Goal: Information Seeking & Learning: Learn about a topic

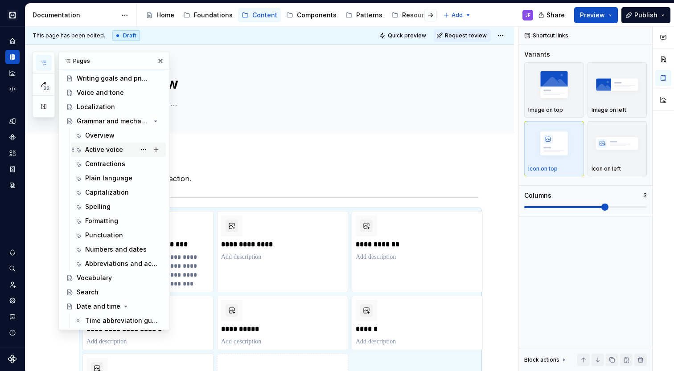
scroll to position [33, 0]
click at [129, 121] on icon "Page tree" at bounding box center [131, 121] width 7 height 7
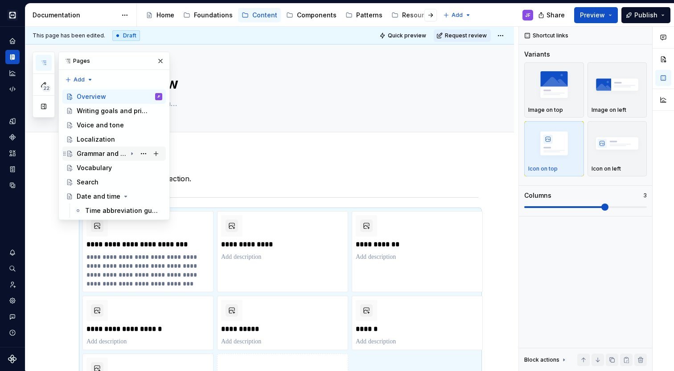
scroll to position [0, 0]
click at [98, 112] on div "Writing goals and principles" at bounding box center [106, 111] width 59 height 9
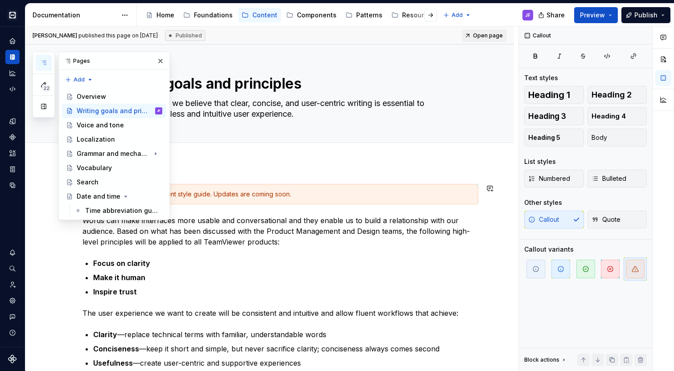
click at [254, 191] on div "This is our current content style guide. Updates are coming soon." at bounding box center [286, 194] width 374 height 9
click at [160, 66] on button "button" at bounding box center [160, 61] width 12 height 12
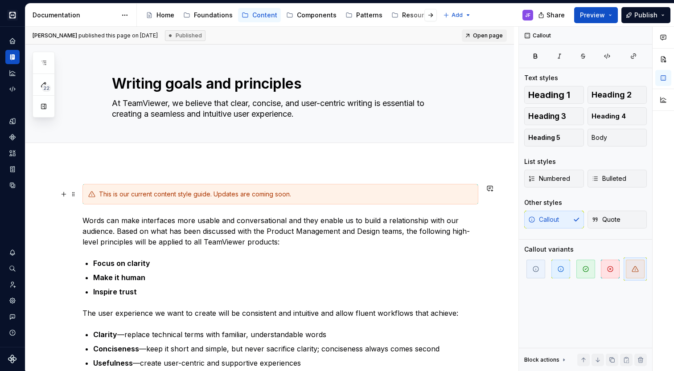
click at [307, 200] on div "This is our current content style guide. Updates are coming soon." at bounding box center [280, 194] width 396 height 21
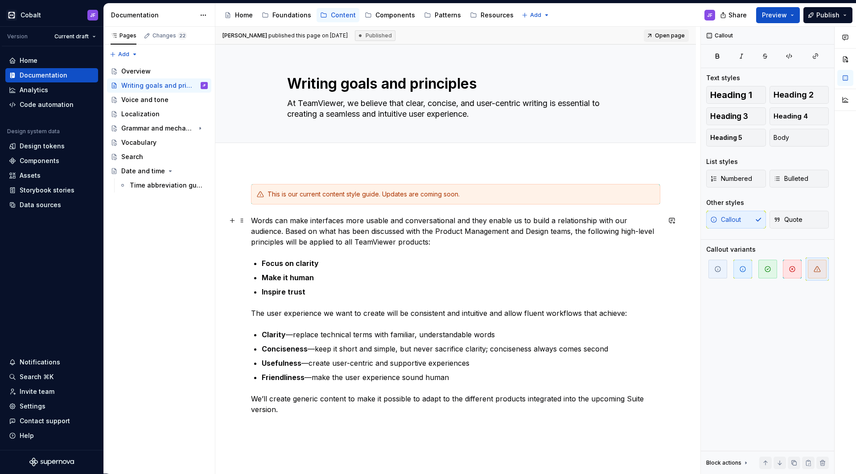
click at [316, 220] on p "Words can make interfaces more usable and conversational and they enable us to …" at bounding box center [455, 231] width 409 height 32
click at [151, 111] on div "Localization" at bounding box center [140, 114] width 38 height 9
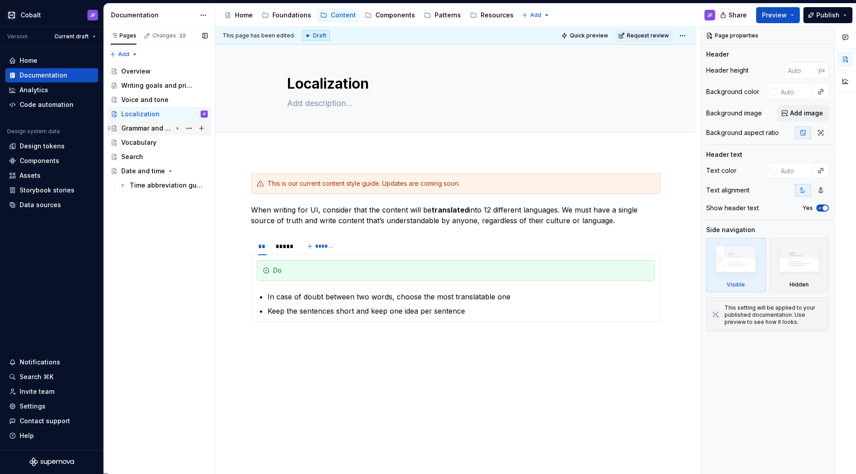
click at [148, 128] on div "Grammar and mechanics" at bounding box center [146, 128] width 51 height 9
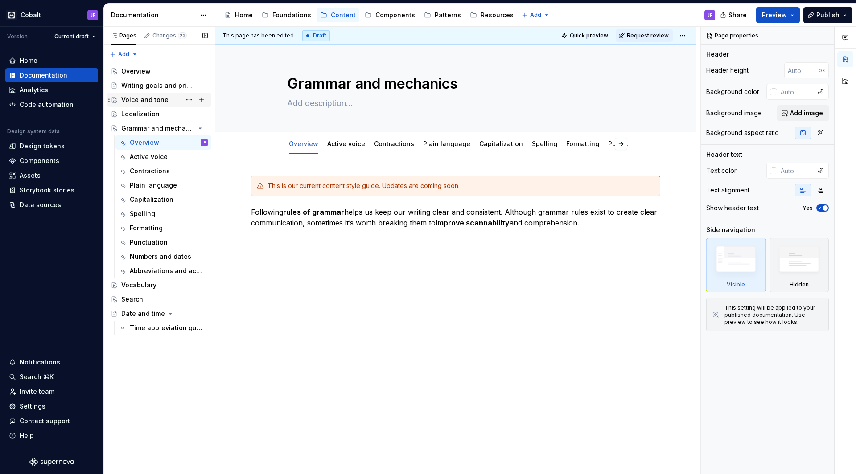
click at [140, 97] on div "Voice and tone" at bounding box center [144, 99] width 47 height 9
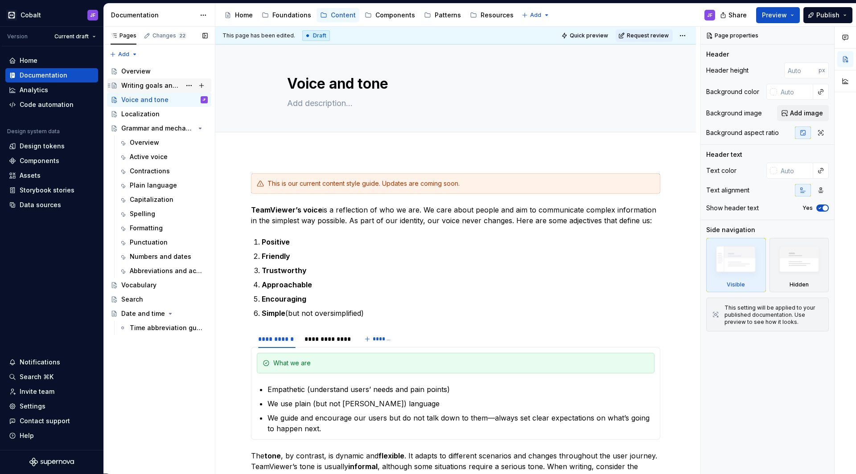
click at [147, 84] on div "Writing goals and principles" at bounding box center [151, 85] width 60 height 9
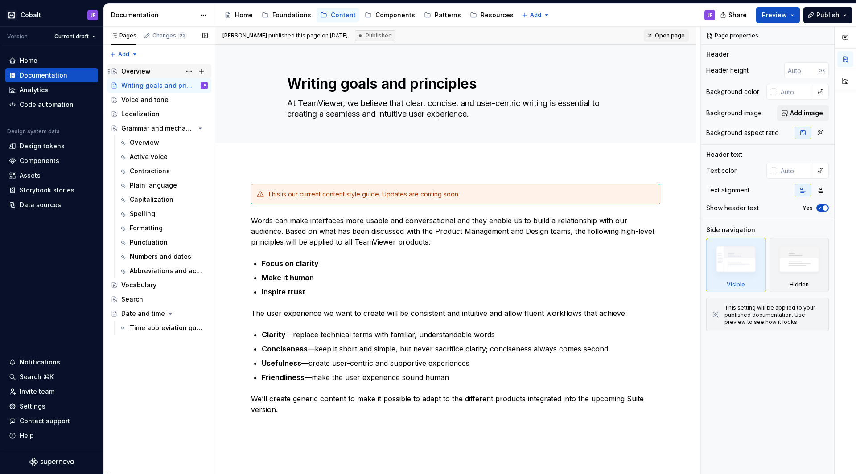
click at [144, 70] on div "Overview" at bounding box center [135, 71] width 29 height 9
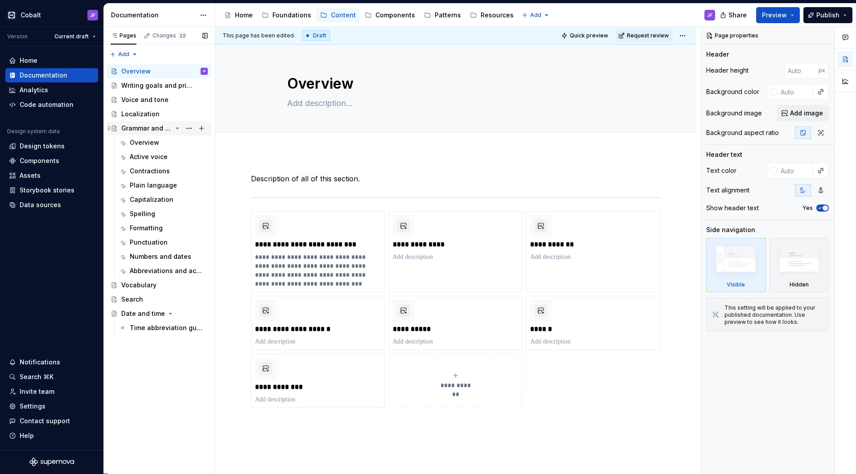
click at [181, 128] on icon "Page tree" at bounding box center [177, 128] width 7 height 7
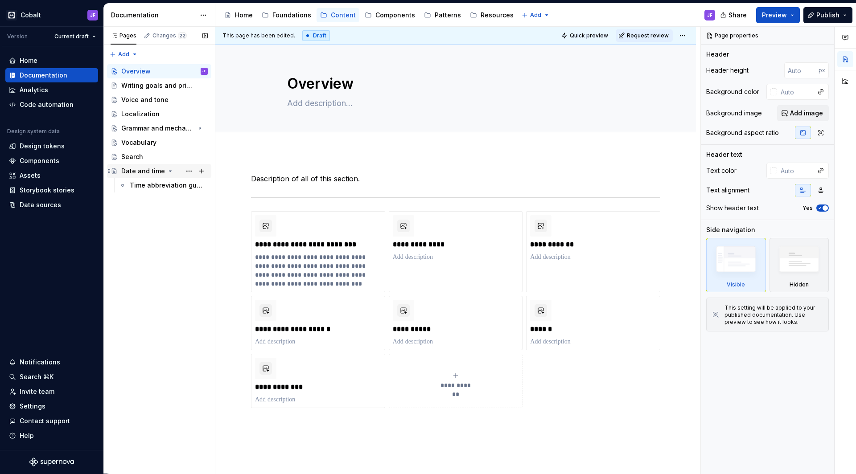
click at [169, 172] on icon "Page tree" at bounding box center [170, 171] width 2 height 1
click at [255, 162] on div "**********" at bounding box center [455, 367] width 481 height 431
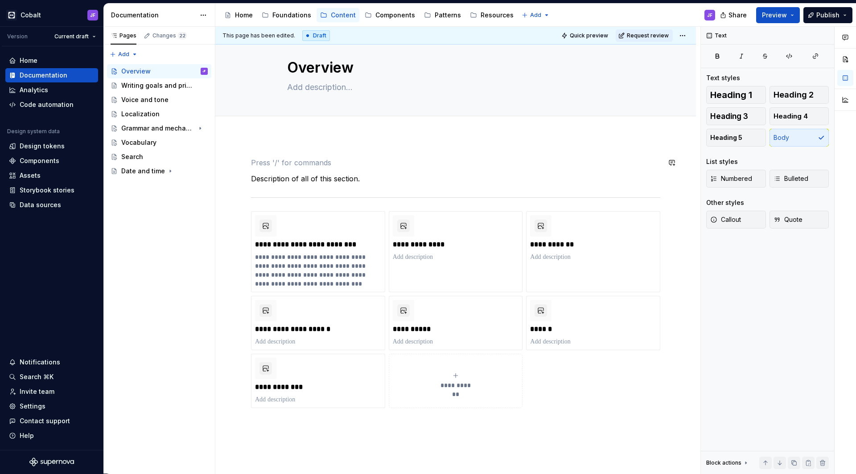
click at [253, 173] on div "**********" at bounding box center [455, 293] width 409 height 272
click at [163, 127] on div "Grammar and mechanics" at bounding box center [146, 128] width 51 height 9
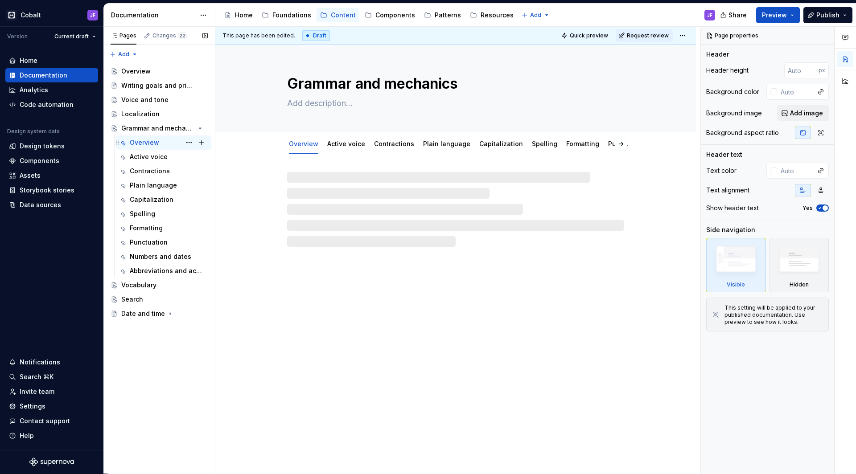
click at [158, 139] on div "Overview" at bounding box center [144, 142] width 29 height 9
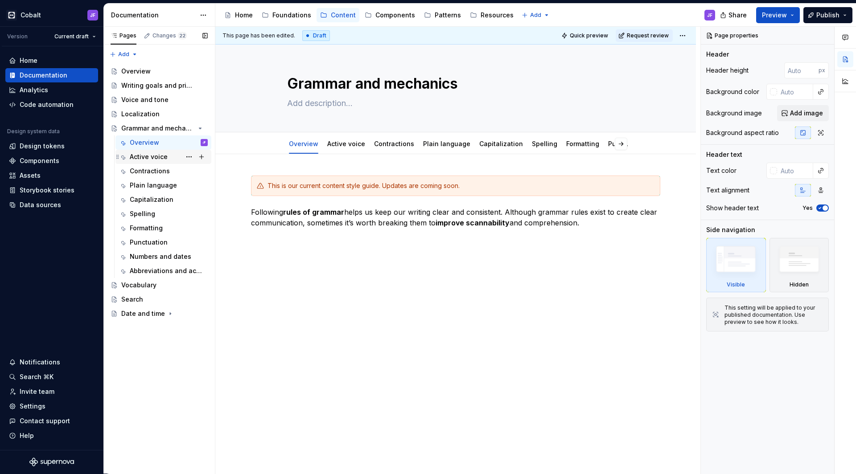
click at [155, 159] on div "Active voice" at bounding box center [149, 156] width 38 height 9
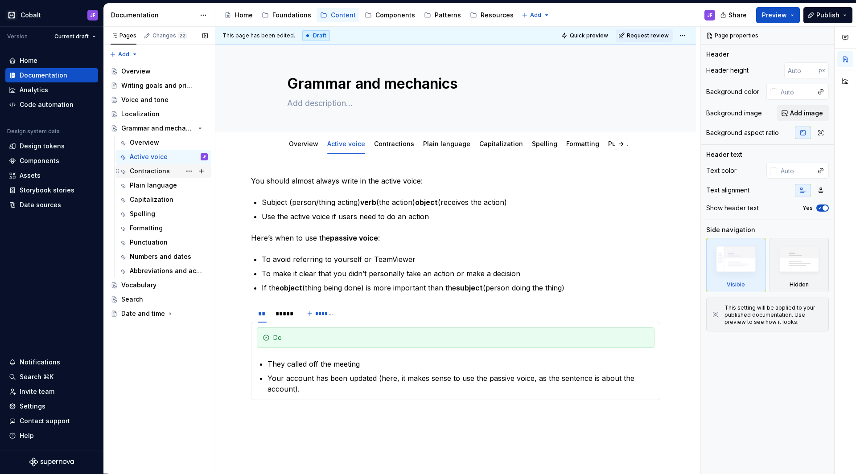
click at [155, 172] on div "Contractions" at bounding box center [150, 171] width 40 height 9
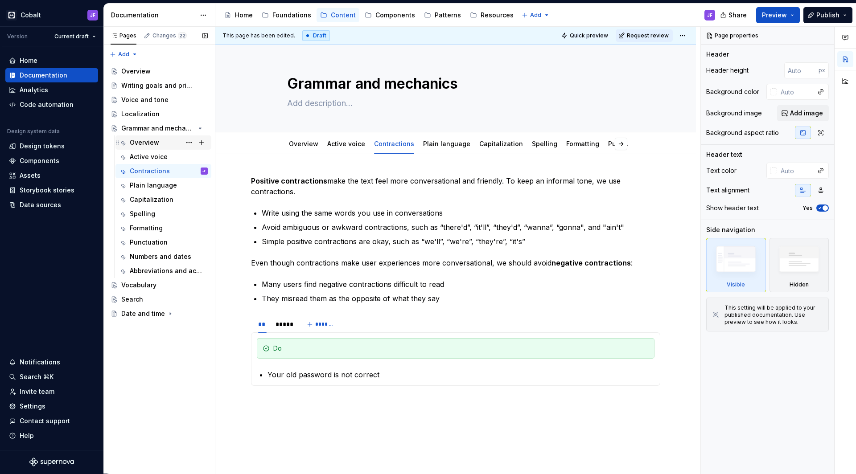
click at [152, 144] on div "Overview" at bounding box center [144, 142] width 29 height 9
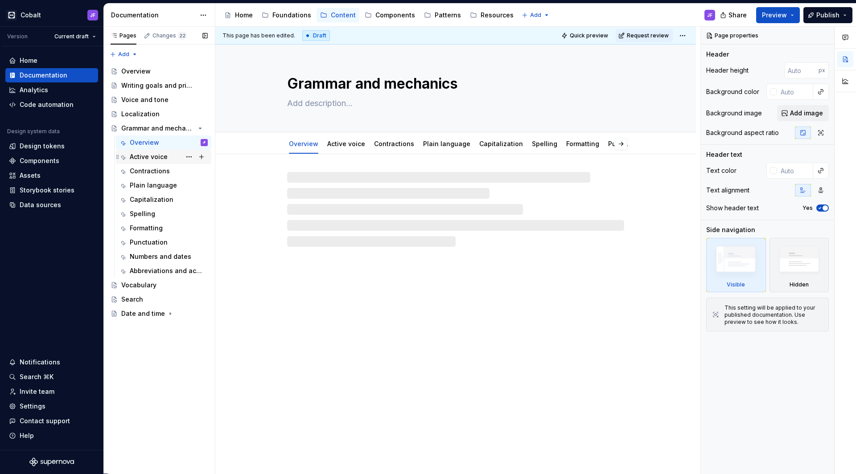
click at [155, 160] on div "Active voice" at bounding box center [149, 156] width 38 height 9
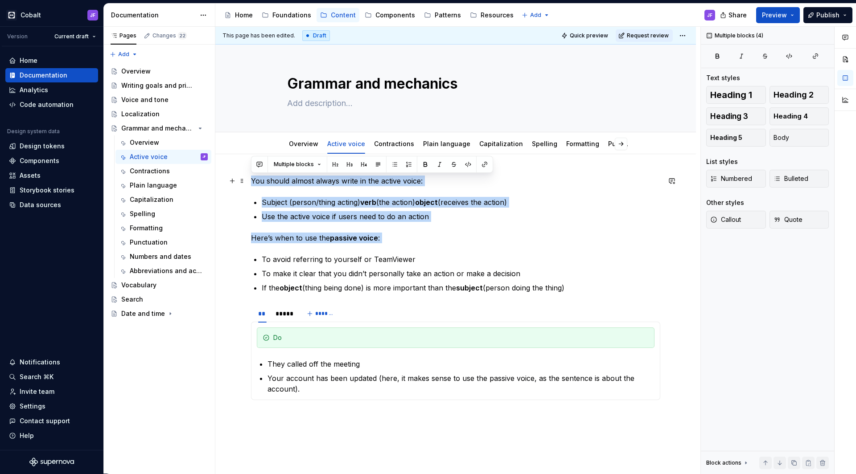
drag, startPoint x: 333, startPoint y: 411, endPoint x: 247, endPoint y: 177, distance: 248.8
click at [247, 177] on div "You should almost always write in the active voice: Subject (person/thing actin…" at bounding box center [455, 357] width 481 height 406
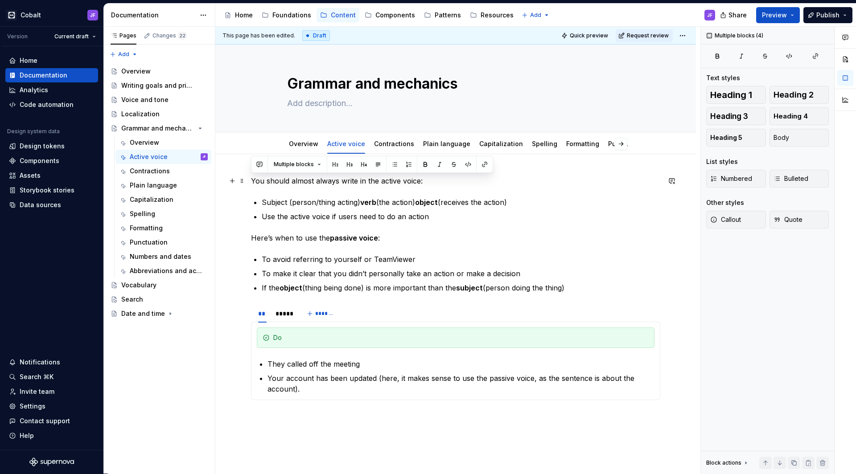
click at [266, 182] on p "You should almost always write in the active voice:" at bounding box center [455, 181] width 409 height 11
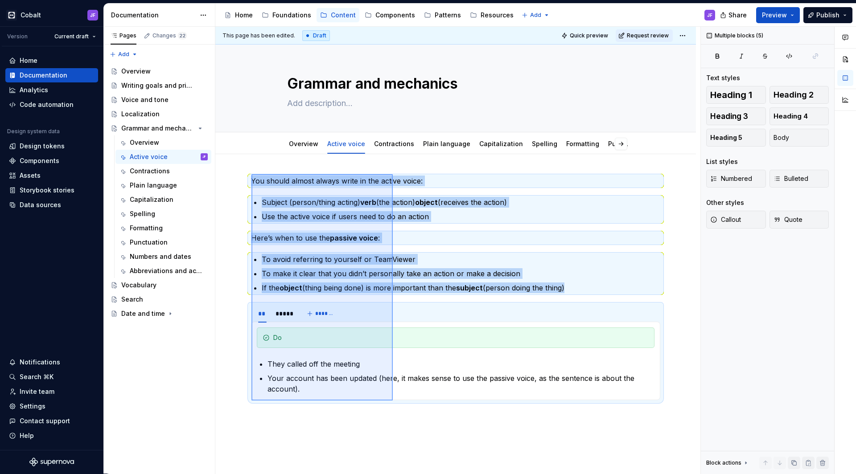
drag, startPoint x: 251, startPoint y: 174, endPoint x: 393, endPoint y: 401, distance: 267.0
click at [393, 371] on div "This page has been edited. Draft Quick preview Request review Grammar and mecha…" at bounding box center [457, 251] width 485 height 448
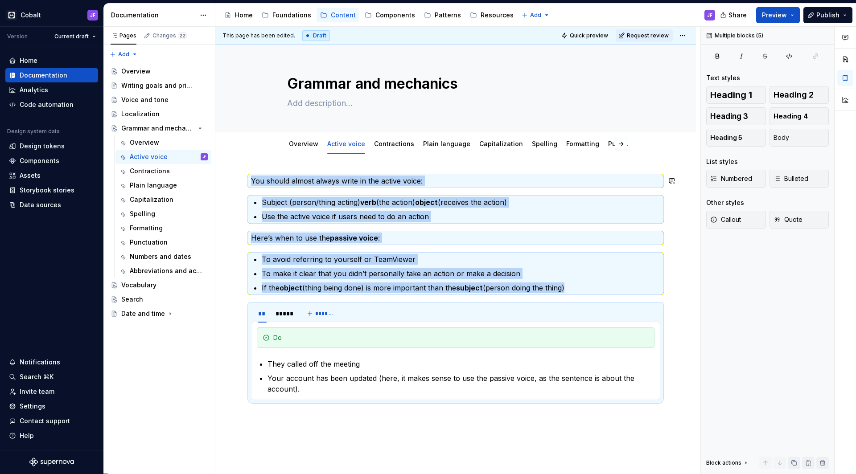
copy div "You should almost always write in the active voice: Subject (person/thing actin…"
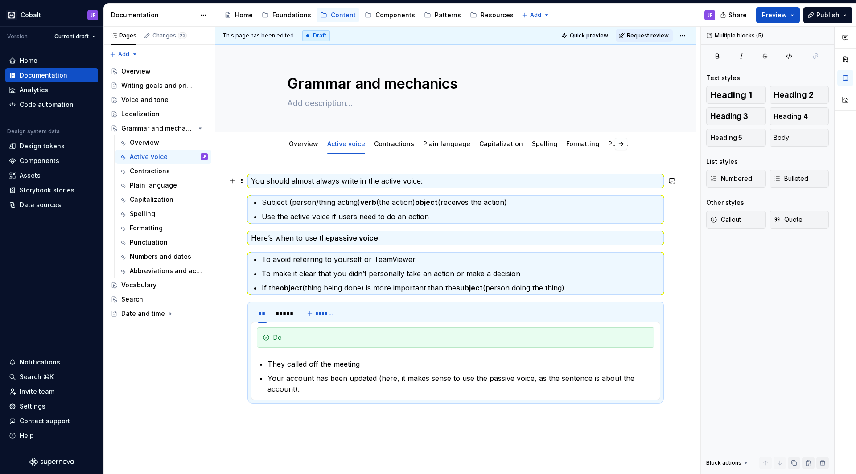
click at [361, 215] on p "Use the active voice if users need to do an action" at bounding box center [461, 216] width 399 height 11
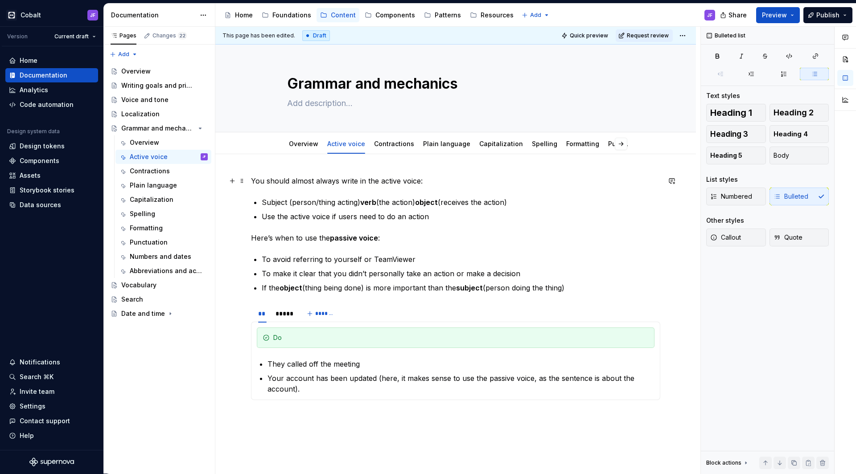
click at [243, 175] on div "You should almost always write in the active voice: Subject (person/thing actin…" at bounding box center [455, 357] width 481 height 406
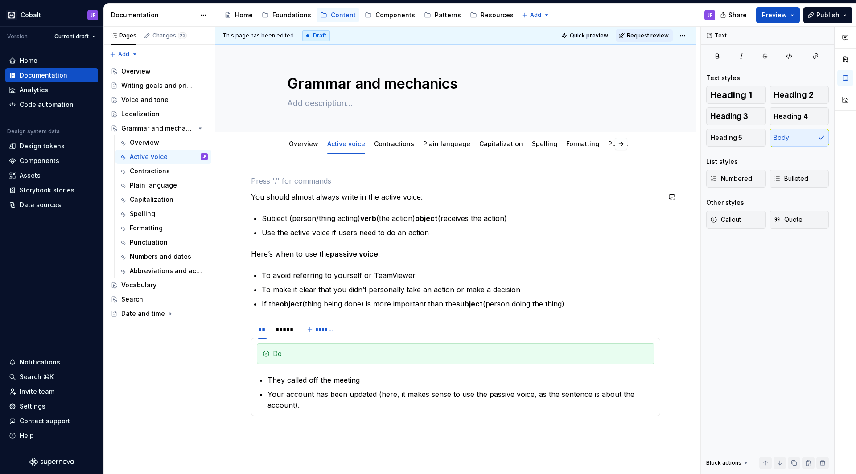
scroll to position [16, 0]
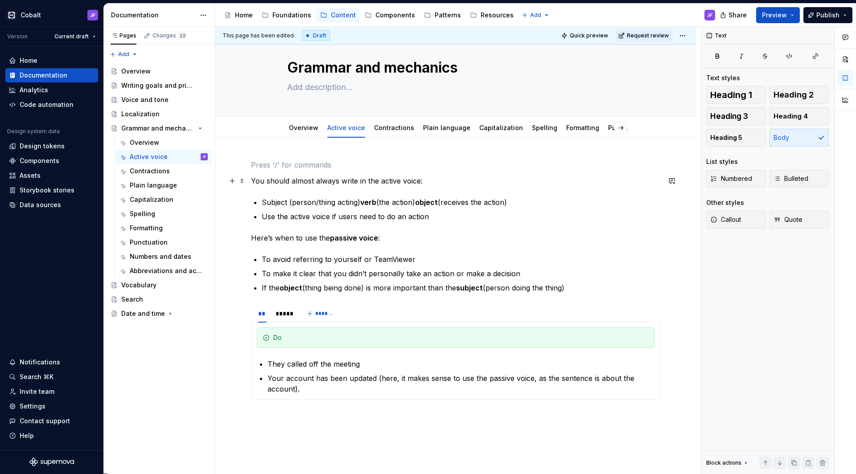
click at [255, 181] on p "You should almost always write in the active voice:" at bounding box center [455, 181] width 409 height 11
click at [265, 173] on div "You should almost always write in the active voice: Subject (person/thing actin…" at bounding box center [455, 284] width 409 height 248
click at [270, 169] on p at bounding box center [455, 165] width 409 height 11
click at [288, 166] on p "Active vs. Passive Voice" at bounding box center [455, 165] width 409 height 11
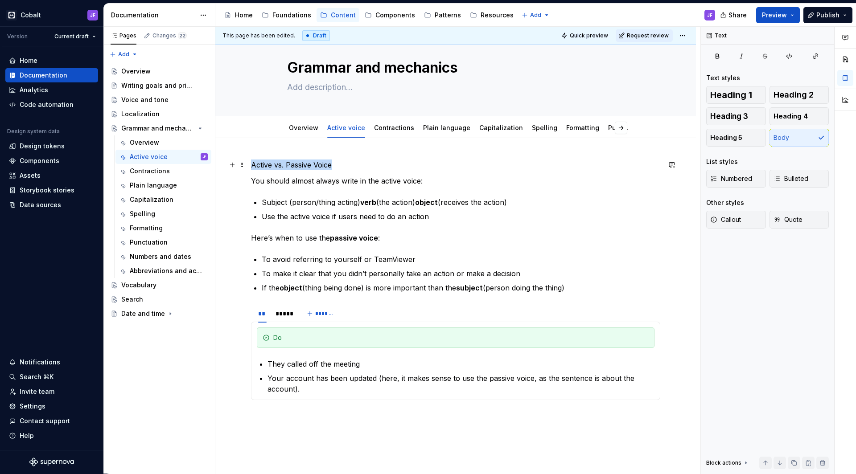
click at [288, 166] on p "Active vs. Passive Voice" at bounding box center [455, 165] width 409 height 11
click at [674, 97] on span "Heading 1" at bounding box center [731, 95] width 42 height 9
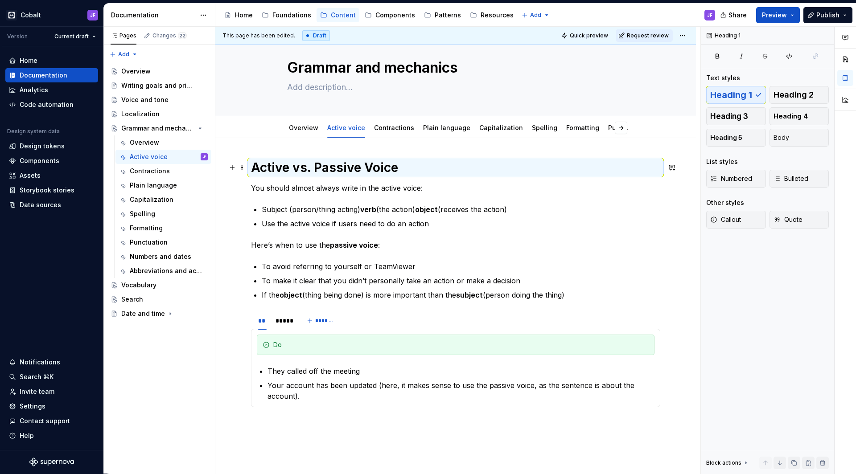
click at [454, 173] on h1 "Active vs. Passive Voice" at bounding box center [455, 168] width 409 height 16
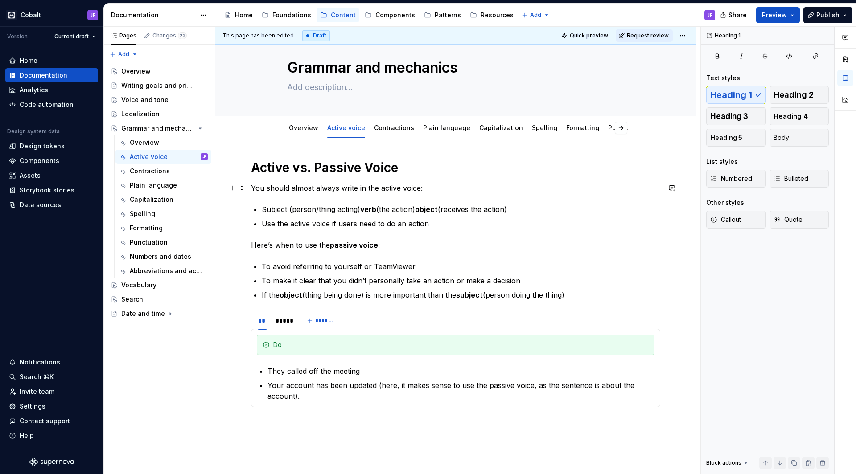
click at [445, 189] on p "You should almost always write in the active voice:" at bounding box center [455, 188] width 409 height 11
click at [280, 324] on div "*****" at bounding box center [284, 321] width 16 height 9
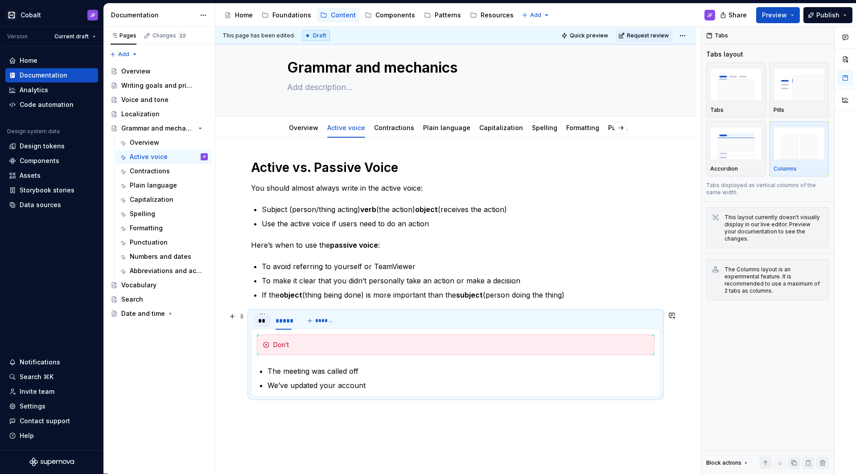
click at [263, 322] on div "**" at bounding box center [262, 321] width 8 height 9
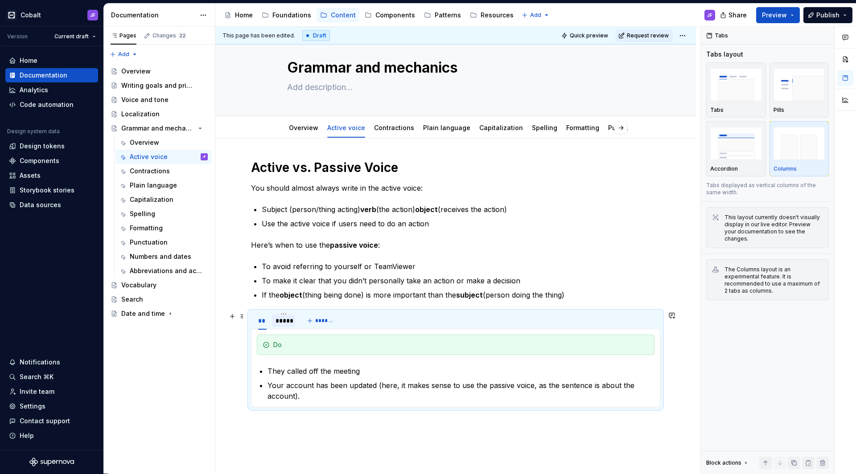
click at [280, 322] on div "*****" at bounding box center [284, 321] width 16 height 9
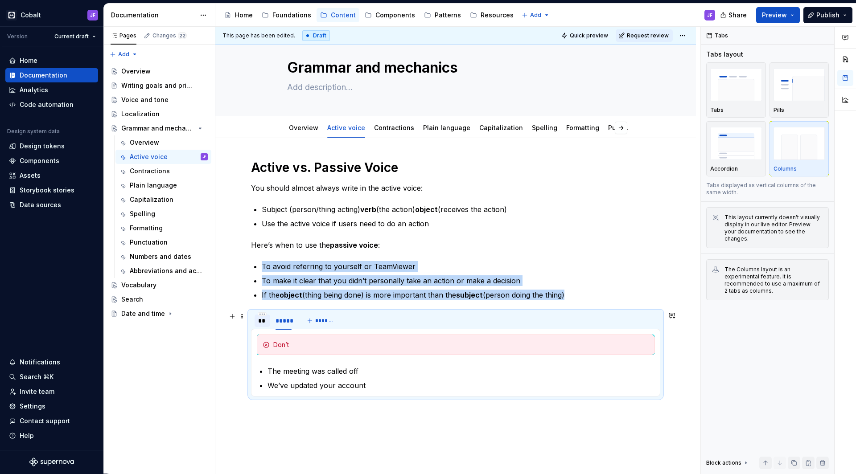
click at [264, 324] on div "**" at bounding box center [262, 321] width 8 height 9
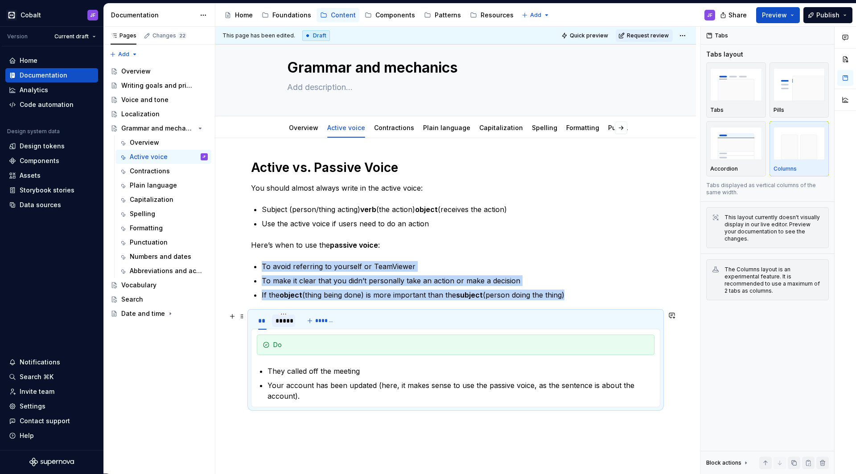
click at [282, 321] on div "*****" at bounding box center [284, 321] width 16 height 9
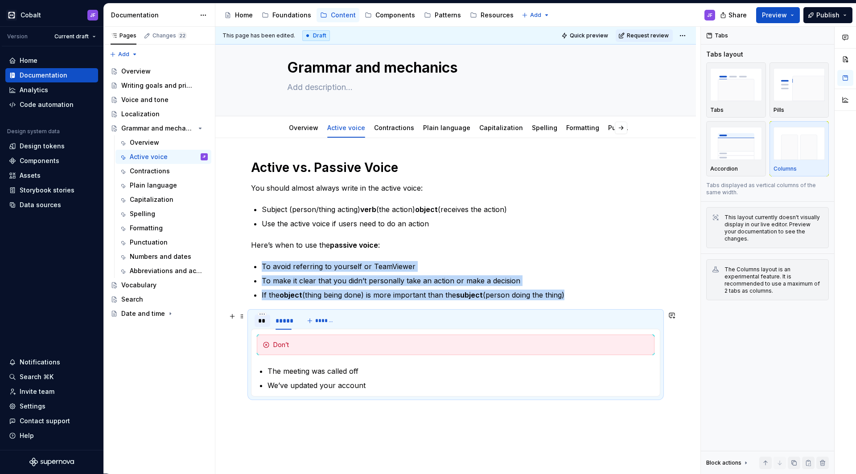
click at [262, 323] on div "**" at bounding box center [262, 321] width 8 height 9
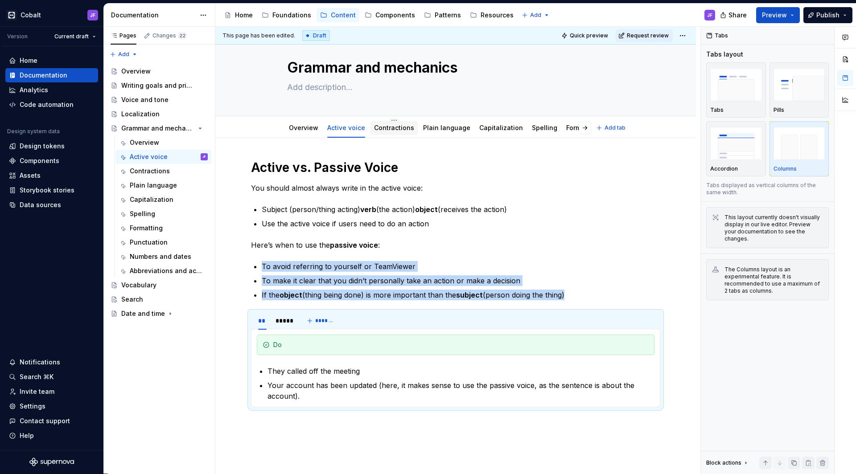
click at [390, 128] on link "Contractions" at bounding box center [394, 128] width 40 height 8
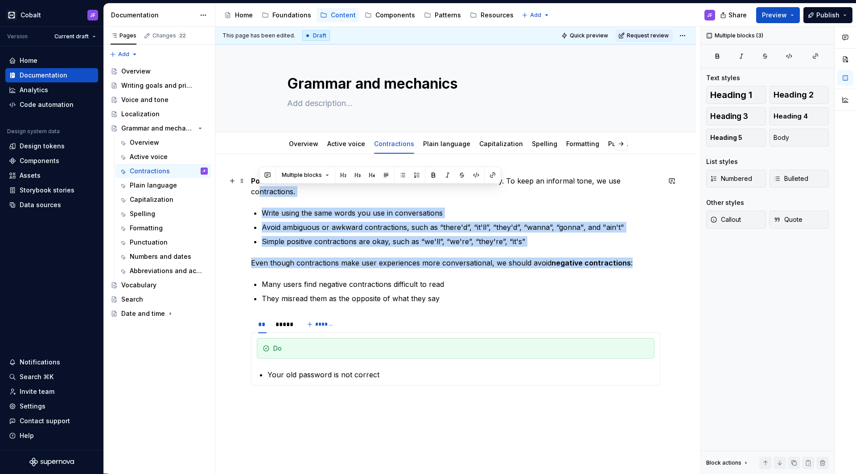
drag, startPoint x: 420, startPoint y: 401, endPoint x: 256, endPoint y: 193, distance: 264.7
click at [255, 192] on div "Positive contractions make the text feel more conversational and friendly. To k…" at bounding box center [455, 290] width 409 height 228
click at [256, 193] on p "Positive contractions make the text feel more conversational and friendly. To k…" at bounding box center [455, 186] width 409 height 21
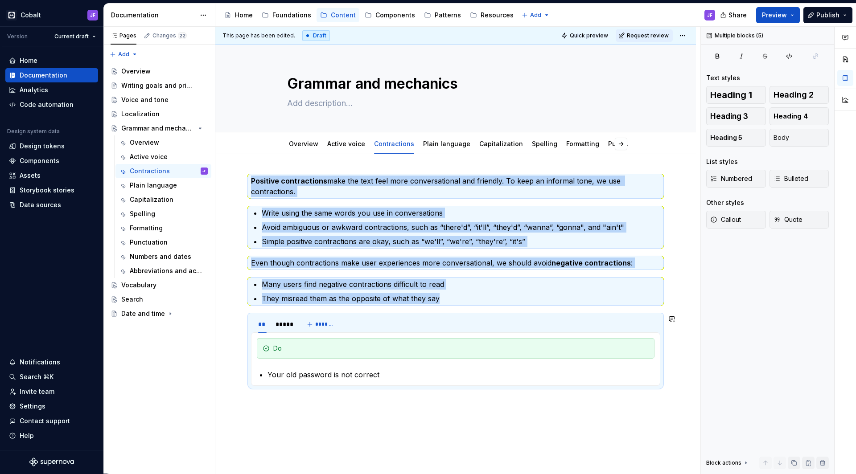
drag, startPoint x: 251, startPoint y: 181, endPoint x: 452, endPoint y: 397, distance: 295.0
click at [452, 371] on div "Positive contractions make the text feel more conversational and friendly. To k…" at bounding box center [455, 290] width 409 height 228
copy div "Positive contractions make the text feel more conversational and friendly. To k…"
click at [276, 173] on div "Positive contractions make the text feel more conversational and friendly. To k…" at bounding box center [455, 350] width 481 height 392
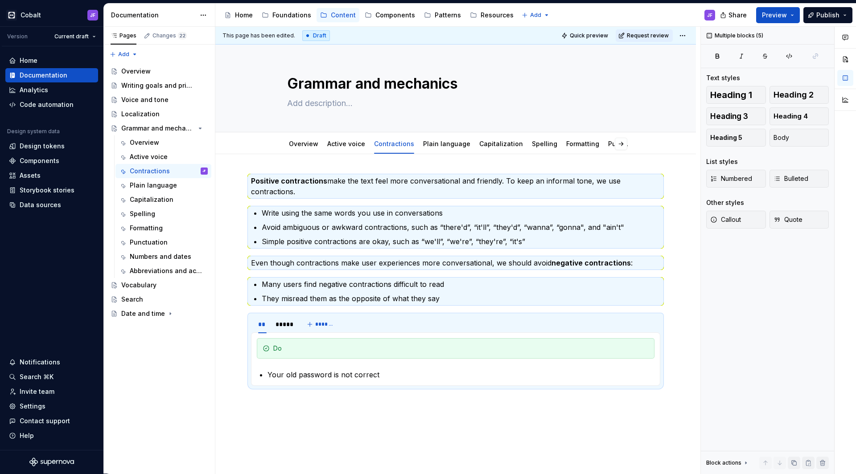
scroll to position [16, 0]
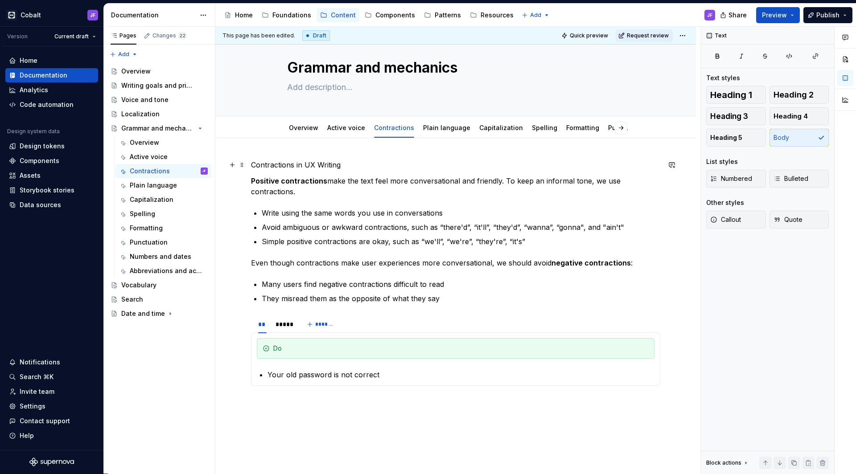
click at [291, 165] on p "Contractions in UX Writing" at bounding box center [455, 165] width 409 height 11
click at [674, 95] on button "Heading 1" at bounding box center [736, 95] width 60 height 18
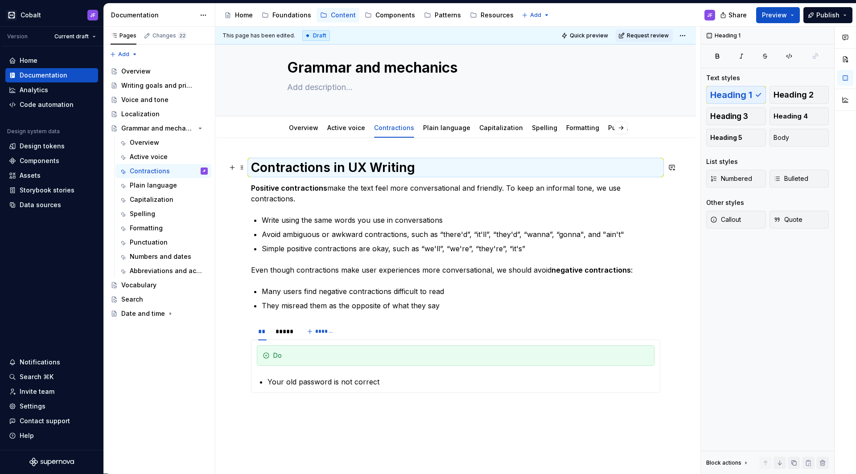
click at [498, 168] on h1 "Contractions in UX Writing" at bounding box center [455, 168] width 409 height 16
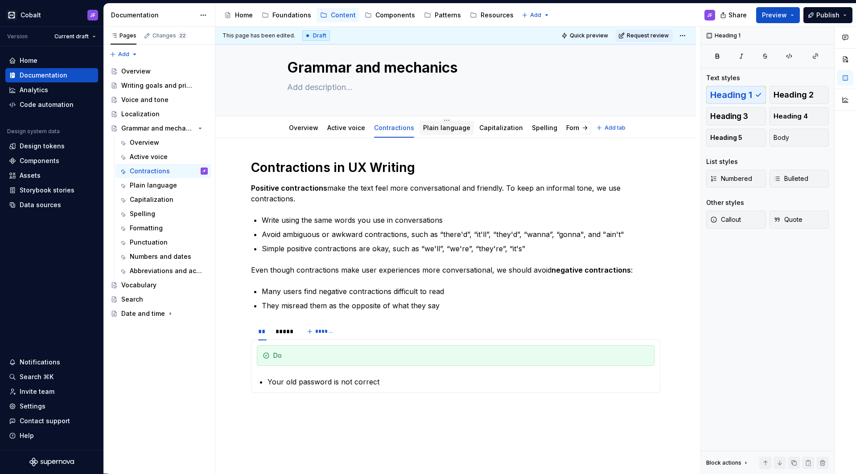
click at [434, 131] on link "Plain language" at bounding box center [446, 128] width 47 height 8
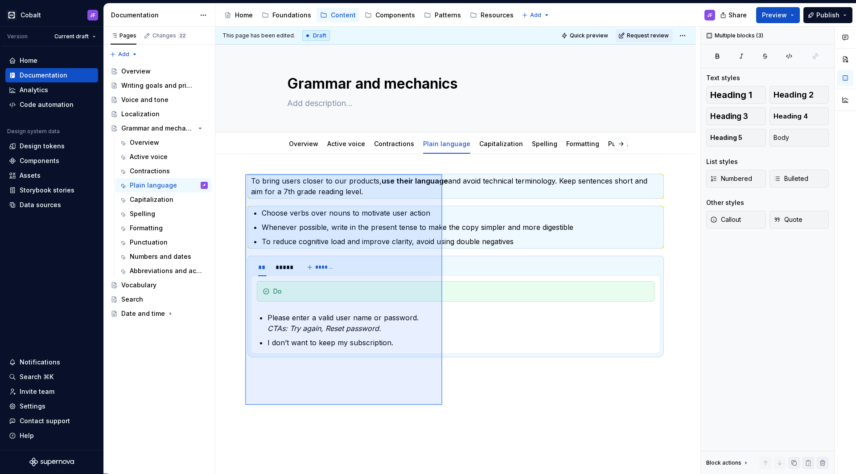
drag, startPoint x: 442, startPoint y: 405, endPoint x: 247, endPoint y: 175, distance: 302.0
click at [247, 175] on div "This page has been edited. Draft Quick preview Request review Grammar and mecha…" at bounding box center [457, 251] width 485 height 448
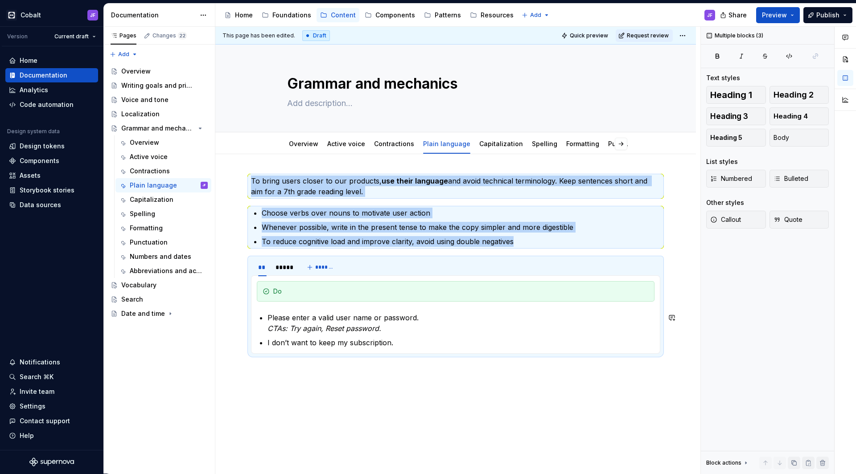
copy div "To bring users closer to our products, use their language and avoid technical t…"
click at [303, 186] on p "To bring users closer to our products, use their language and avoid technical t…" at bounding box center [455, 186] width 409 height 21
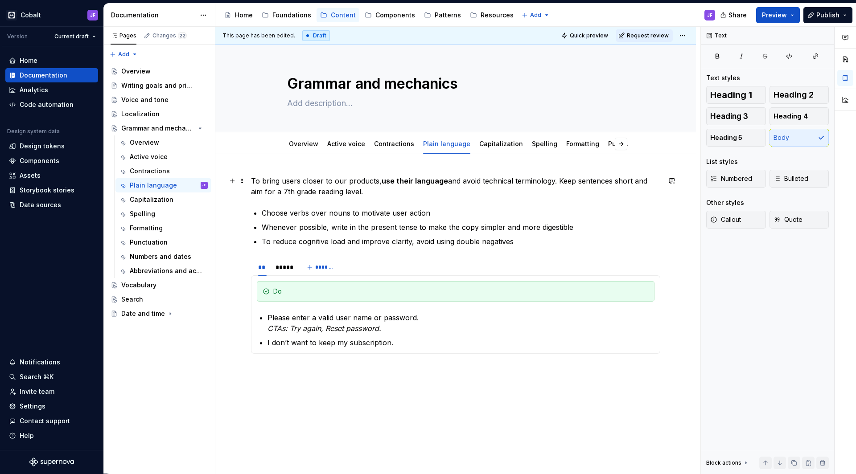
click at [254, 180] on p "To bring users closer to our products, use their language and avoid technical t…" at bounding box center [455, 186] width 409 height 21
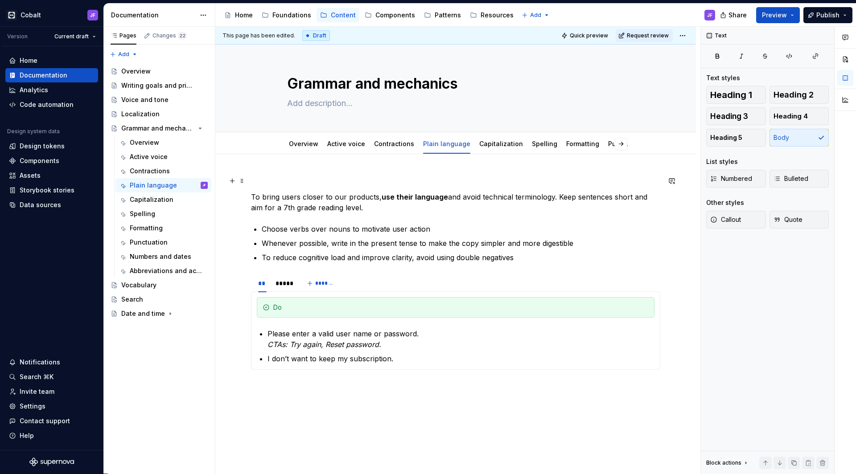
click at [271, 178] on p at bounding box center [455, 181] width 409 height 11
click at [391, 145] on link "Contractions" at bounding box center [394, 144] width 40 height 8
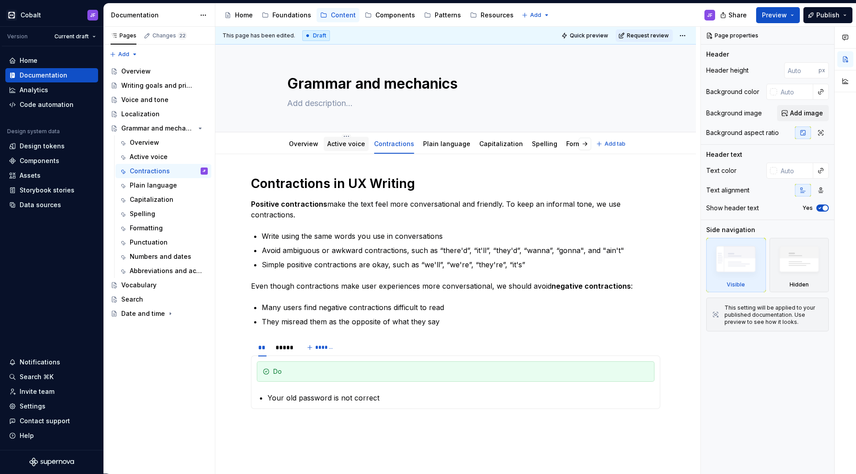
click at [350, 148] on div "Active voice" at bounding box center [346, 144] width 38 height 9
click at [348, 146] on link "Active voice" at bounding box center [346, 144] width 38 height 8
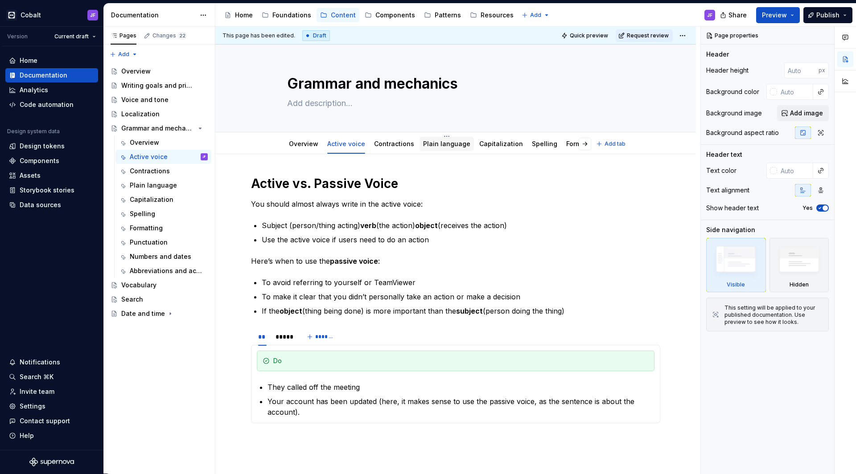
click at [435, 144] on link "Plain language" at bounding box center [446, 144] width 47 height 8
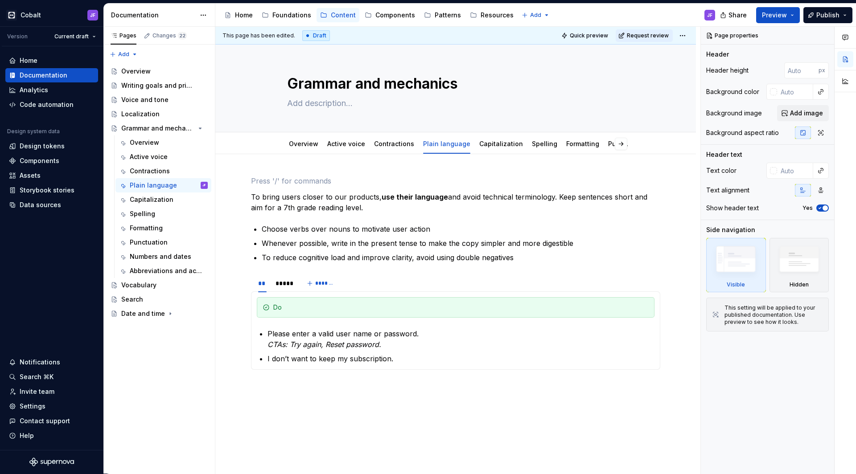
click at [280, 166] on div "To bring users closer to our products, use their language and avoid technical t…" at bounding box center [455, 342] width 481 height 376
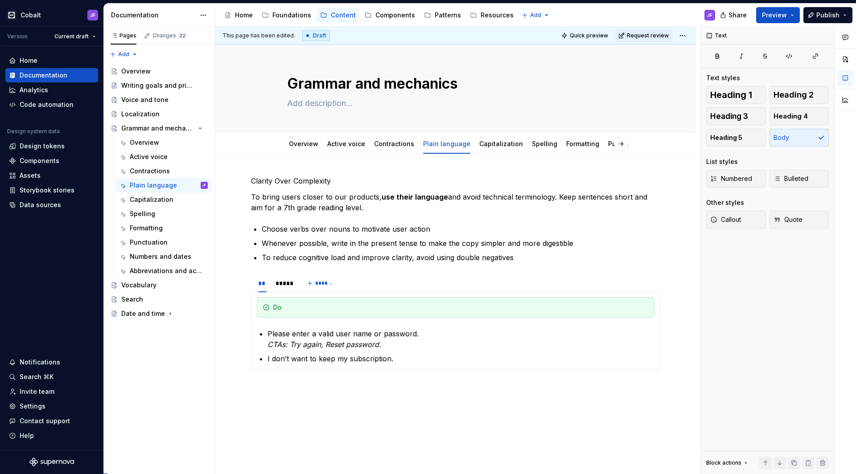
click at [309, 176] on p "Clarity Over Complexity" at bounding box center [455, 181] width 409 height 11
click at [674, 95] on span "Heading 1" at bounding box center [731, 95] width 42 height 9
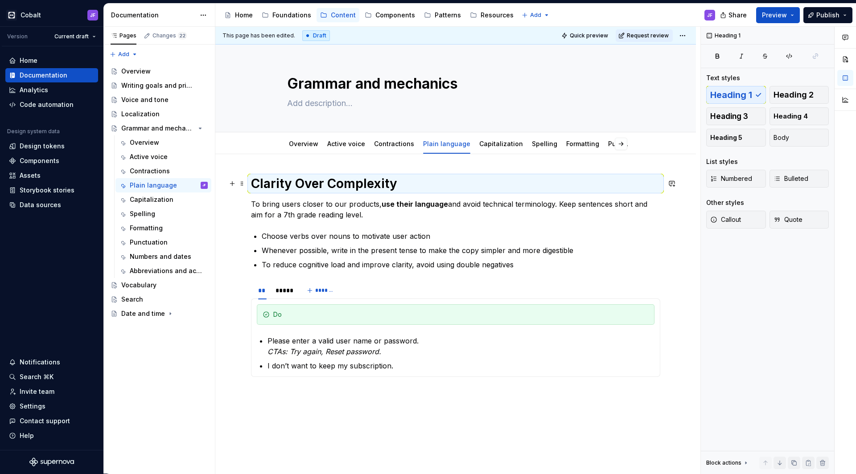
click at [416, 179] on h1 "Clarity Over Complexity" at bounding box center [455, 184] width 409 height 16
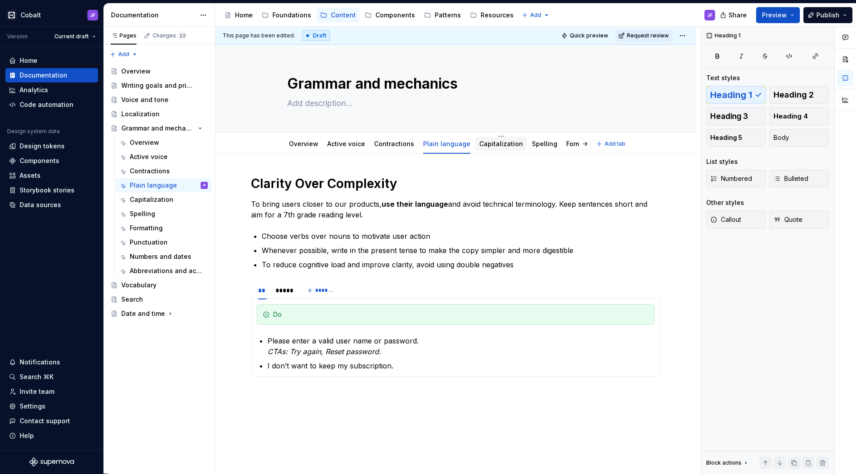
click at [485, 144] on link "Capitalization" at bounding box center [501, 144] width 44 height 8
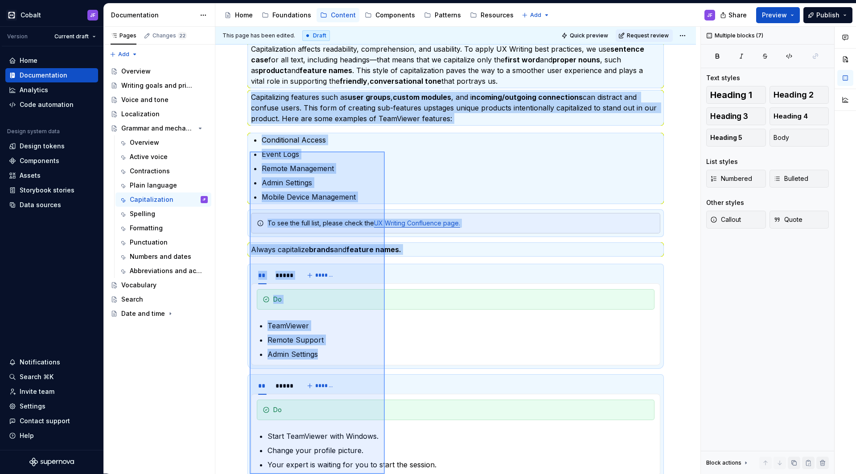
scroll to position [294, 0]
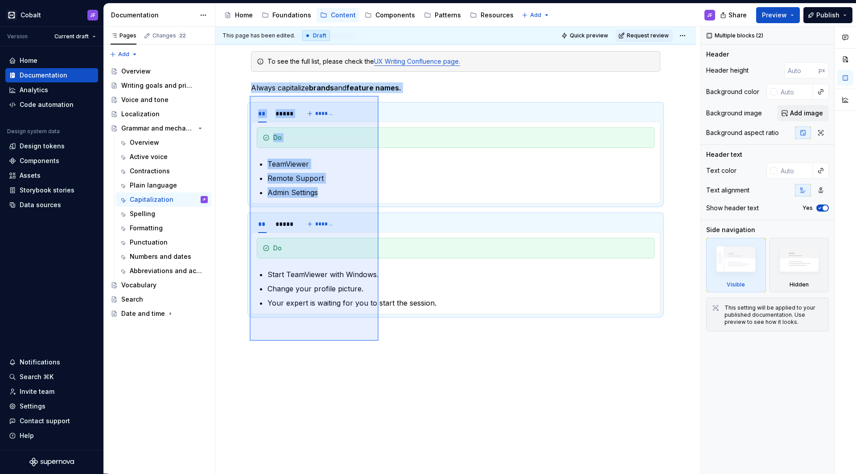
drag, startPoint x: 250, startPoint y: 156, endPoint x: 379, endPoint y: 342, distance: 226.8
click at [379, 342] on div "This page has been edited. Draft Quick preview Request review Grammar and mecha…" at bounding box center [457, 251] width 485 height 448
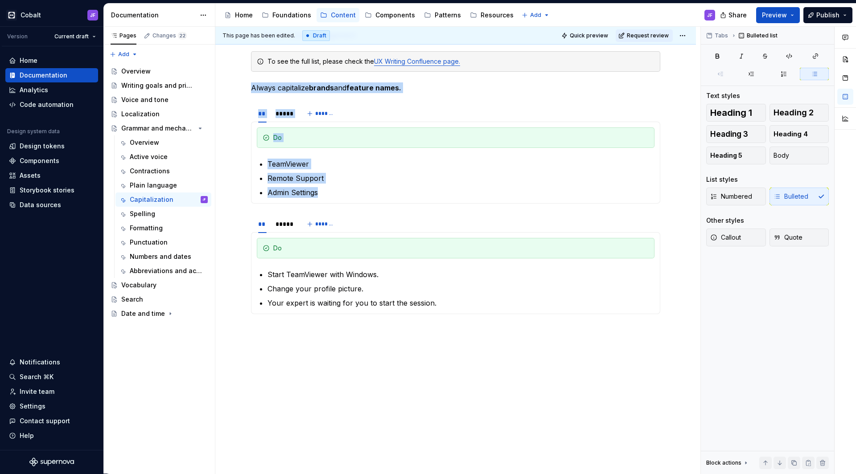
click at [379, 342] on div "Capitalization affects readability, comprehension, and usability. To apply UX W…" at bounding box center [455, 167] width 481 height 614
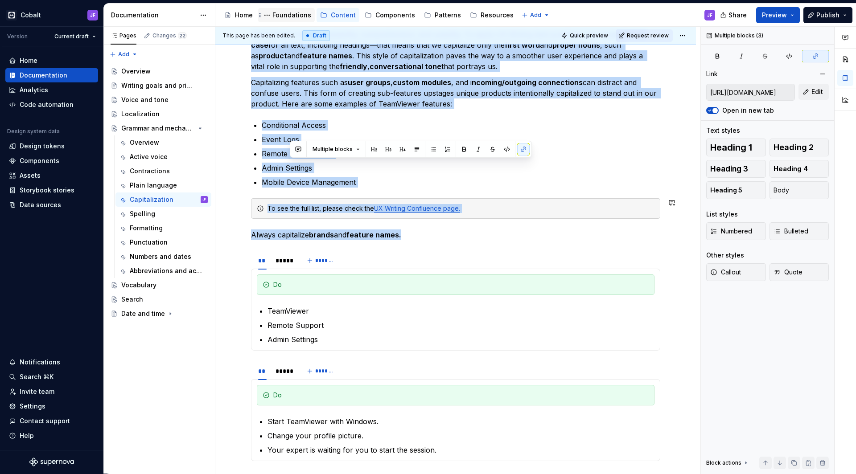
scroll to position [0, 0]
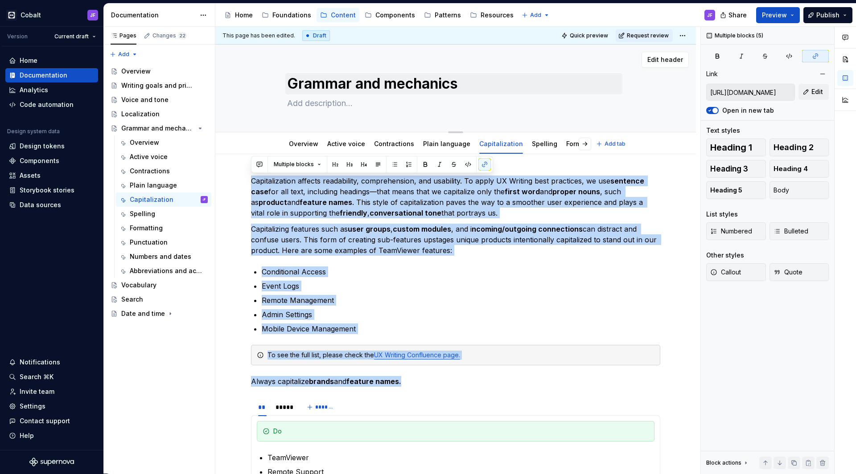
drag, startPoint x: 357, startPoint y: 344, endPoint x: 292, endPoint y: 83, distance: 268.7
click at [292, 82] on div "Grammar and mechanics Edit header Overview Active voice Contractions Plain lang…" at bounding box center [455, 414] width 481 height 738
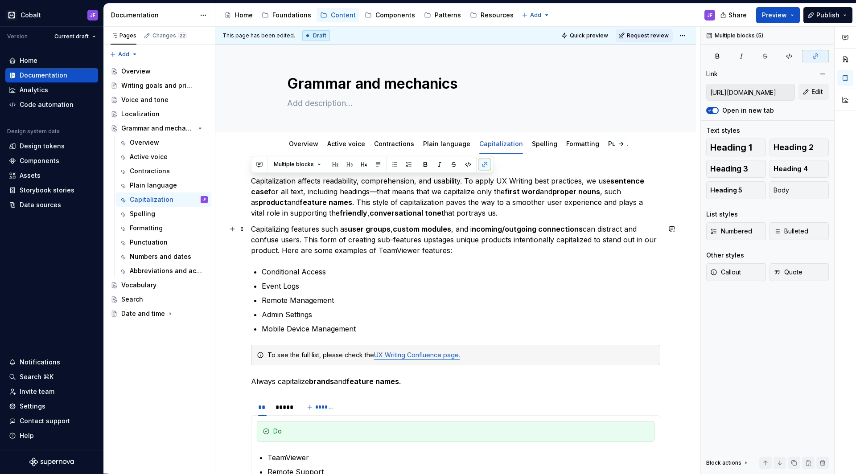
click at [259, 248] on p "Capitalizing features such as user groups , custom modules , and i ncoming/outg…" at bounding box center [455, 240] width 409 height 32
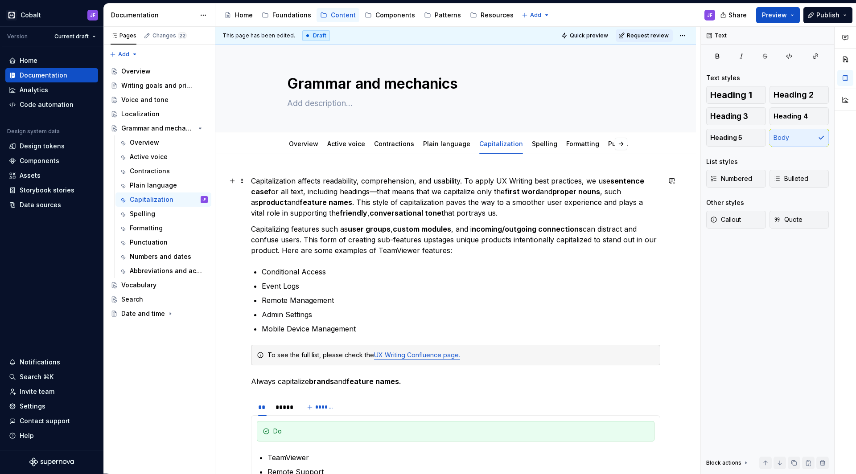
click at [252, 178] on p "Capitalization affects readability, comprehension, and usability. To apply UX W…" at bounding box center [455, 197] width 409 height 43
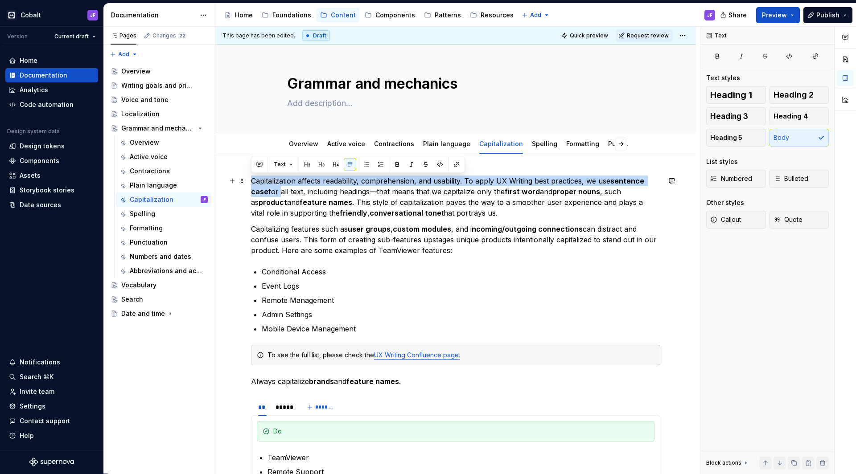
drag, startPoint x: 252, startPoint y: 178, endPoint x: 279, endPoint y: 193, distance: 31.0
click at [279, 193] on p "Capitalization affects readability, comprehension, and usability. To apply UX W…" at bounding box center [455, 197] width 409 height 43
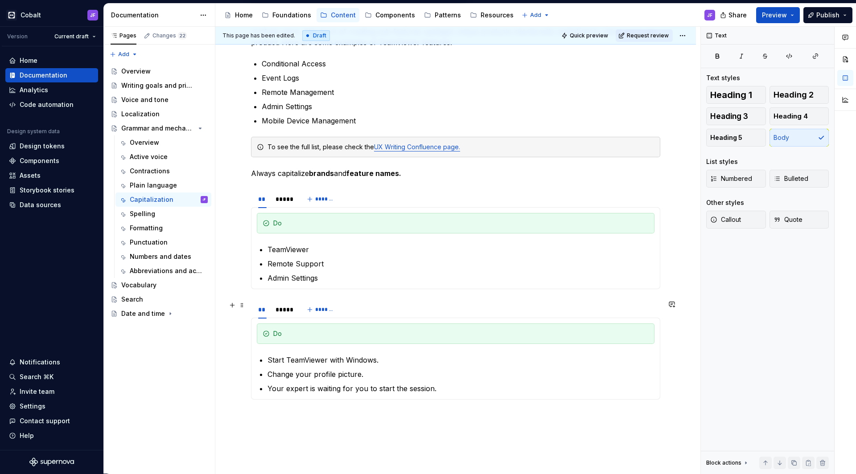
scroll to position [217, 0]
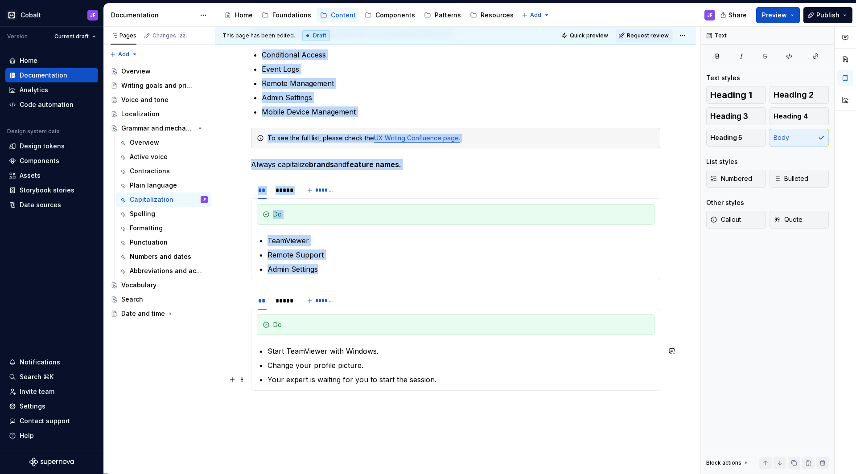
click at [432, 371] on p "Your expert is waiting for you to start the session." at bounding box center [460, 379] width 387 height 11
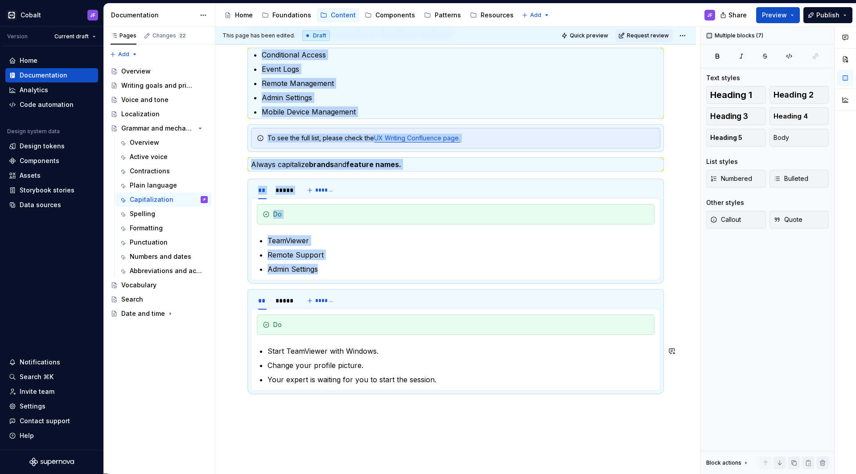
copy div "Loremipsumdolo sitamet consectetur, adipiscingeli, sed doeiusmod. Te incid UT L…"
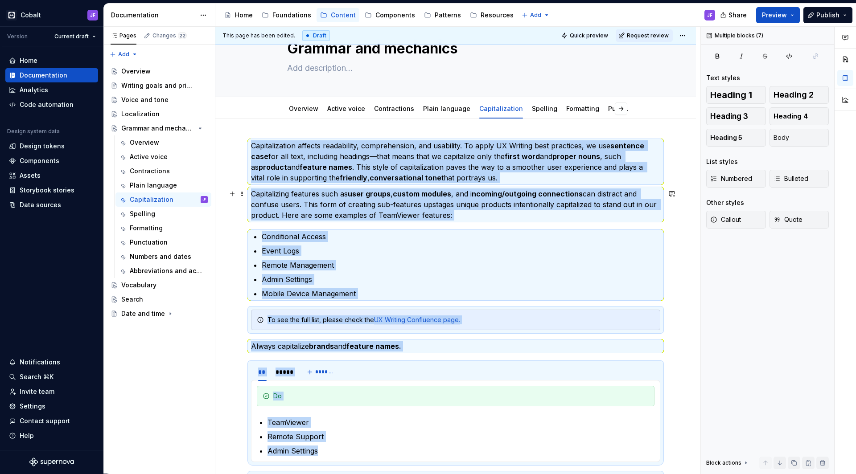
scroll to position [34, 0]
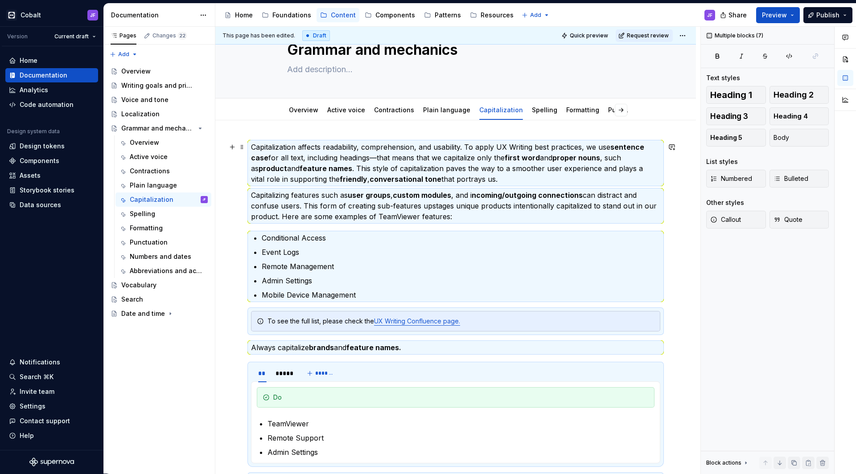
click at [292, 156] on p "Capitalization affects readability, comprehension, and usability. To apply UX W…" at bounding box center [455, 163] width 409 height 43
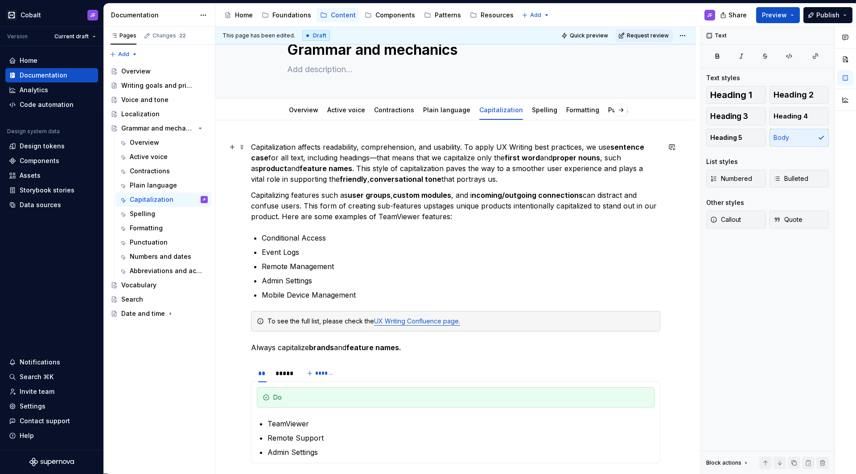
click at [254, 147] on p "Capitalization affects readability, comprehension, and usability. To apply UX W…" at bounding box center [455, 163] width 409 height 43
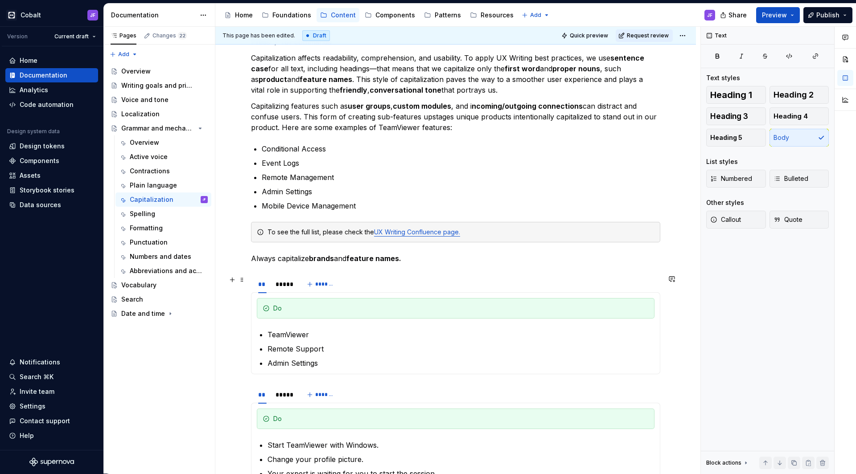
scroll to position [145, 0]
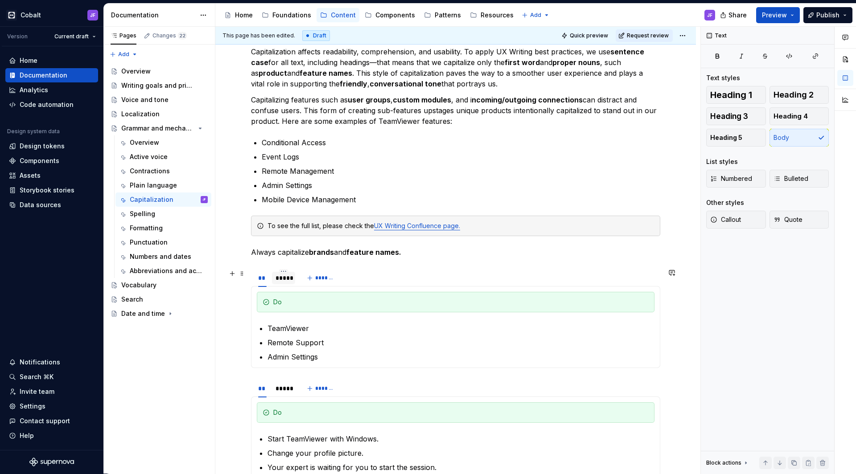
click at [286, 281] on div "*****" at bounding box center [284, 278] width 16 height 9
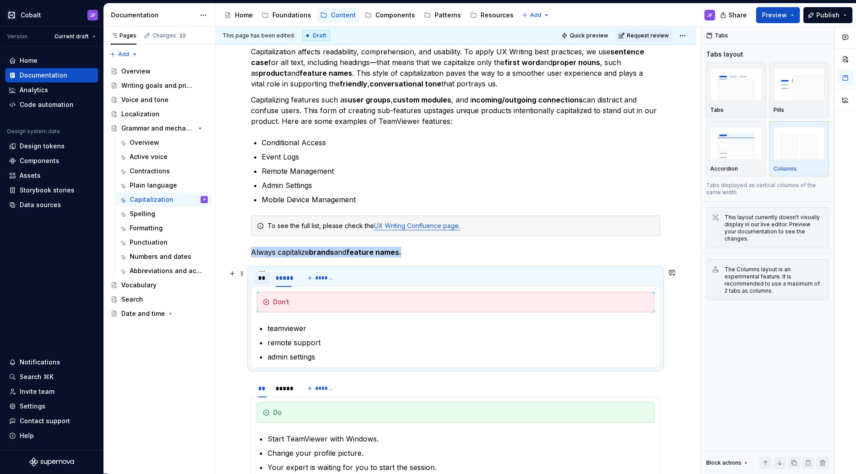
click at [263, 281] on div "**" at bounding box center [262, 278] width 8 height 9
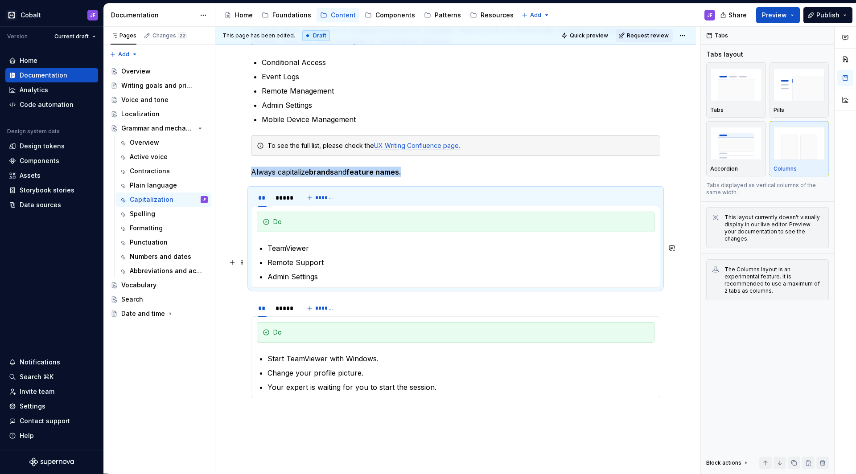
scroll to position [231, 0]
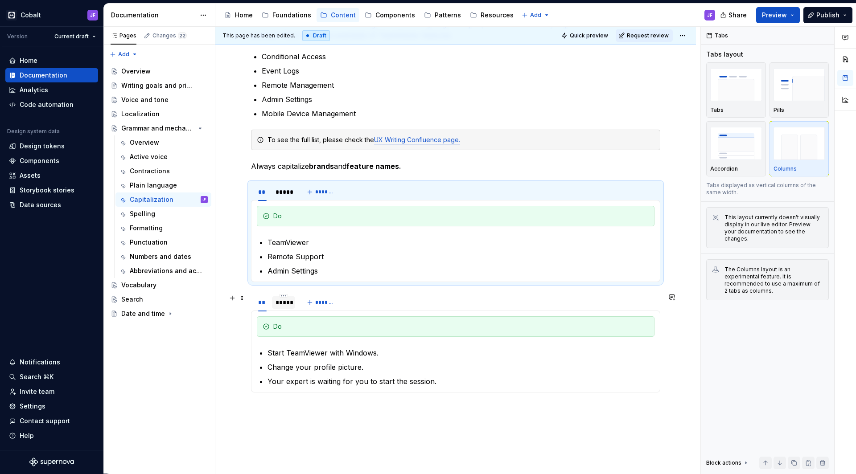
click at [282, 302] on div "*****" at bounding box center [284, 302] width 16 height 9
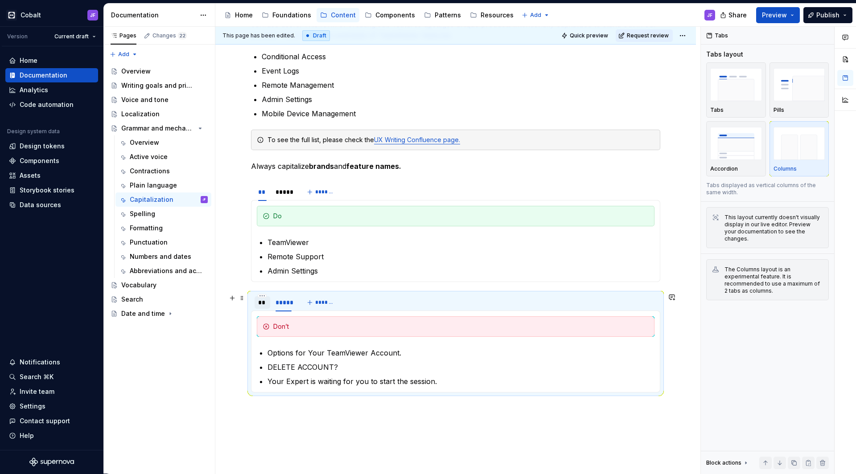
click at [267, 304] on div "**" at bounding box center [263, 302] width 16 height 12
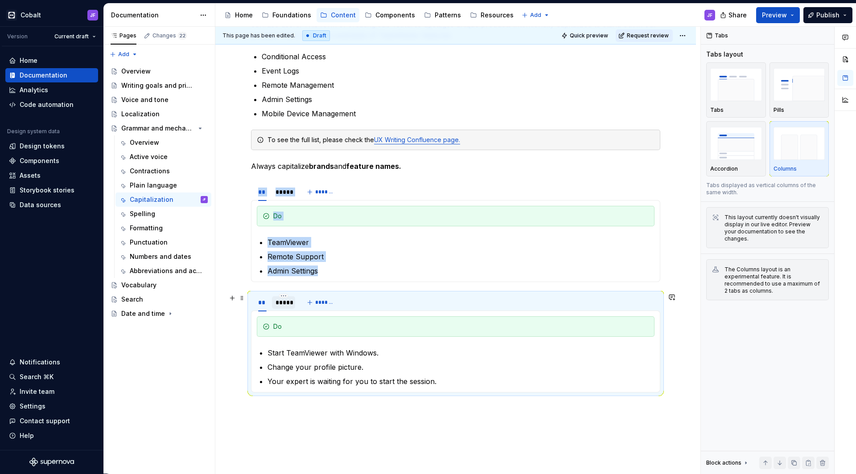
click at [277, 305] on div "*****" at bounding box center [284, 302] width 16 height 9
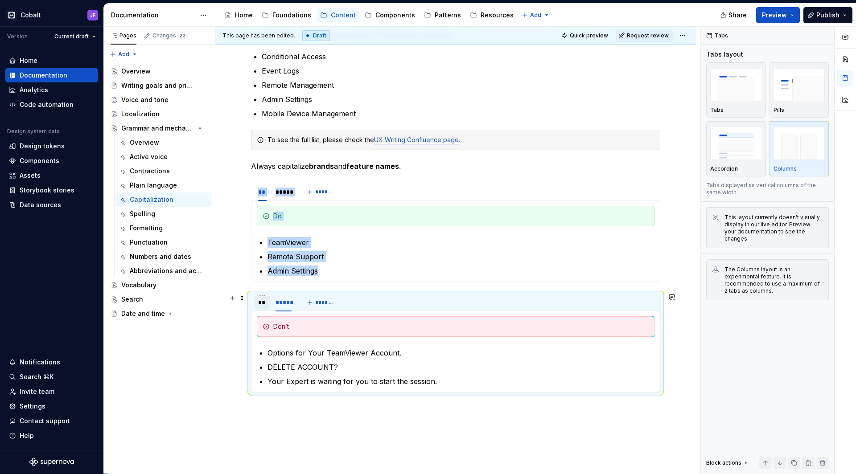
click at [267, 305] on div "**" at bounding box center [263, 302] width 16 height 12
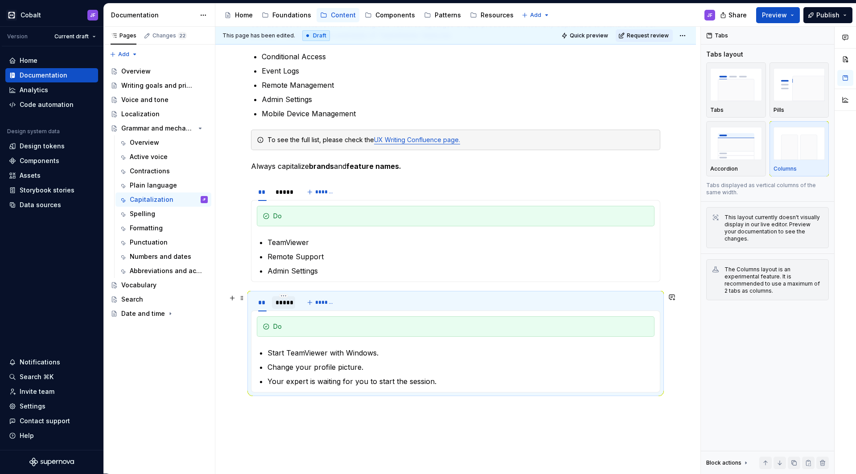
click at [276, 305] on div "*****" at bounding box center [284, 302] width 16 height 9
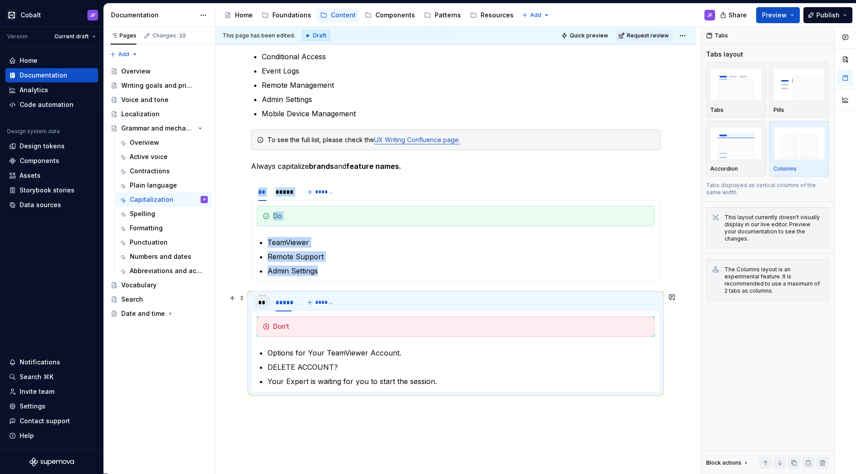
click at [267, 307] on div "**" at bounding box center [263, 302] width 16 height 12
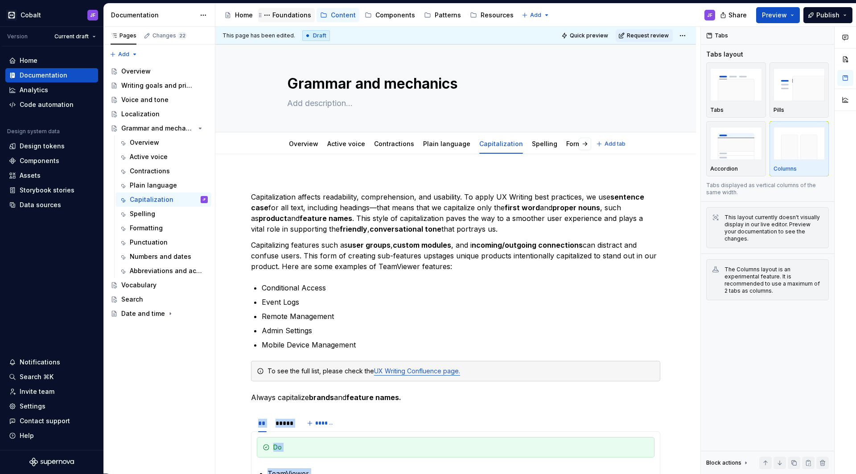
scroll to position [0, 0]
click at [434, 144] on link "Plain language" at bounding box center [446, 144] width 47 height 8
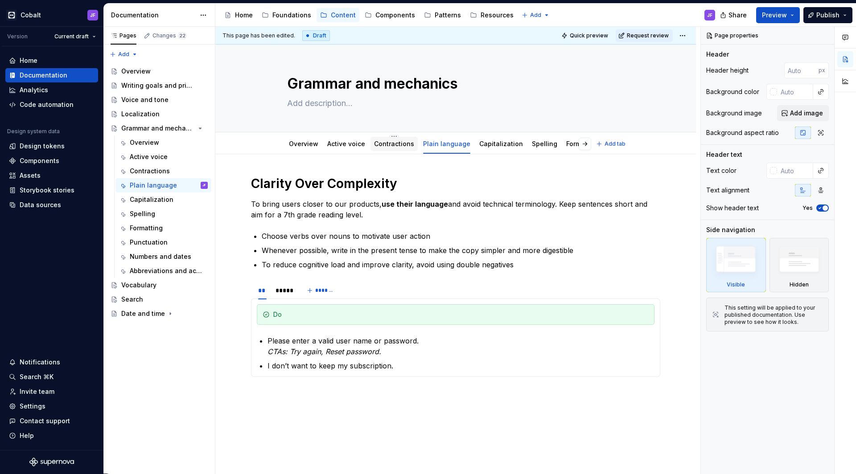
click at [390, 144] on link "Contractions" at bounding box center [394, 144] width 40 height 8
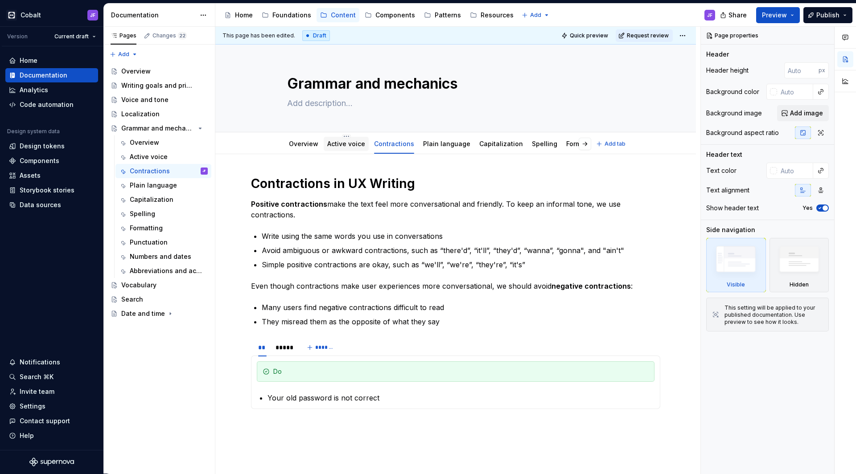
click at [355, 147] on link "Active voice" at bounding box center [346, 144] width 38 height 8
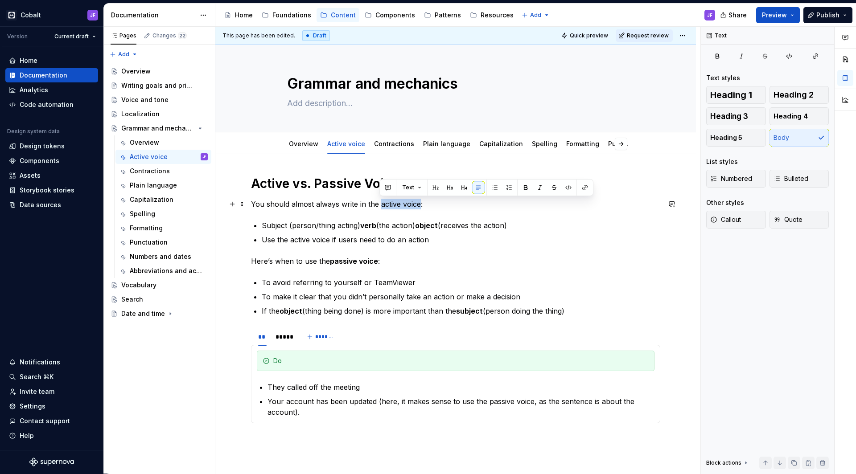
drag, startPoint x: 380, startPoint y: 204, endPoint x: 420, endPoint y: 205, distance: 40.1
click at [420, 205] on p "You should almost always write in the active voice:" at bounding box center [455, 204] width 409 height 11
click at [521, 186] on button "button" at bounding box center [525, 187] width 12 height 12
click at [469, 215] on div "Active vs. Passive Voice You should almost always write in the active voice : S…" at bounding box center [455, 303] width 409 height 255
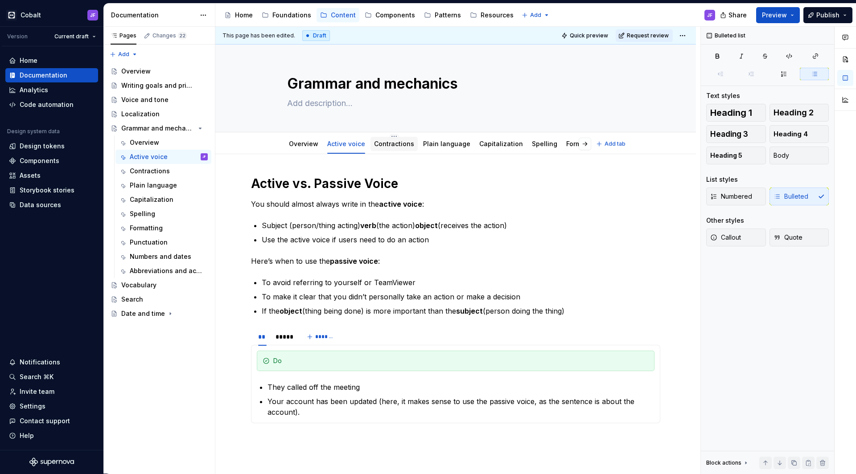
click at [384, 144] on link "Contractions" at bounding box center [394, 144] width 40 height 8
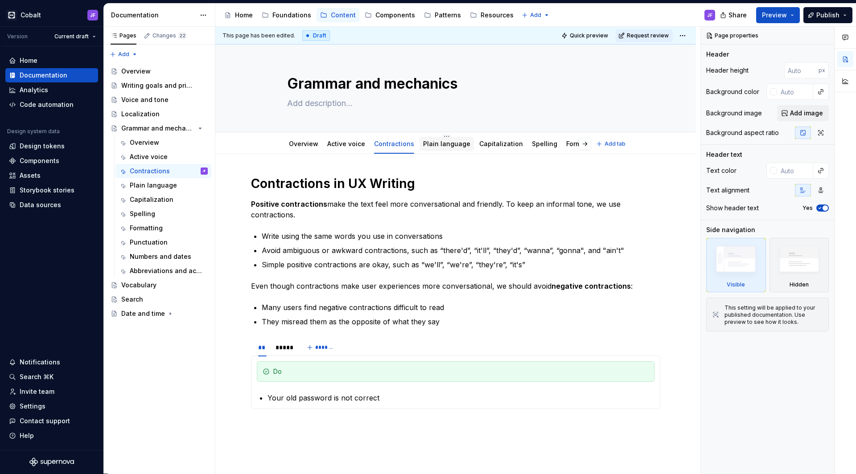
click at [447, 145] on link "Plain language" at bounding box center [446, 144] width 47 height 8
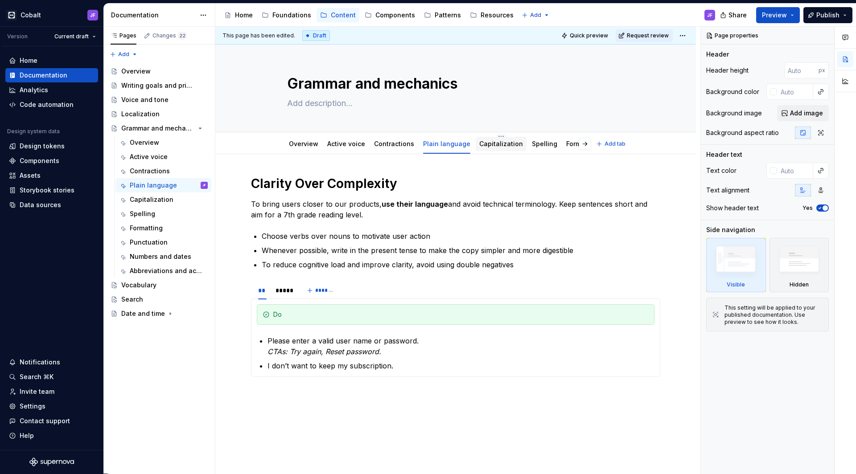
click at [486, 146] on link "Capitalization" at bounding box center [501, 144] width 44 height 8
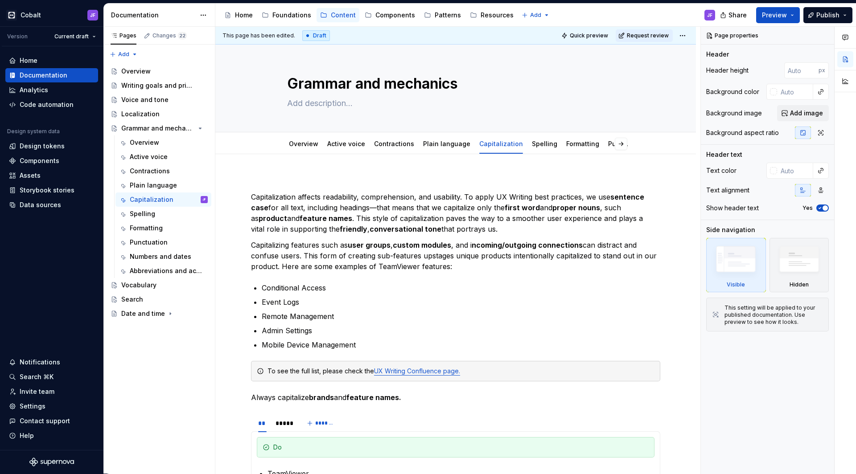
click at [296, 167] on div "Capitalization affects readability, comprehension, and usability. To apply UX W…" at bounding box center [455, 476] width 481 height 644
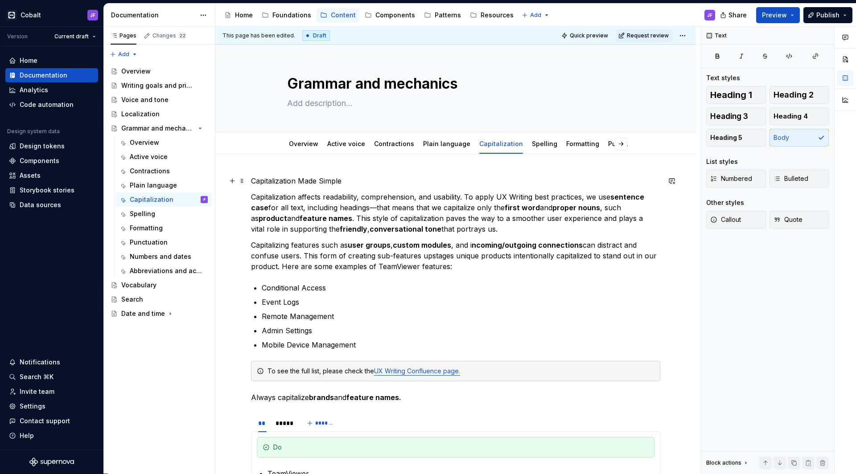
click at [312, 179] on p "Capitalization Made Simple" at bounding box center [455, 181] width 409 height 11
click at [674, 99] on button "Heading 1" at bounding box center [736, 95] width 60 height 18
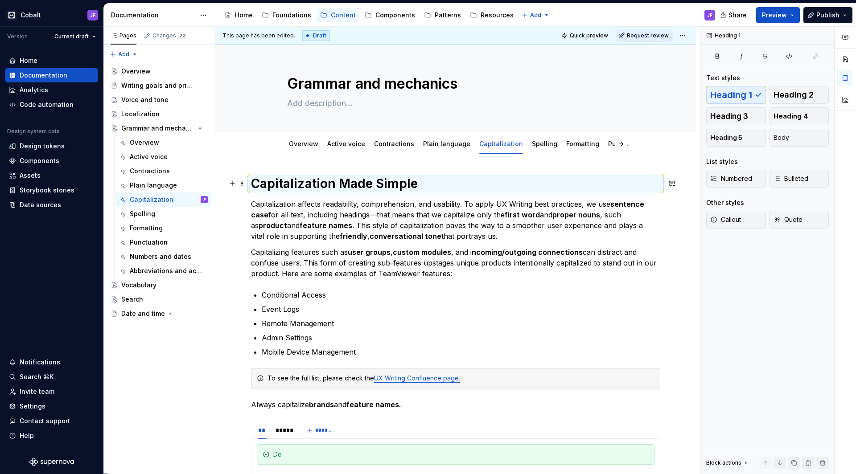
click at [425, 185] on h1 "Capitalization Made Simple" at bounding box center [455, 184] width 409 height 16
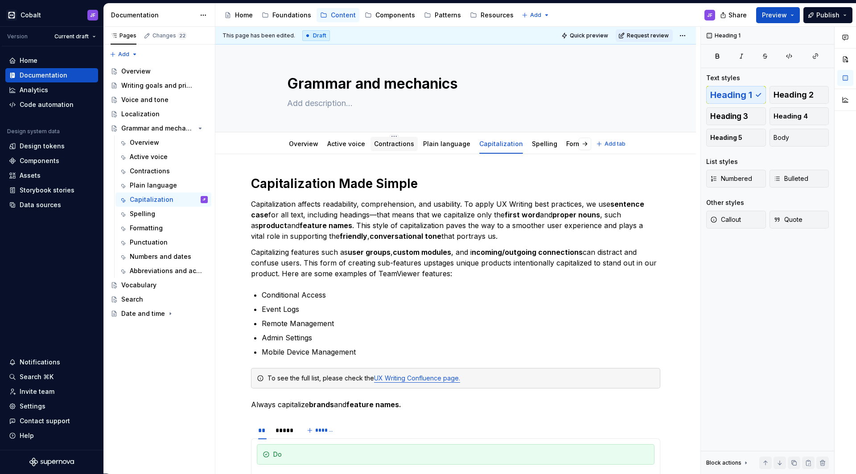
click at [394, 142] on link "Contractions" at bounding box center [394, 144] width 40 height 8
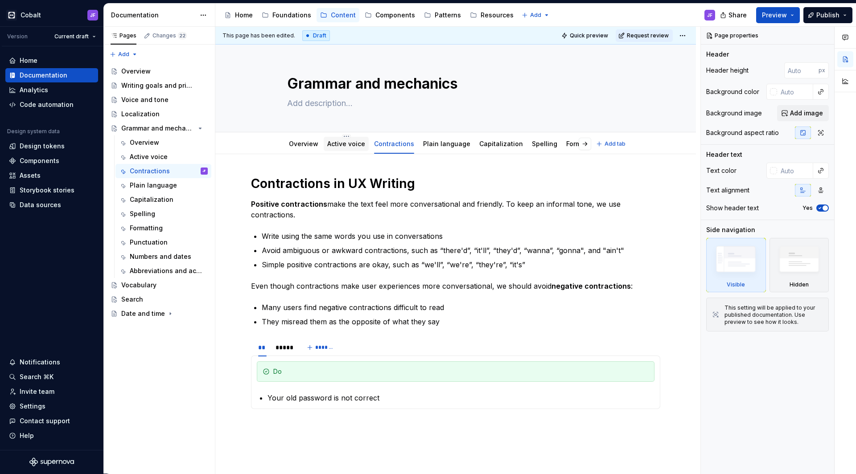
click at [343, 141] on link "Active voice" at bounding box center [346, 144] width 38 height 8
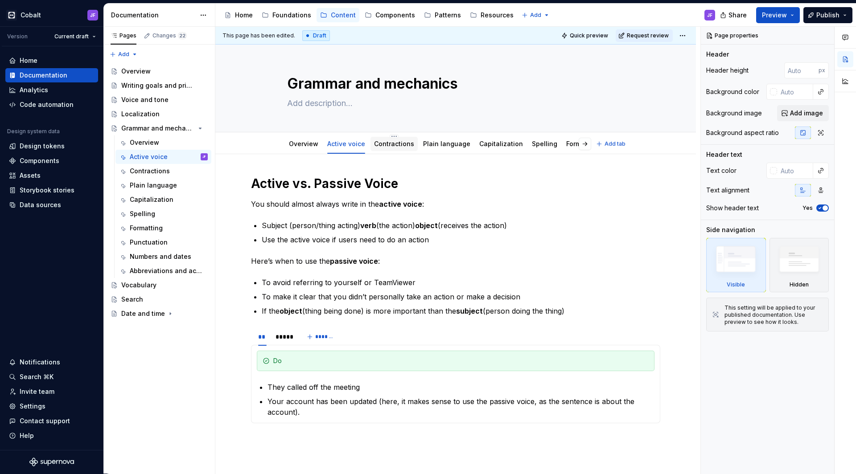
click at [403, 146] on link "Contractions" at bounding box center [394, 144] width 40 height 8
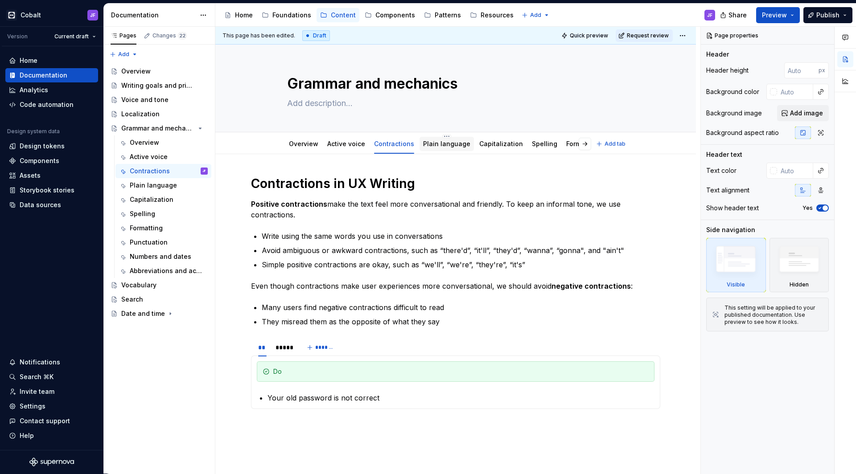
click at [439, 144] on link "Plain language" at bounding box center [446, 144] width 47 height 8
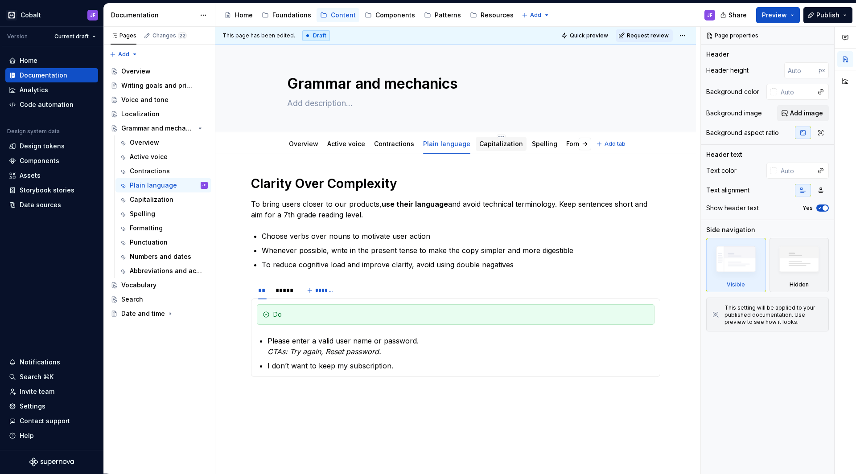
click at [489, 146] on link "Capitalization" at bounding box center [501, 144] width 44 height 8
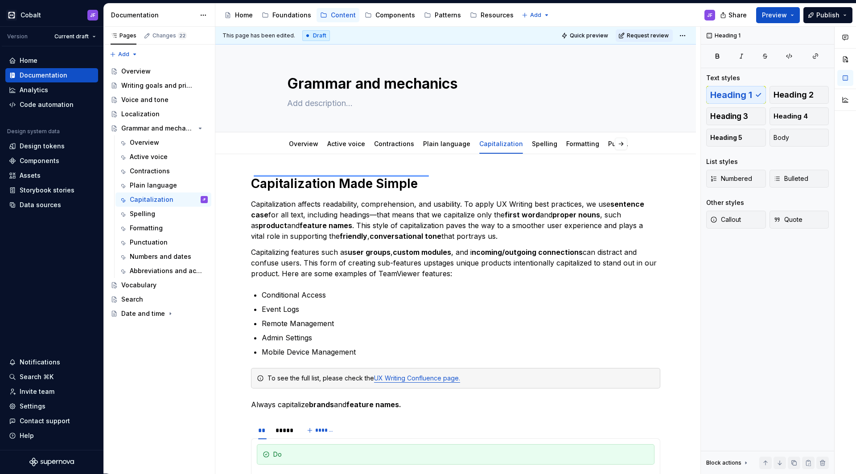
drag, startPoint x: 429, startPoint y: 175, endPoint x: 247, endPoint y: 177, distance: 181.5
click at [247, 177] on div "This page has been edited. Draft Quick preview Request review Grammar and mecha…" at bounding box center [457, 251] width 485 height 448
click at [264, 179] on h1 "Capitalization Made Simple" at bounding box center [455, 184] width 409 height 16
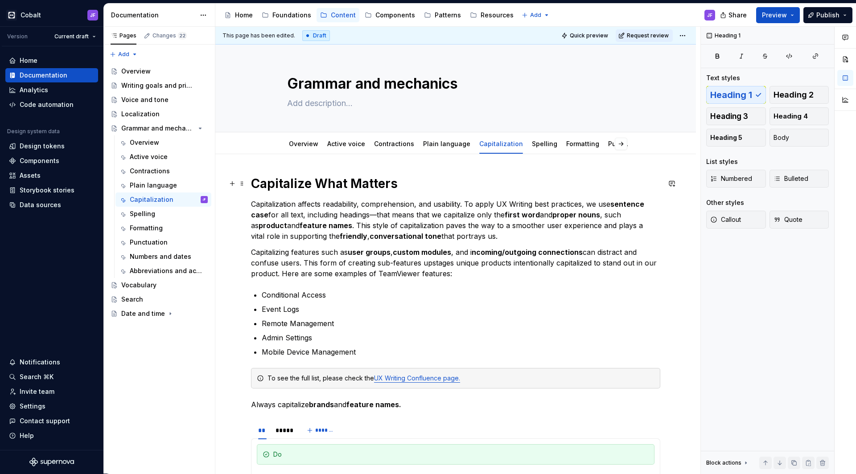
click at [415, 184] on h1 "Capitalize What Matters" at bounding box center [455, 184] width 409 height 16
click at [532, 147] on link "Spelling" at bounding box center [544, 144] width 25 height 8
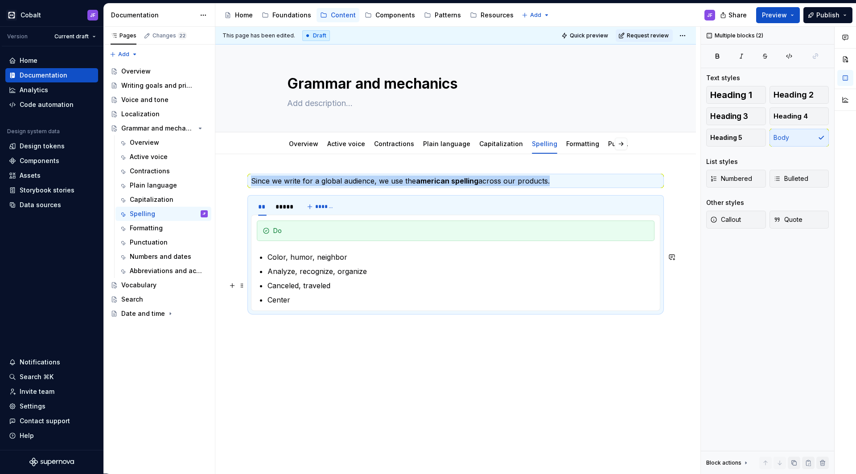
drag, startPoint x: 252, startPoint y: 179, endPoint x: 418, endPoint y: 291, distance: 200.2
click at [418, 291] on div "Since we write for a global audience, we use the american spelling across our p…" at bounding box center [455, 247] width 409 height 143
copy p "Since we write for a global audience, we use the american spelling across our p…"
click at [502, 144] on link "Capitalization" at bounding box center [501, 144] width 44 height 8
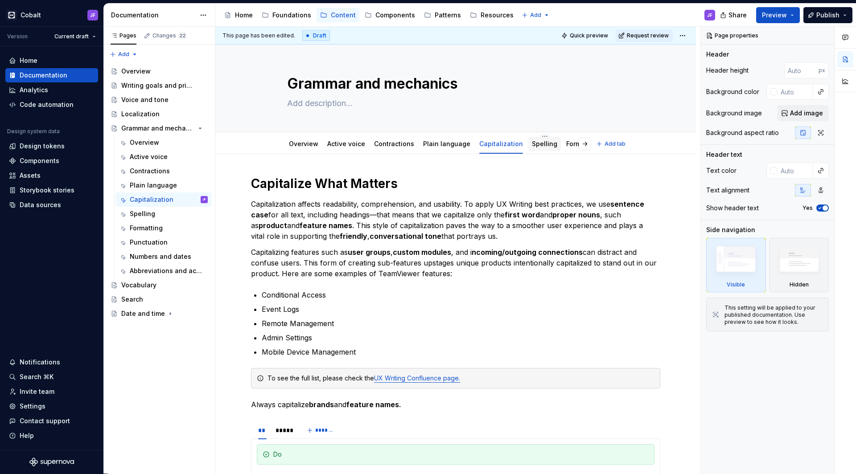
click at [534, 148] on div "Spelling" at bounding box center [544, 144] width 25 height 9
click at [532, 145] on link "Spelling" at bounding box center [544, 144] width 25 height 8
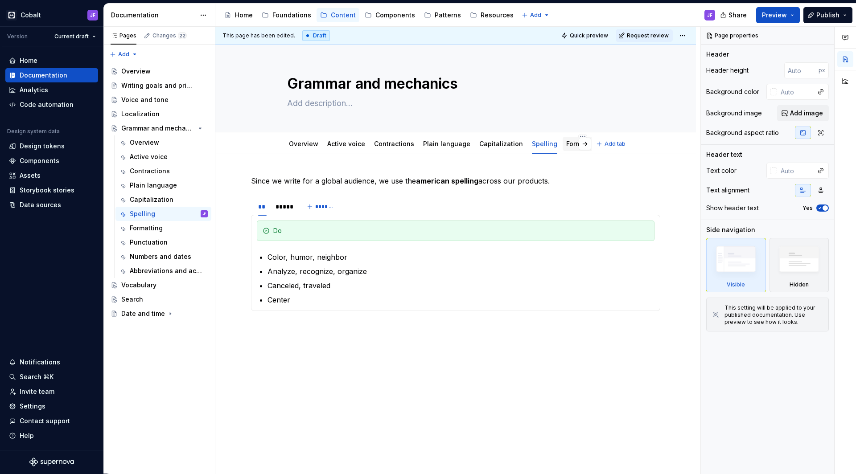
click at [566, 145] on link "Formatting" at bounding box center [582, 144] width 33 height 8
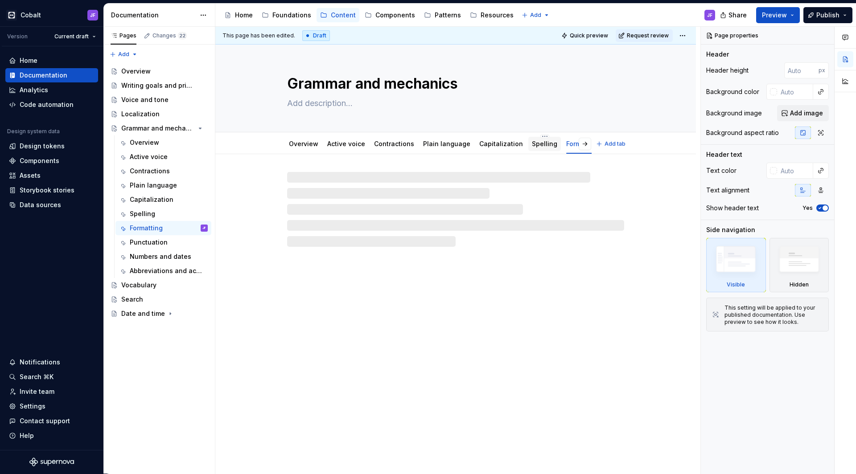
click at [532, 146] on link "Spelling" at bounding box center [544, 144] width 25 height 8
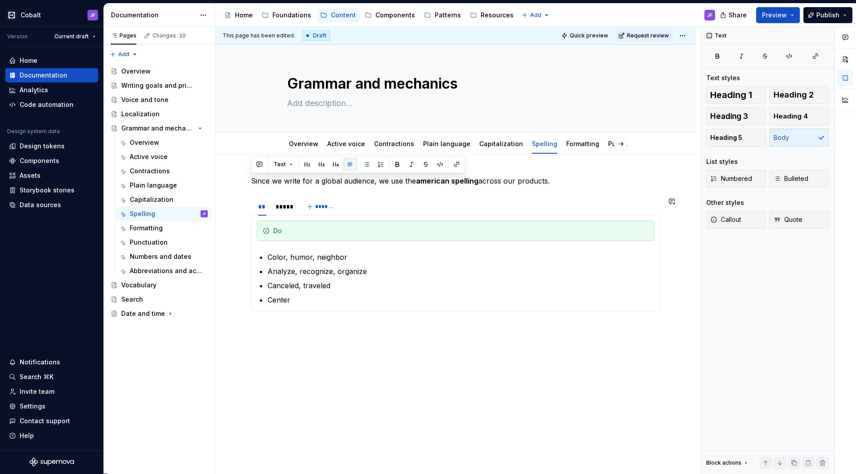
drag, startPoint x: 331, startPoint y: 321, endPoint x: 251, endPoint y: 186, distance: 156.5
click at [251, 186] on div "Since we write for a global audience, we use the american spelling across our p…" at bounding box center [455, 252] width 409 height 153
click at [247, 186] on div "Since we write for a global audience, we use the american spelling across our p…" at bounding box center [455, 312] width 481 height 317
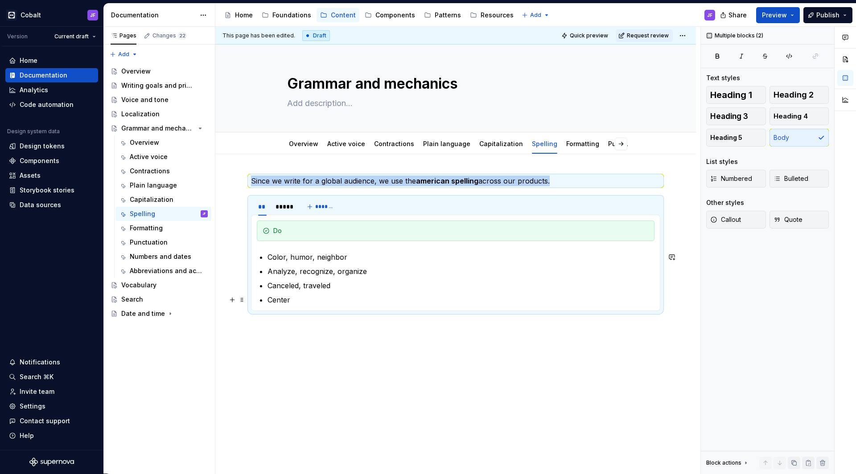
drag, startPoint x: 251, startPoint y: 180, endPoint x: 376, endPoint y: 305, distance: 176.5
click at [376, 305] on div "Since we write for a global audience, we use the american spelling across our p…" at bounding box center [455, 247] width 409 height 143
copy p "Since we write for a global audience, we use the american spelling across our p…"
click at [414, 176] on p "Since we write for a global audience, we use the american spelling across our p…" at bounding box center [455, 181] width 409 height 11
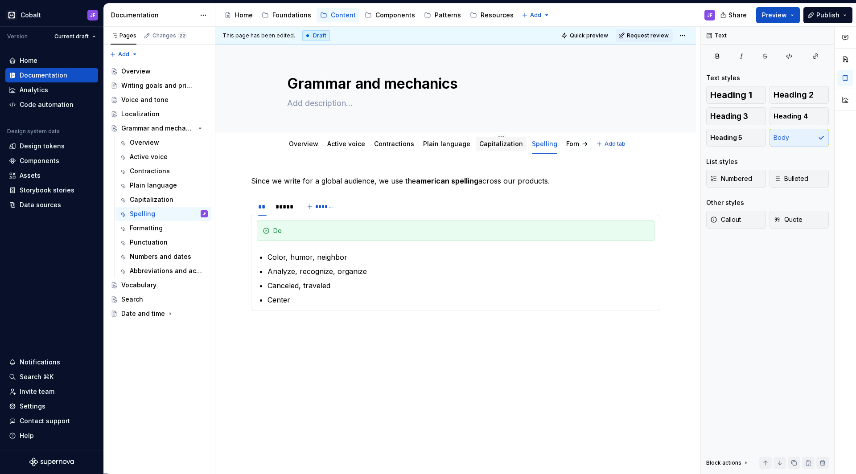
click at [479, 145] on link "Capitalization" at bounding box center [501, 144] width 44 height 8
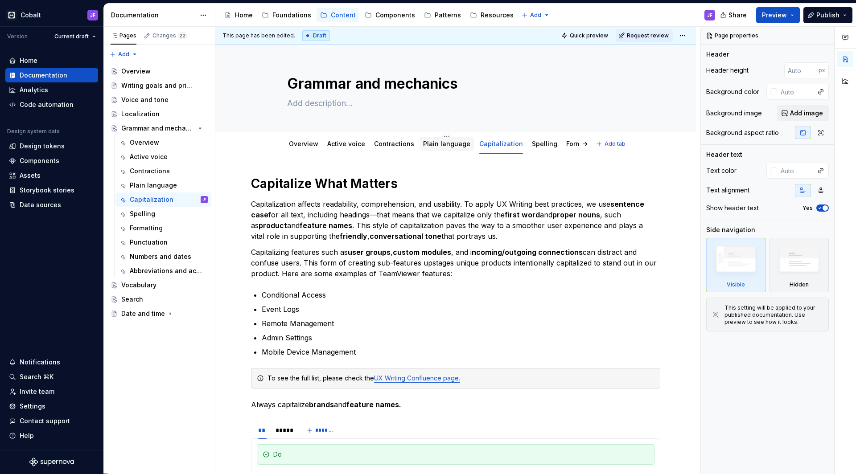
click at [442, 147] on link "Plain language" at bounding box center [446, 144] width 47 height 8
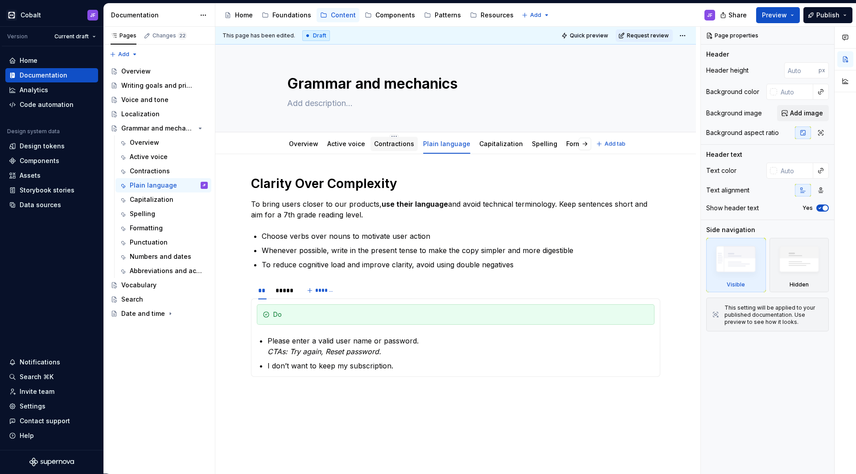
click at [391, 148] on div "Contractions" at bounding box center [394, 144] width 40 height 9
click at [385, 148] on div "Contractions" at bounding box center [394, 144] width 40 height 9
click at [386, 144] on link "Contractions" at bounding box center [394, 144] width 40 height 8
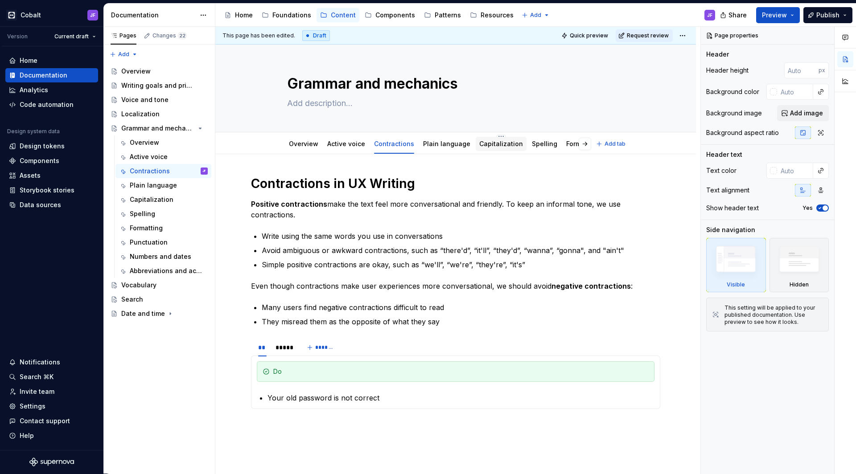
click at [492, 145] on link "Capitalization" at bounding box center [501, 144] width 44 height 8
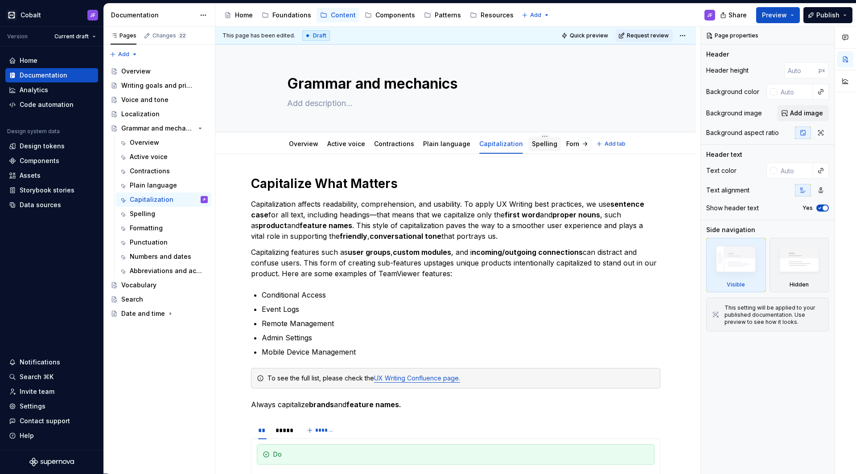
click at [534, 148] on div "Spelling" at bounding box center [544, 144] width 25 height 9
click at [541, 145] on link "Spelling" at bounding box center [544, 144] width 25 height 8
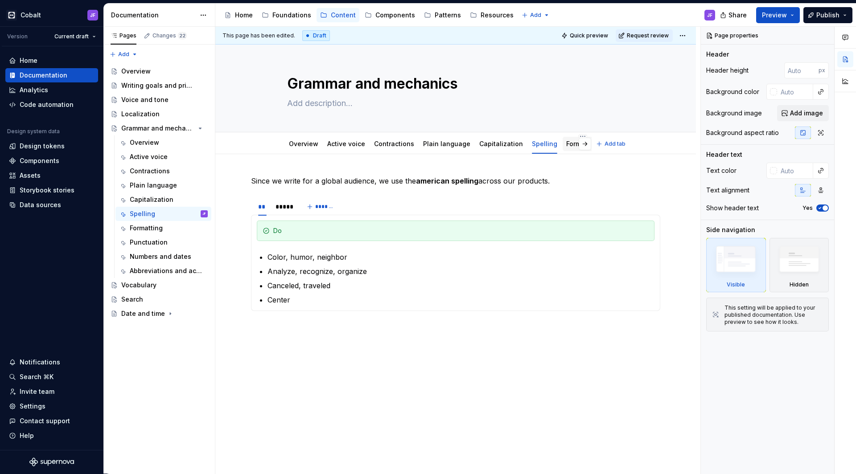
click at [566, 147] on link "Formatting" at bounding box center [582, 144] width 33 height 8
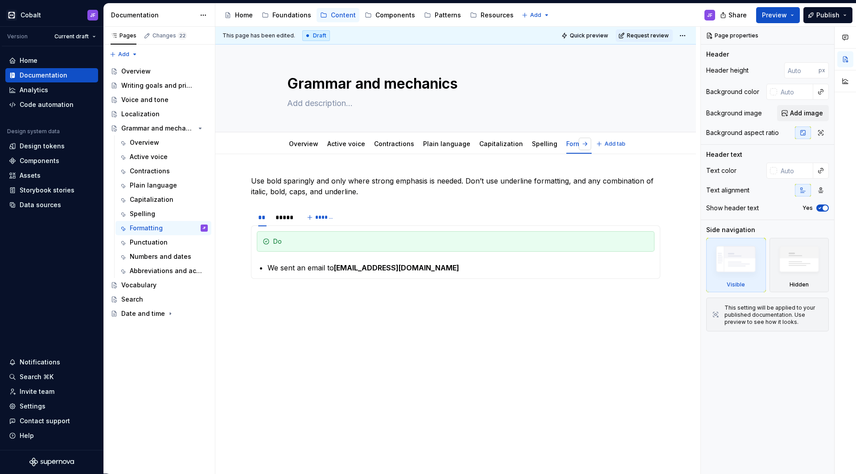
click at [588, 144] on button "button" at bounding box center [585, 144] width 12 height 12
click at [411, 148] on div "Punctuation" at bounding box center [421, 144] width 38 height 9
click at [416, 145] on link "Punctuation" at bounding box center [421, 144] width 38 height 8
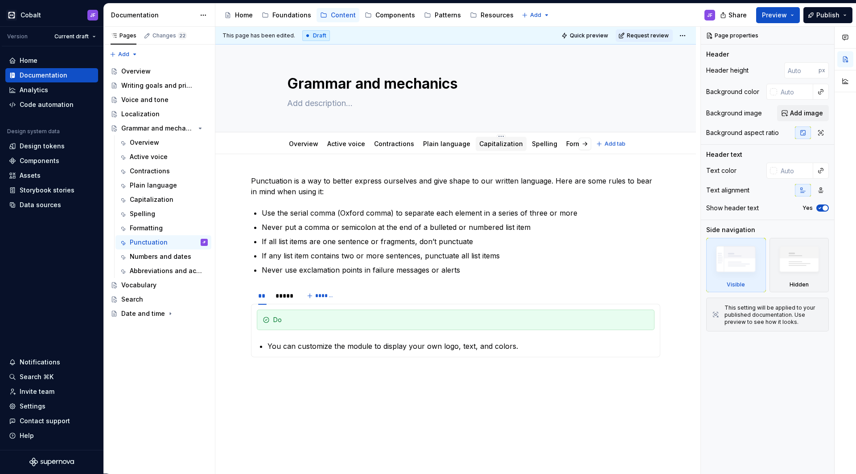
click at [487, 144] on link "Capitalization" at bounding box center [501, 144] width 44 height 8
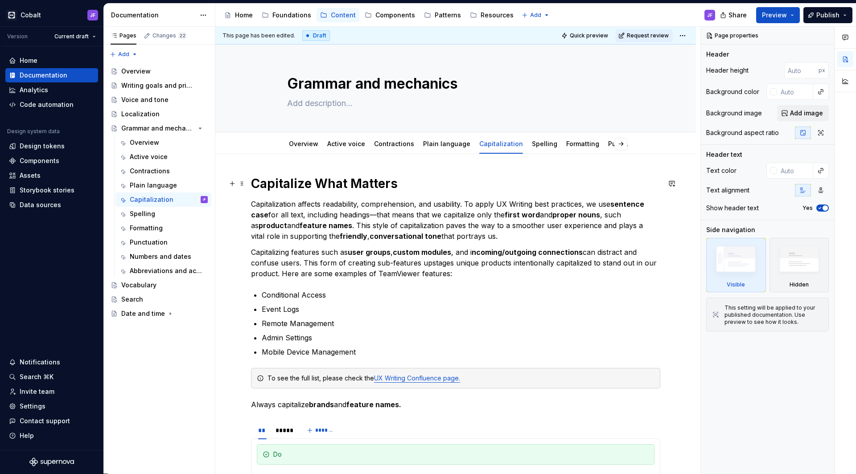
click at [392, 186] on h1 "Capitalize What Matters" at bounding box center [455, 184] width 409 height 16
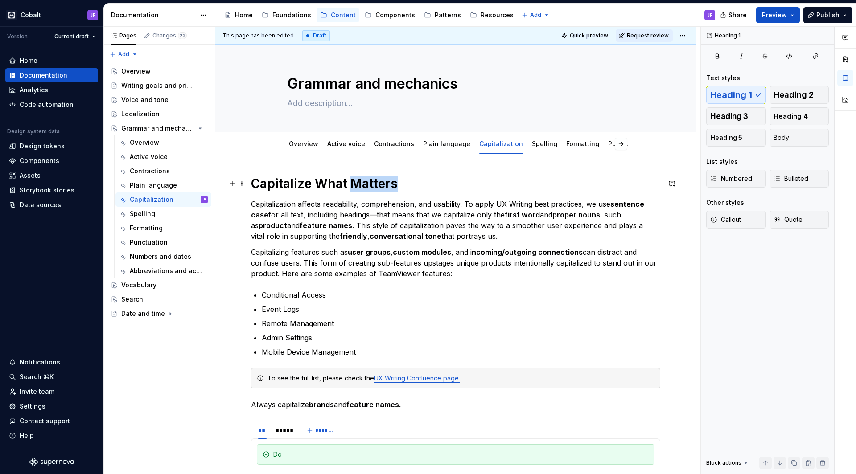
click at [392, 186] on h1 "Capitalize What Matters" at bounding box center [455, 184] width 409 height 16
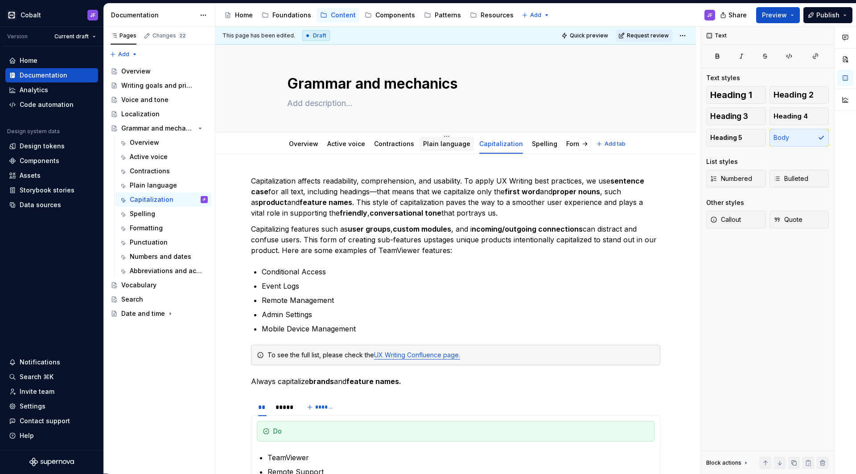
click at [424, 145] on link "Plain language" at bounding box center [446, 144] width 47 height 8
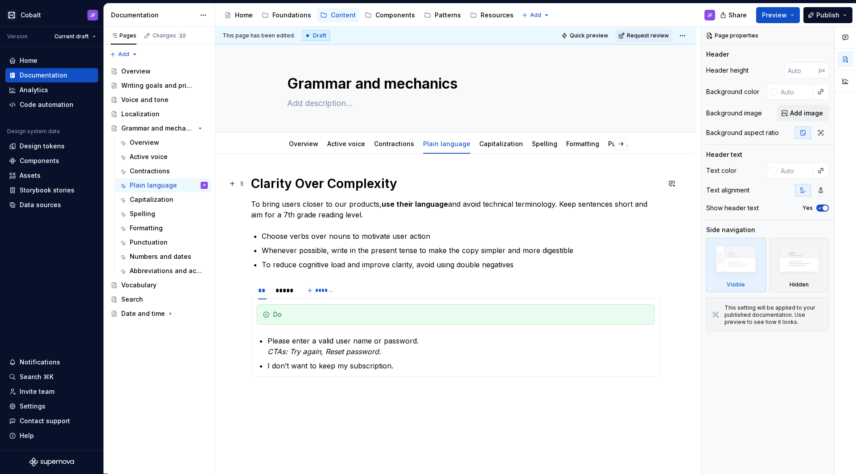
click at [304, 190] on h1 "Clarity Over Complexity" at bounding box center [455, 184] width 409 height 16
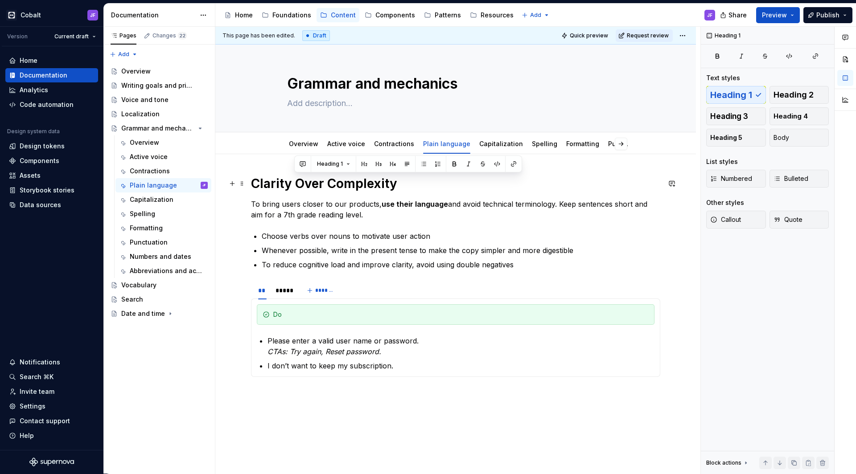
click at [304, 190] on h1 "Clarity Over Complexity" at bounding box center [455, 184] width 409 height 16
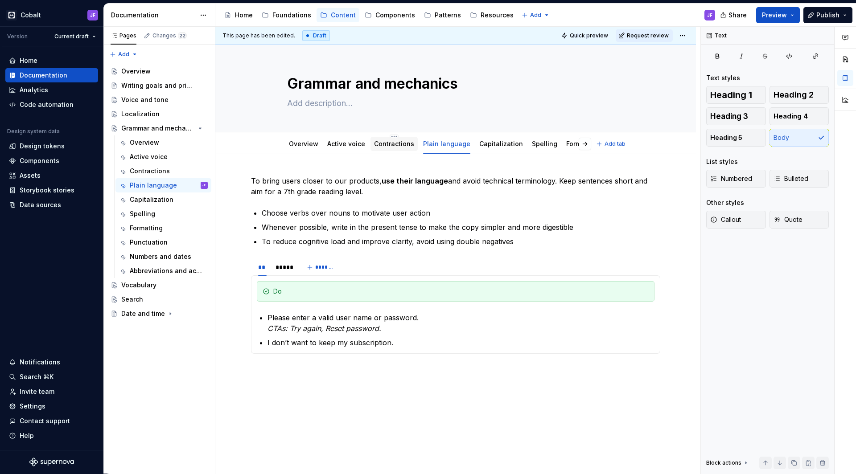
click at [386, 150] on div "Contractions" at bounding box center [393, 144] width 47 height 14
click at [383, 150] on div "Contractions" at bounding box center [393, 144] width 47 height 14
click at [383, 144] on link "Contractions" at bounding box center [394, 144] width 40 height 8
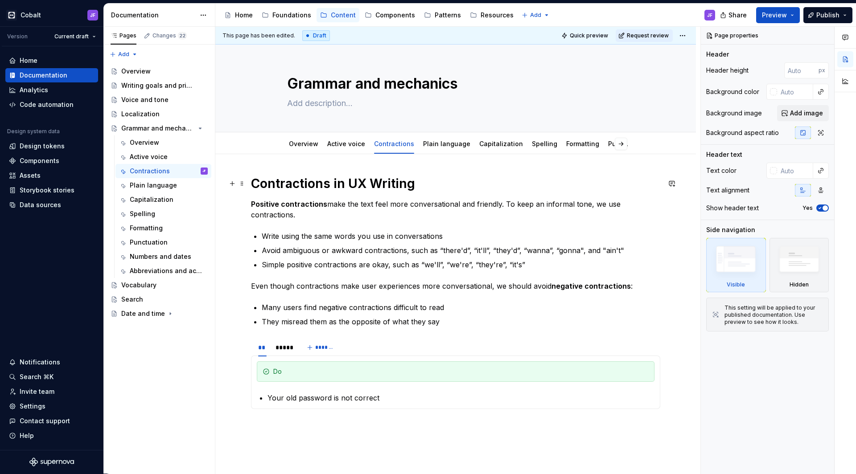
click at [299, 183] on h1 "Contractions in UX Writing" at bounding box center [455, 184] width 409 height 16
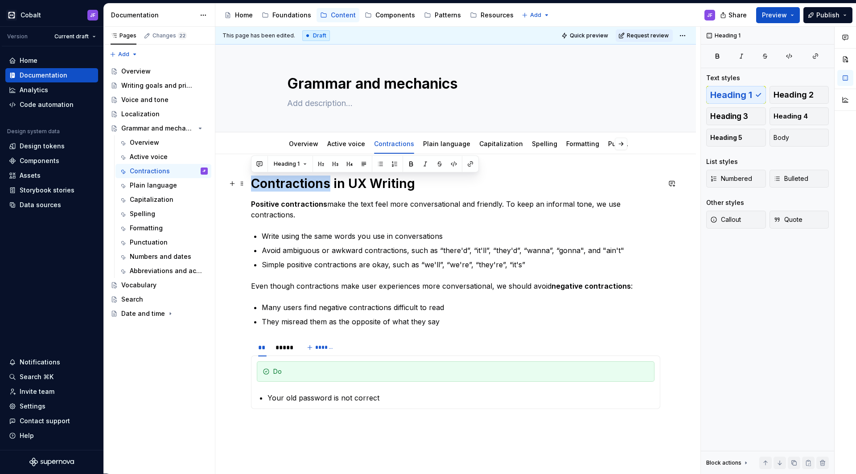
click at [299, 183] on h1 "Contractions in UX Writing" at bounding box center [455, 184] width 409 height 16
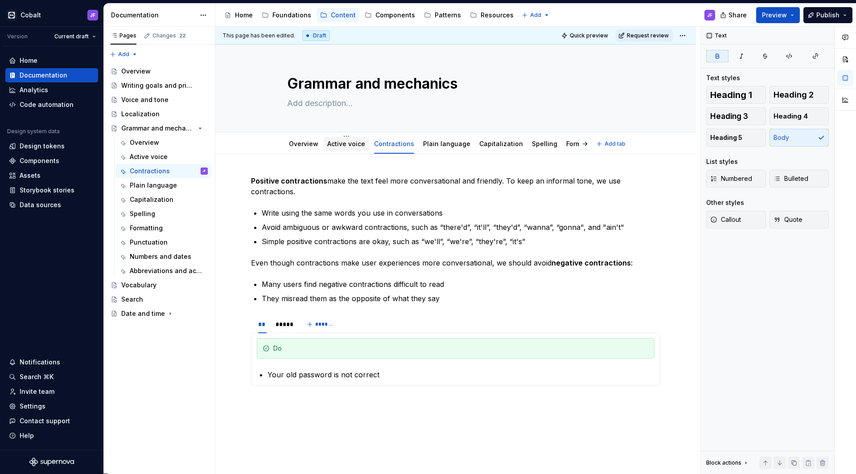
click at [346, 149] on div "Active voice" at bounding box center [346, 144] width 38 height 11
click at [342, 145] on link "Active voice" at bounding box center [346, 144] width 38 height 8
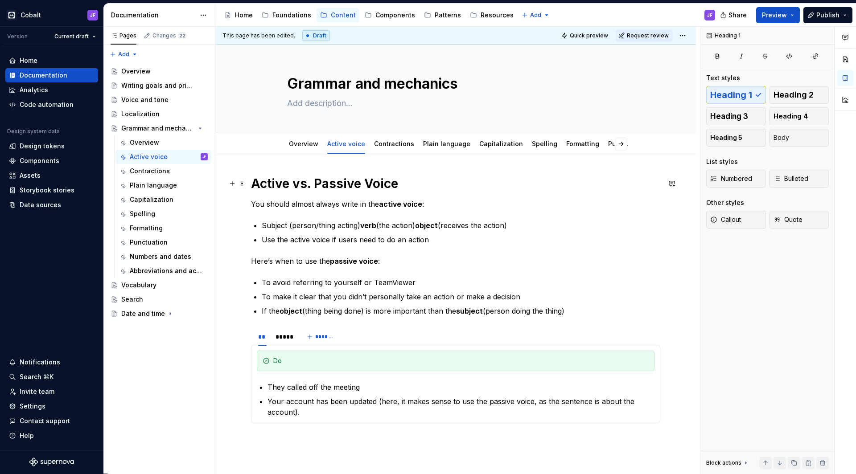
click at [296, 178] on h1 "Active vs. Passive Voice" at bounding box center [455, 184] width 409 height 16
click at [486, 203] on p "You should almost always write in the active voice :" at bounding box center [455, 204] width 409 height 11
click at [402, 148] on div "Contractions" at bounding box center [394, 144] width 40 height 9
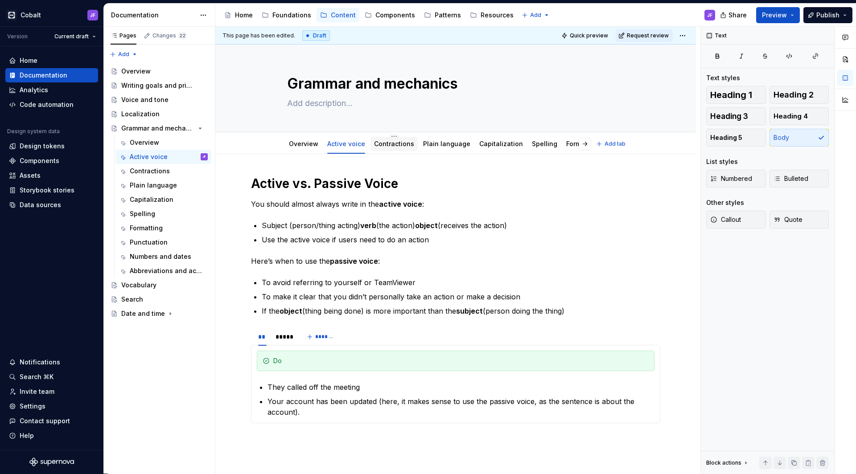
click at [403, 144] on link "Contractions" at bounding box center [394, 144] width 40 height 8
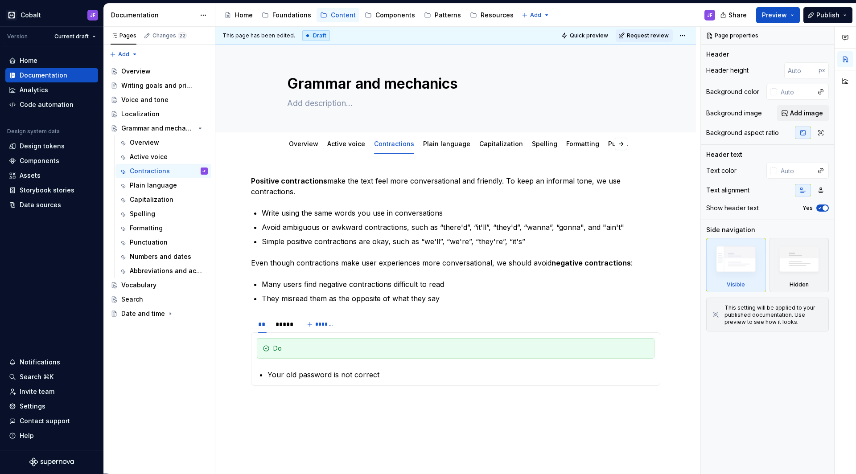
click at [419, 165] on div "Positive contractions make the text feel more conversational and friendly. To k…" at bounding box center [455, 350] width 481 height 392
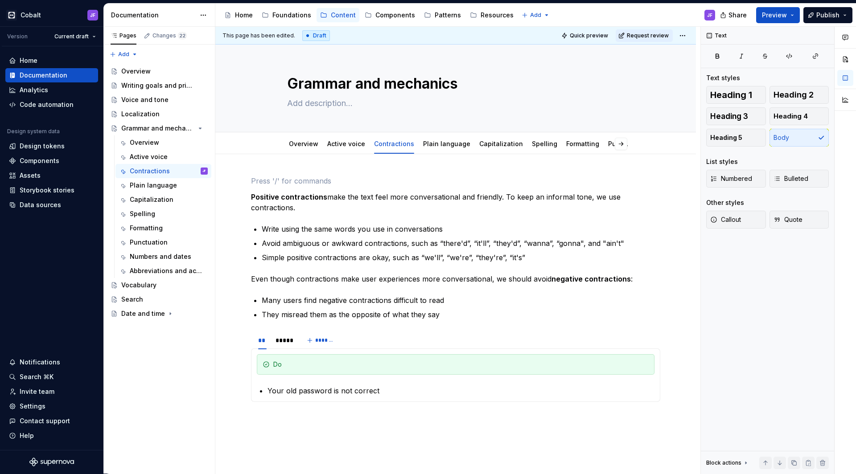
scroll to position [16, 0]
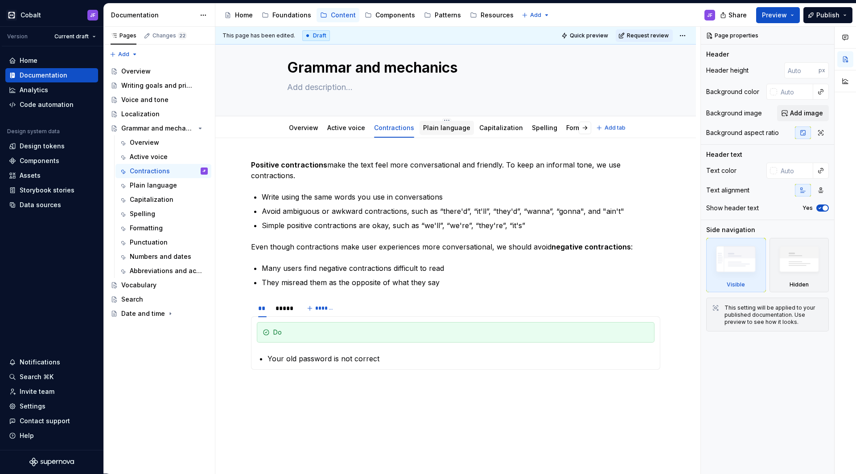
click at [430, 130] on link "Plain language" at bounding box center [446, 128] width 47 height 8
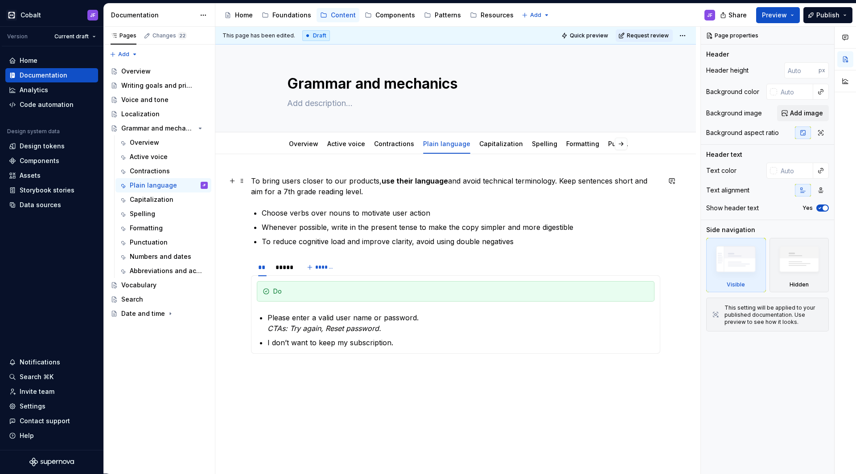
click at [436, 180] on strong "use their language" at bounding box center [415, 181] width 66 height 9
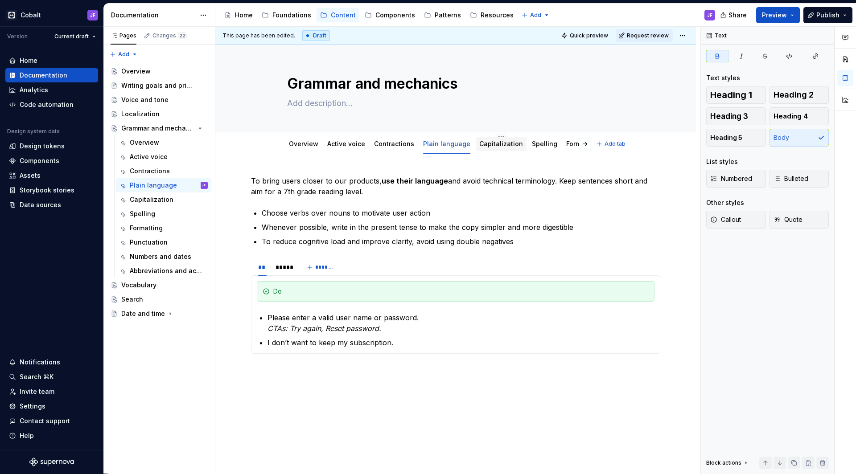
click at [488, 144] on link "Capitalization" at bounding box center [501, 144] width 44 height 8
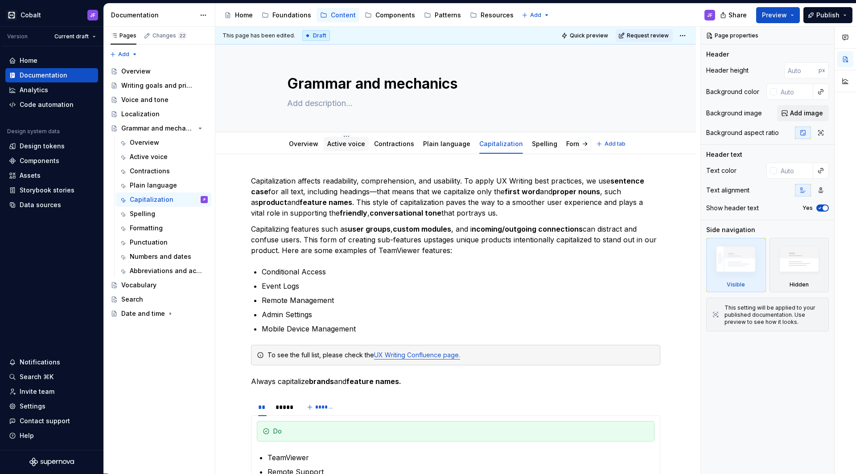
click at [330, 148] on div "Active voice" at bounding box center [346, 144] width 38 height 11
click at [340, 146] on link "Active voice" at bounding box center [346, 144] width 38 height 8
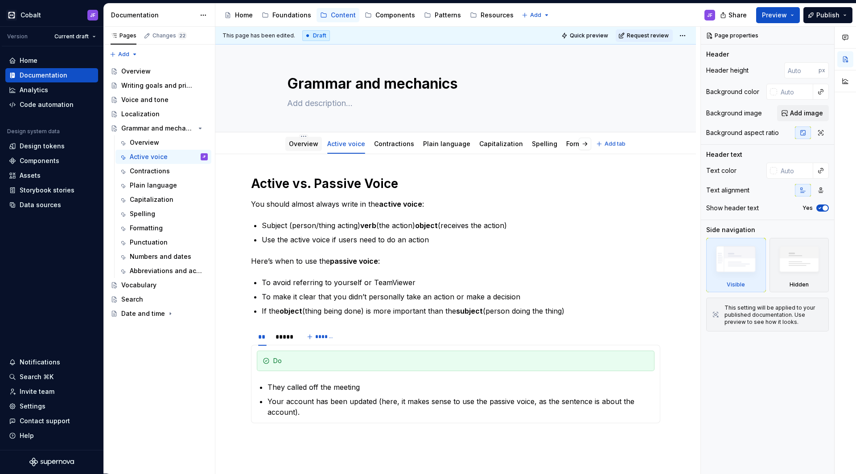
click at [314, 143] on link "Overview" at bounding box center [303, 144] width 29 height 8
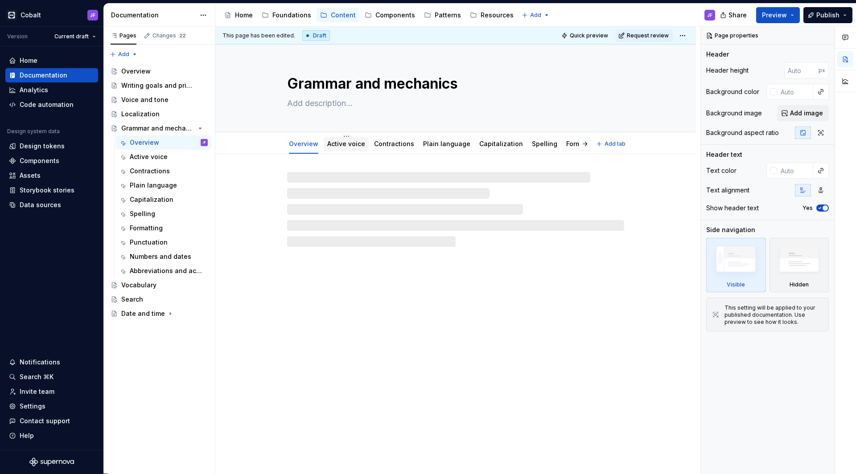
click at [334, 145] on link "Active voice" at bounding box center [346, 144] width 38 height 8
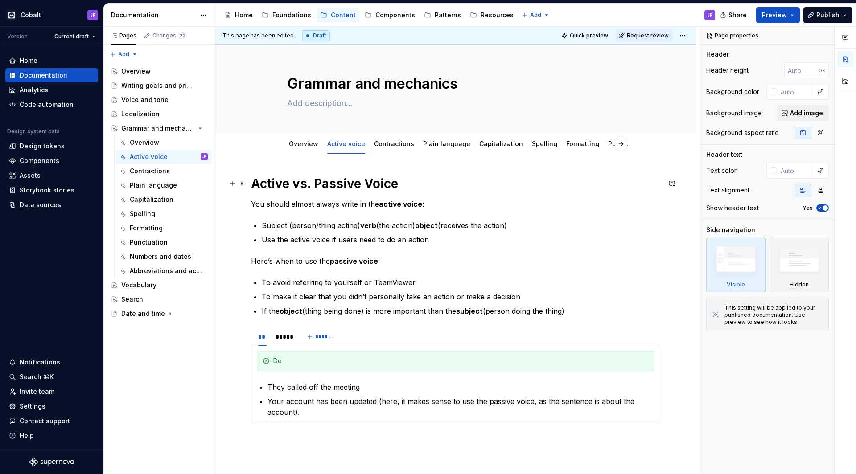
click at [357, 180] on h1 "Active vs. Passive Voice" at bounding box center [455, 184] width 409 height 16
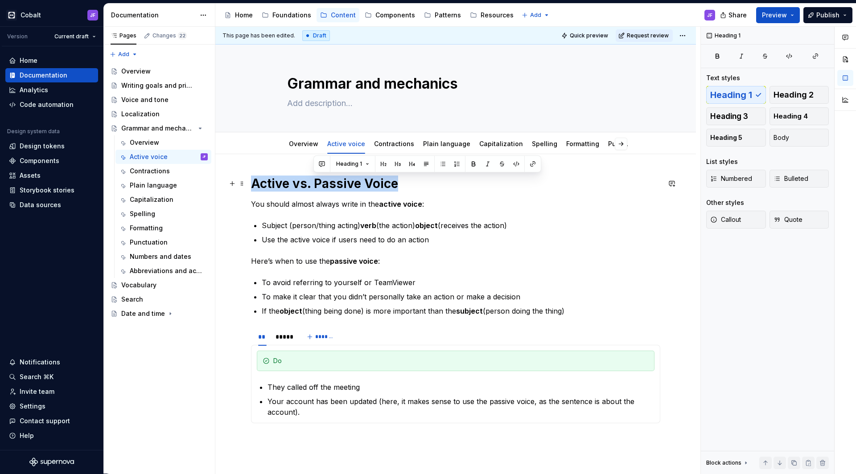
click at [357, 180] on h1 "Active vs. Passive Voice" at bounding box center [455, 184] width 409 height 16
click at [385, 144] on link "Contractions" at bounding box center [394, 144] width 40 height 8
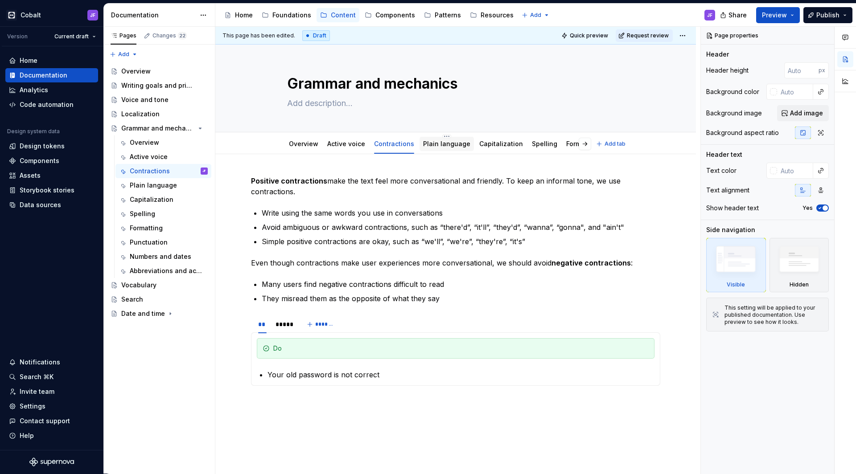
click at [437, 148] on div "Plain language" at bounding box center [446, 144] width 47 height 11
click at [436, 140] on link "Plain language" at bounding box center [446, 144] width 47 height 8
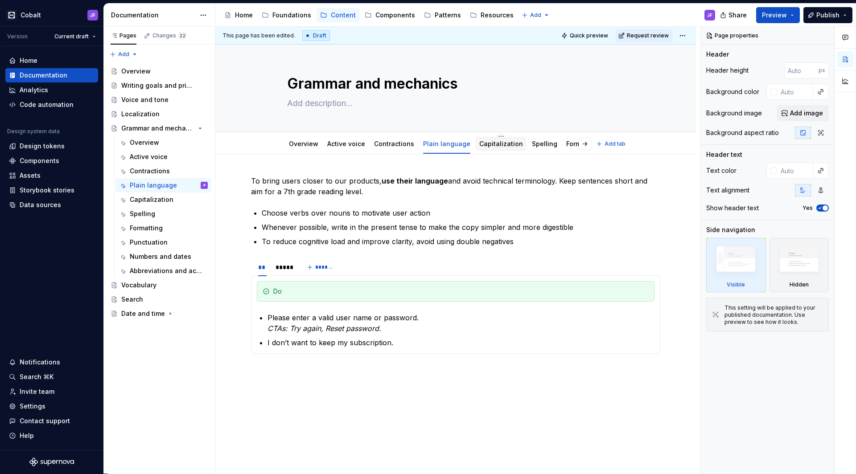
click at [486, 146] on link "Capitalization" at bounding box center [501, 144] width 44 height 8
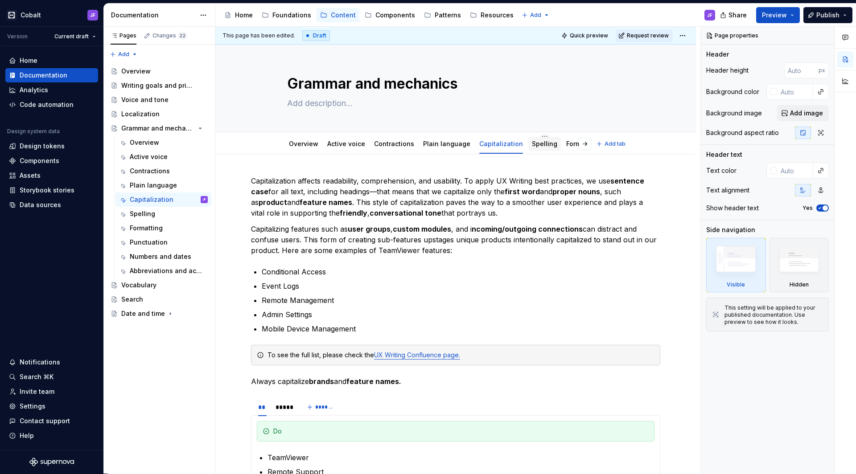
click at [532, 143] on link "Spelling" at bounding box center [544, 144] width 25 height 8
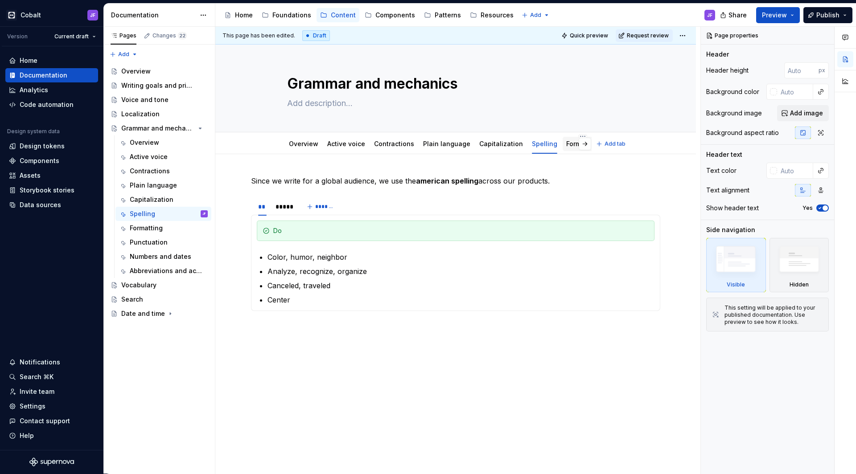
click at [567, 146] on link "Formatting" at bounding box center [582, 144] width 33 height 8
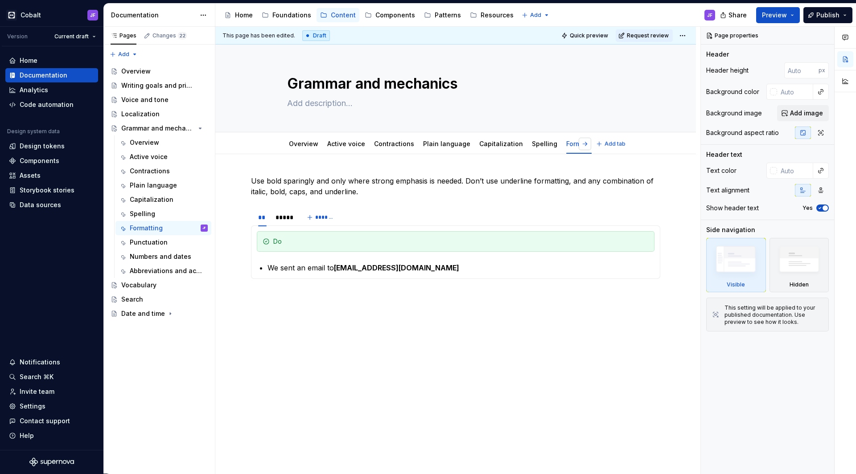
click at [586, 145] on button "button" at bounding box center [585, 144] width 12 height 12
click at [441, 143] on link "Punctuation" at bounding box center [458, 144] width 38 height 8
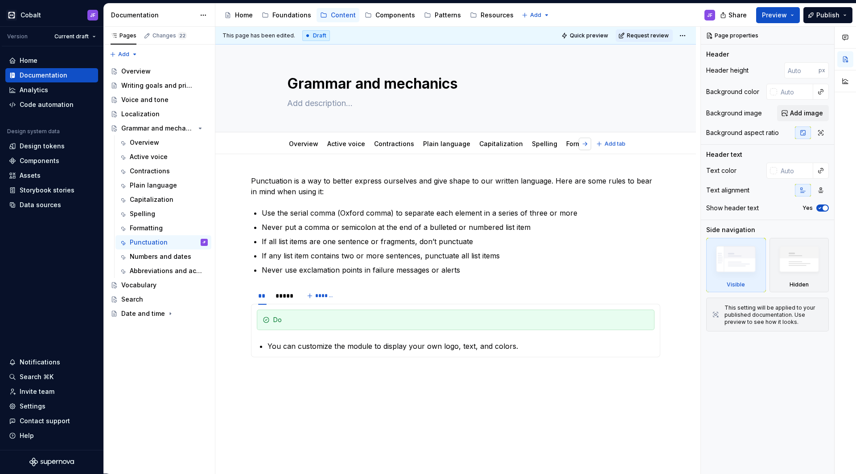
click at [582, 146] on button "button" at bounding box center [585, 144] width 12 height 12
click at [456, 144] on link "Numbers and dates" at bounding box center [480, 144] width 62 height 8
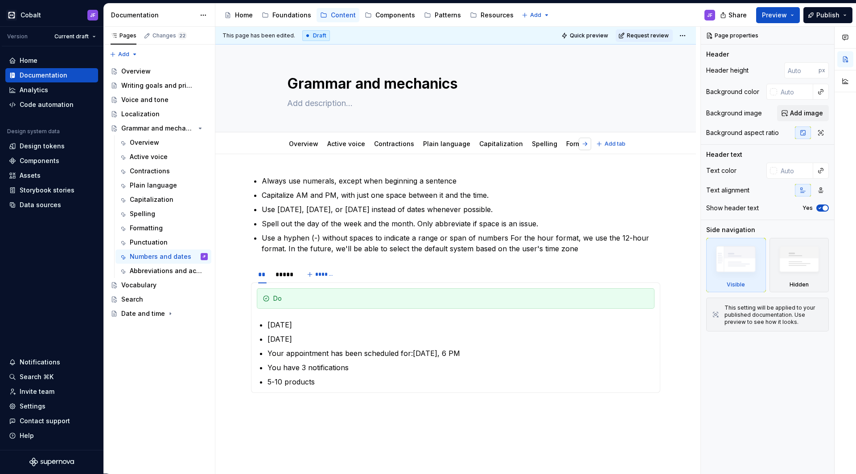
click at [586, 144] on button "button" at bounding box center [585, 144] width 12 height 12
click at [535, 145] on link "Abbreviations and acronyms" at bounding box center [563, 144] width 89 height 8
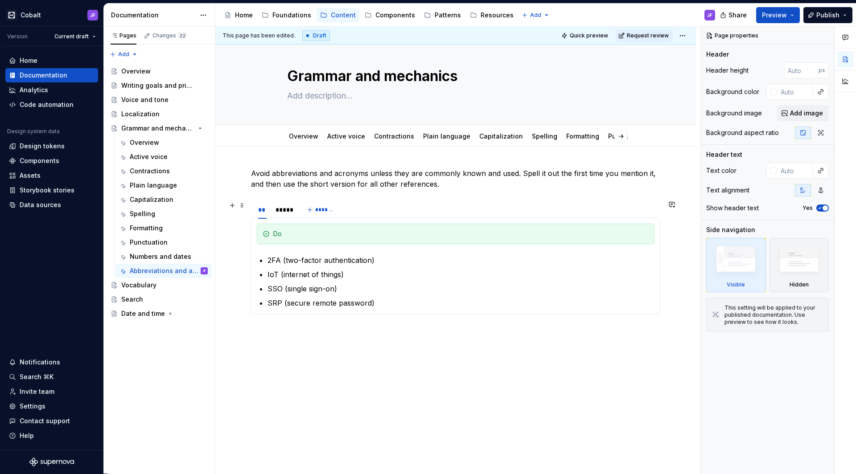
scroll to position [8, 0]
click at [583, 139] on button "button" at bounding box center [585, 136] width 12 height 12
click at [394, 142] on div "Formatting" at bounding box center [413, 136] width 40 height 14
click at [444, 141] on div "Punctuation" at bounding box center [458, 136] width 38 height 11
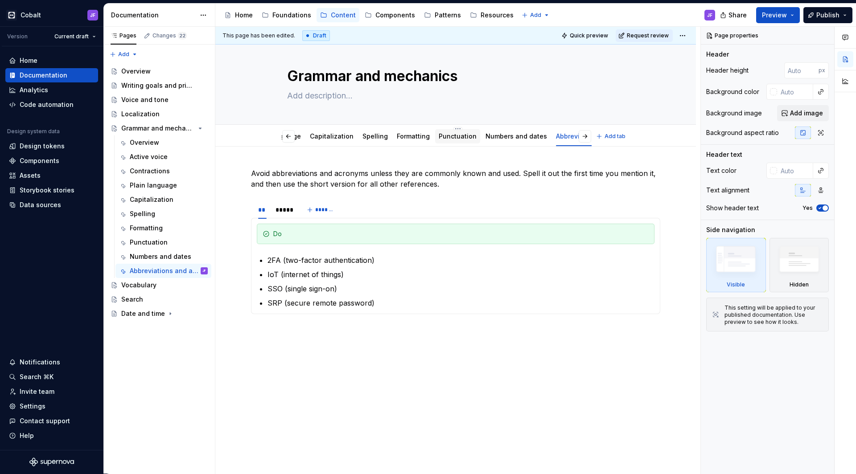
click at [442, 136] on link "Punctuation" at bounding box center [458, 136] width 38 height 8
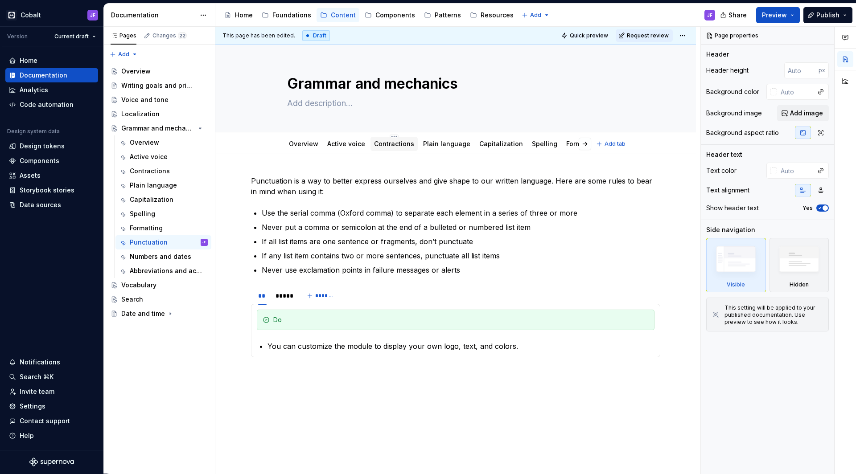
click at [397, 148] on div "Contractions" at bounding box center [394, 144] width 40 height 11
click at [359, 147] on link "Active voice" at bounding box center [346, 144] width 38 height 8
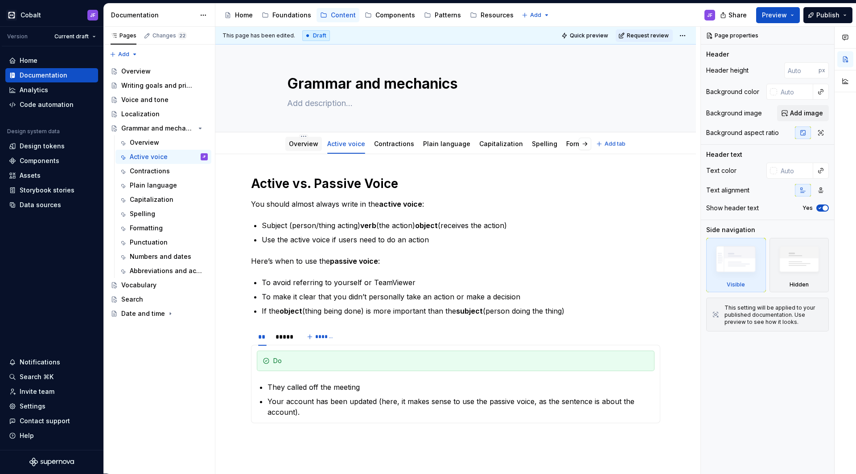
click at [306, 145] on link "Overview" at bounding box center [303, 144] width 29 height 8
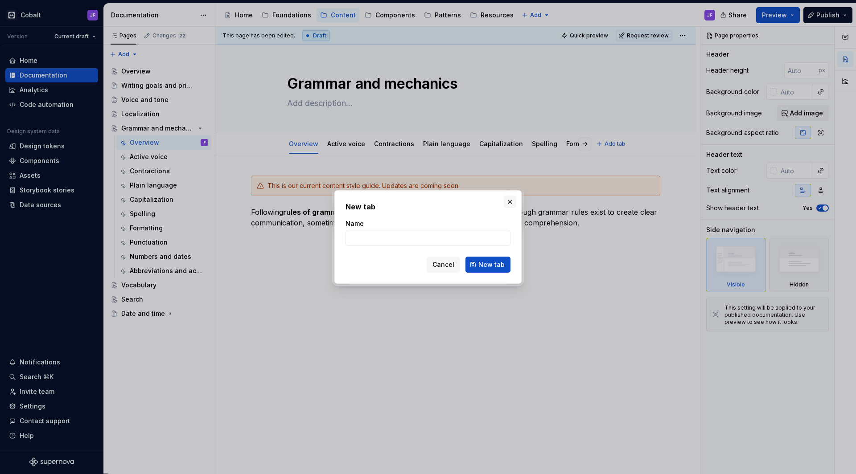
click at [512, 206] on button "button" at bounding box center [510, 202] width 12 height 12
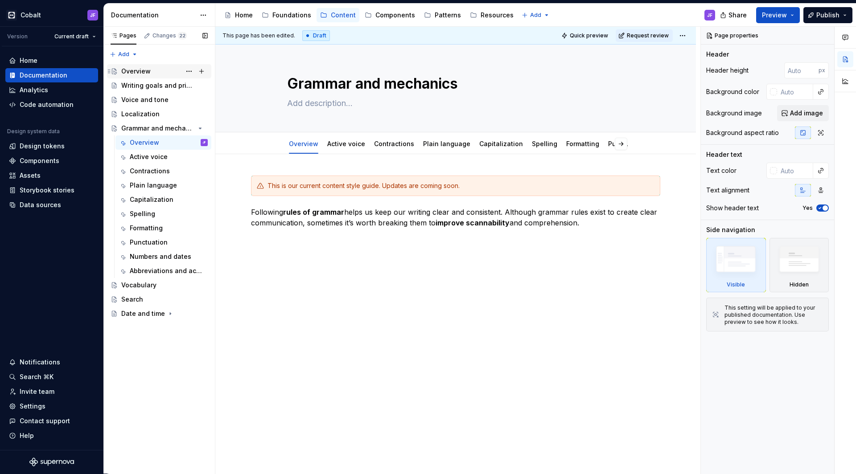
click at [150, 73] on div "Overview" at bounding box center [164, 71] width 86 height 12
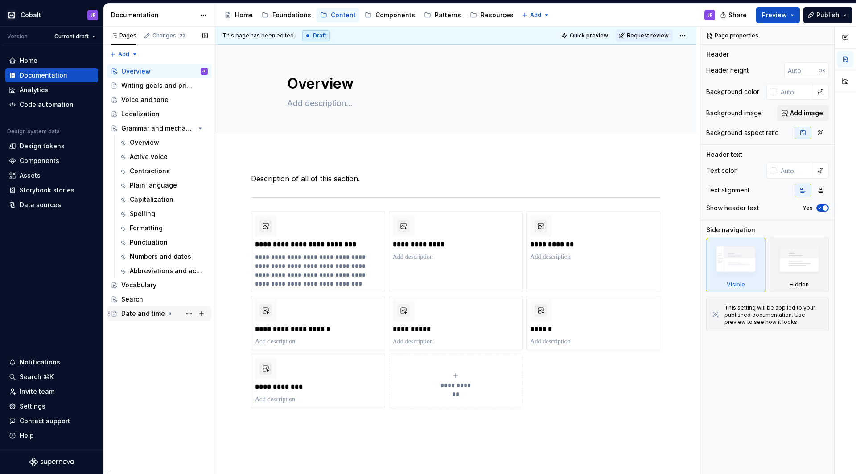
click at [136, 312] on div "Date and time" at bounding box center [143, 313] width 44 height 9
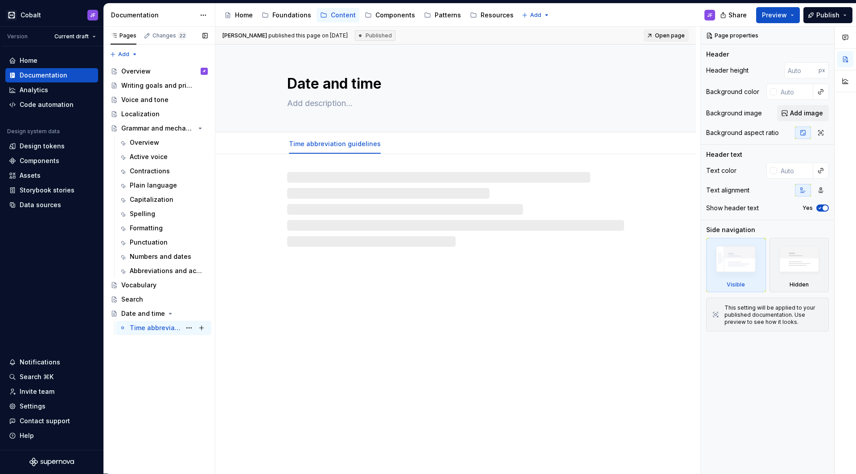
click at [148, 332] on div "Time abbreviation guidelines" at bounding box center [155, 328] width 51 height 9
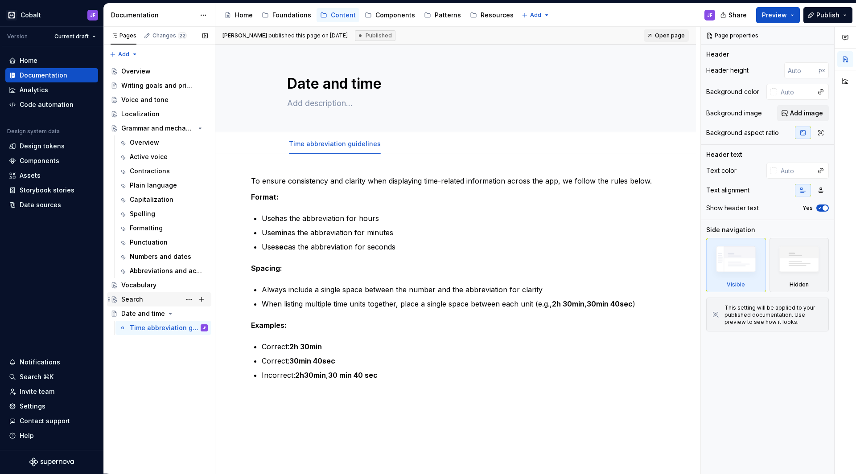
click at [152, 298] on div "Search" at bounding box center [164, 299] width 86 height 12
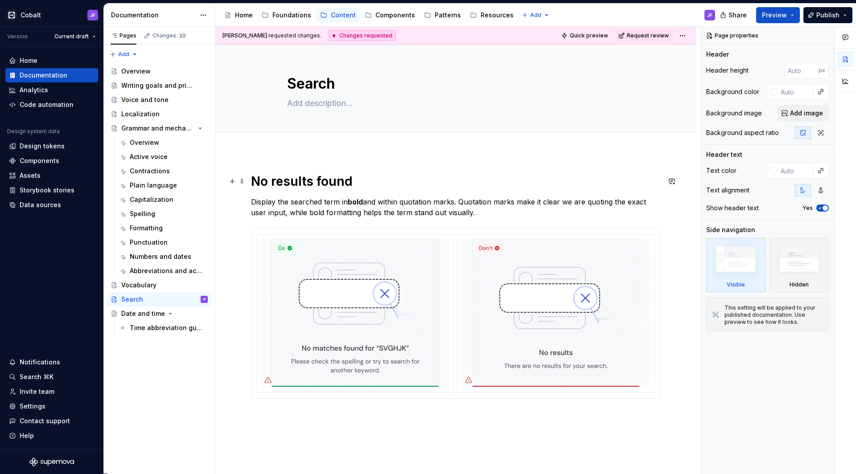
click at [249, 175] on div "No results found Display the searched term in bold and within quotation marks. …" at bounding box center [455, 352] width 481 height 400
click at [145, 115] on div "Localization" at bounding box center [140, 114] width 38 height 9
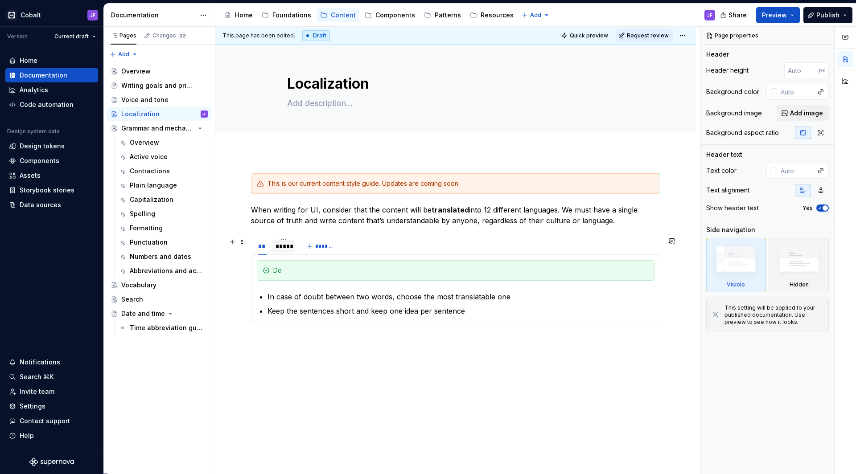
click at [286, 247] on div "*****" at bounding box center [284, 246] width 16 height 9
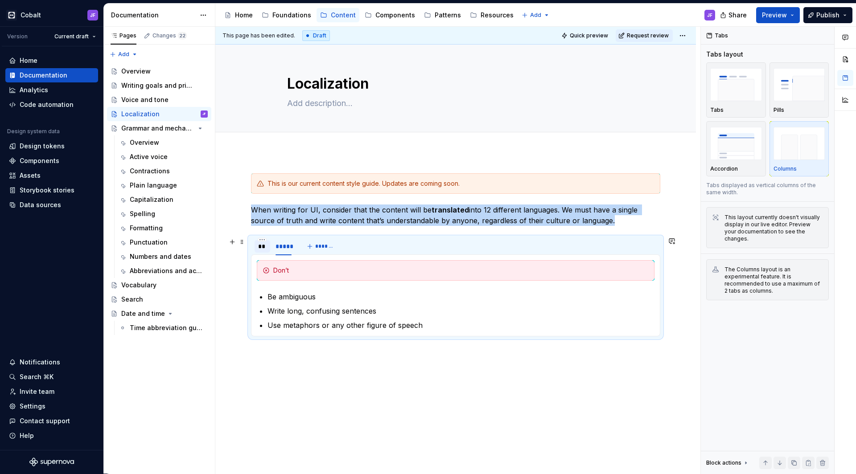
click at [258, 249] on div "**" at bounding box center [262, 246] width 8 height 9
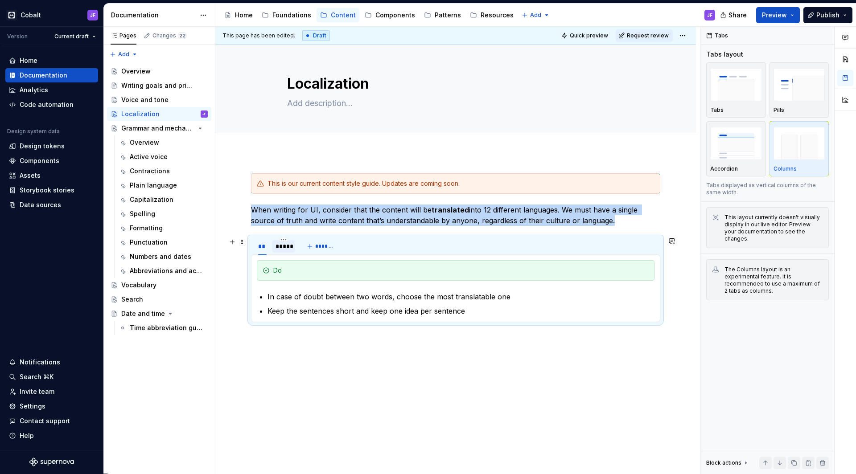
click at [277, 247] on div "*****" at bounding box center [284, 246] width 16 height 9
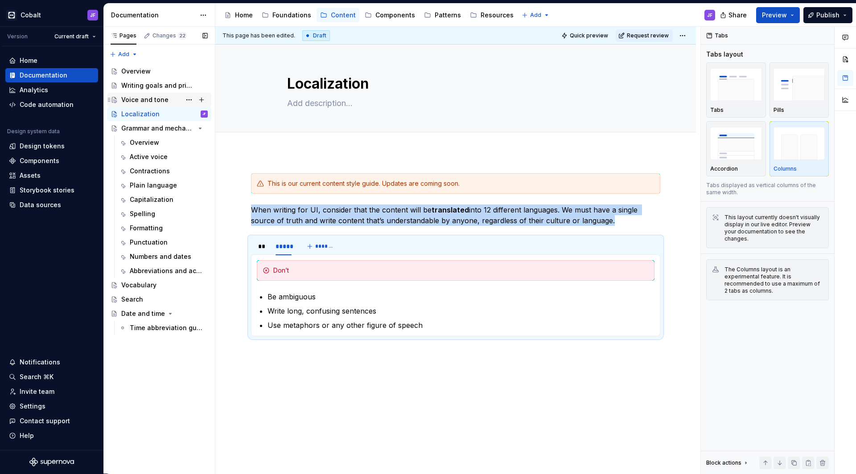
click at [149, 102] on div "Voice and tone" at bounding box center [144, 99] width 47 height 9
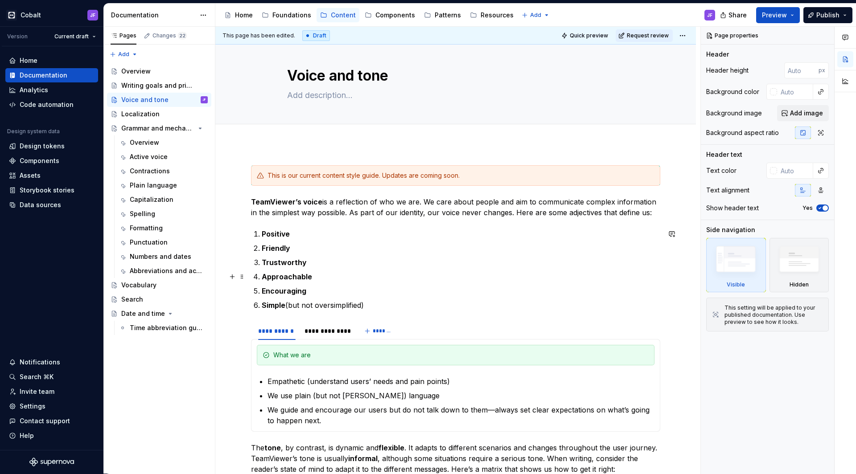
scroll to position [10, 0]
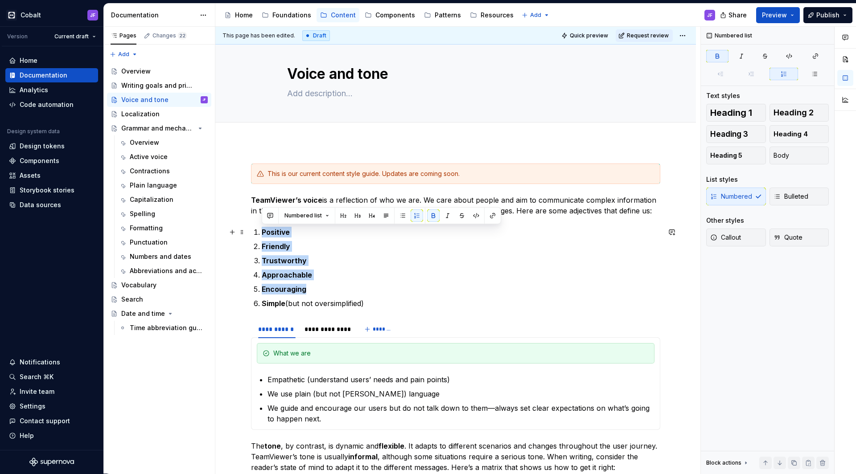
drag, startPoint x: 312, startPoint y: 286, endPoint x: 262, endPoint y: 233, distance: 72.9
click at [262, 233] on ol "Positive Friendly Trustworthy Approachable Encouraging Simple (but not oversimp…" at bounding box center [461, 268] width 399 height 82
click at [432, 217] on button "button" at bounding box center [433, 216] width 12 height 12
click at [292, 292] on p "Encouraging" at bounding box center [461, 289] width 399 height 11
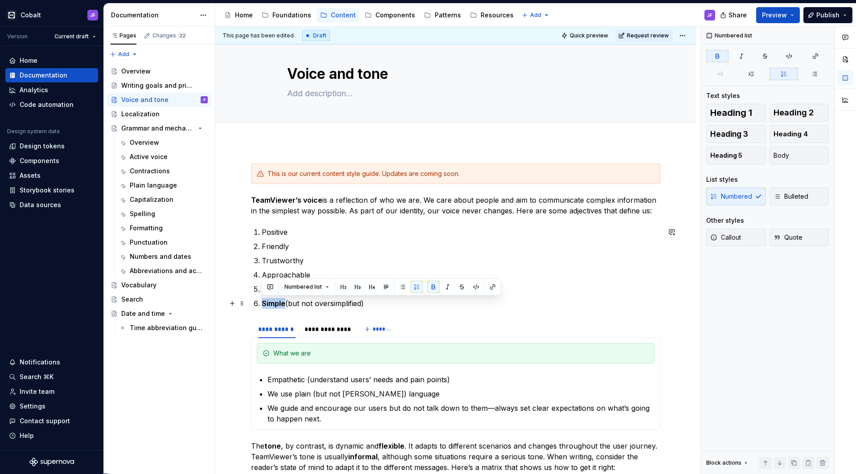
drag, startPoint x: 286, startPoint y: 305, endPoint x: 263, endPoint y: 304, distance: 23.7
click at [263, 304] on p "Simple (but not oversimplified)" at bounding box center [461, 303] width 399 height 11
click at [431, 287] on button "button" at bounding box center [433, 287] width 12 height 12
click at [367, 243] on p "Friendly" at bounding box center [461, 246] width 399 height 11
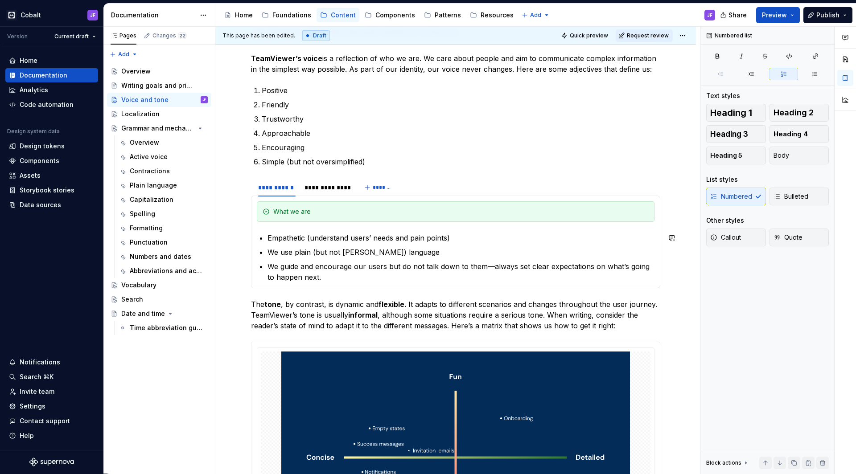
scroll to position [155, 0]
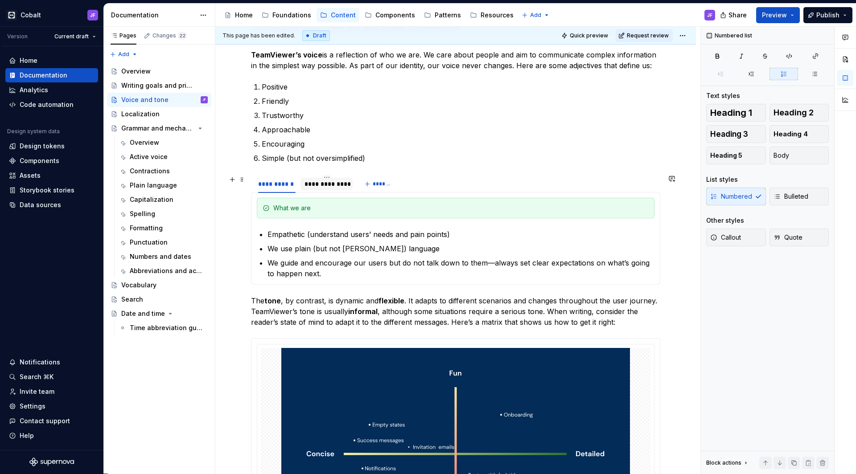
click at [320, 187] on div "**********" at bounding box center [326, 184] width 45 height 9
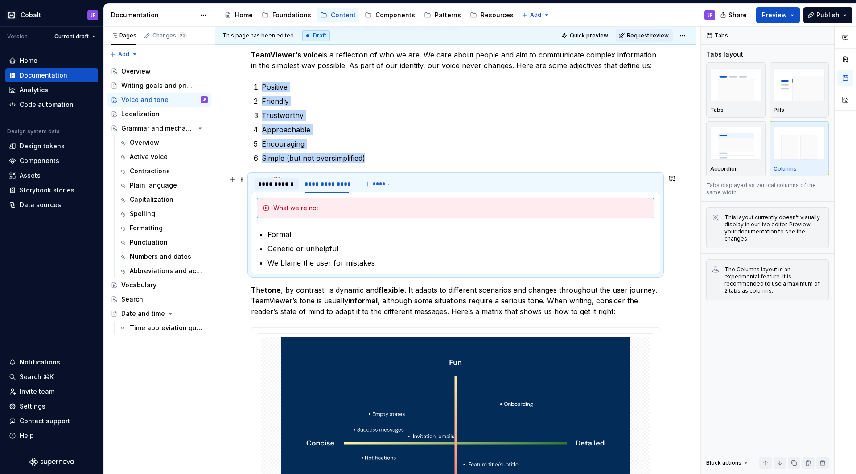
click at [285, 187] on div "**********" at bounding box center [276, 184] width 37 height 9
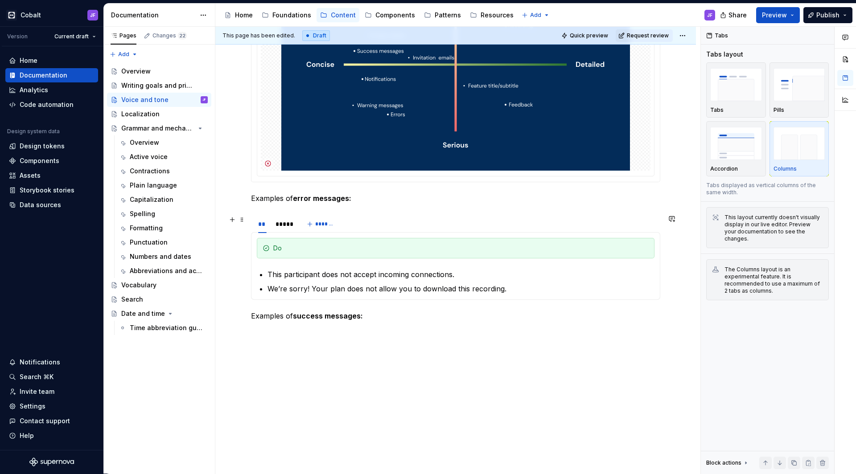
scroll to position [545, 0]
click at [288, 226] on div "*****" at bounding box center [284, 224] width 16 height 9
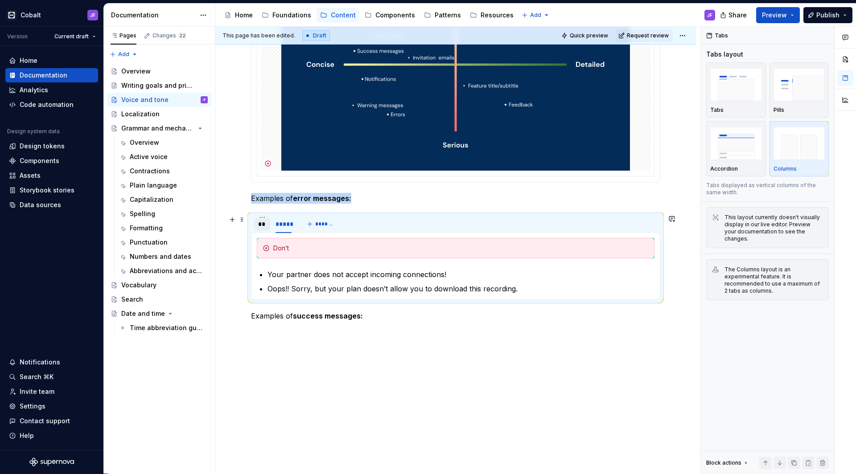
click at [263, 226] on div "**" at bounding box center [262, 224] width 8 height 9
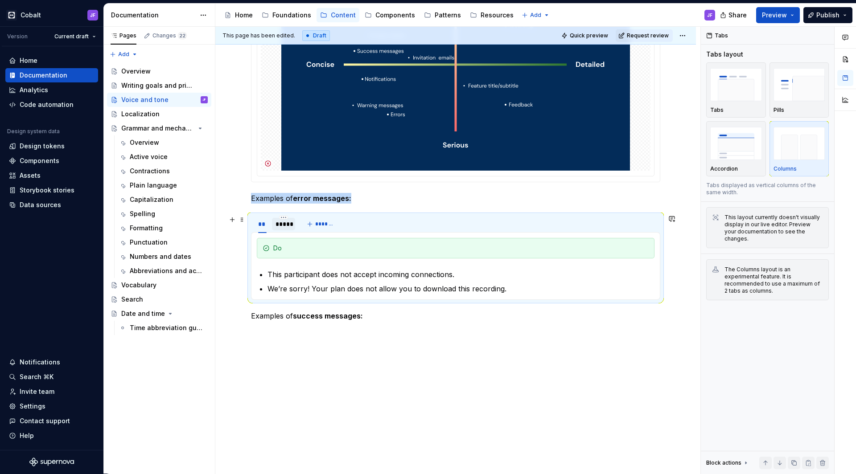
click at [283, 226] on div "*****" at bounding box center [284, 224] width 16 height 9
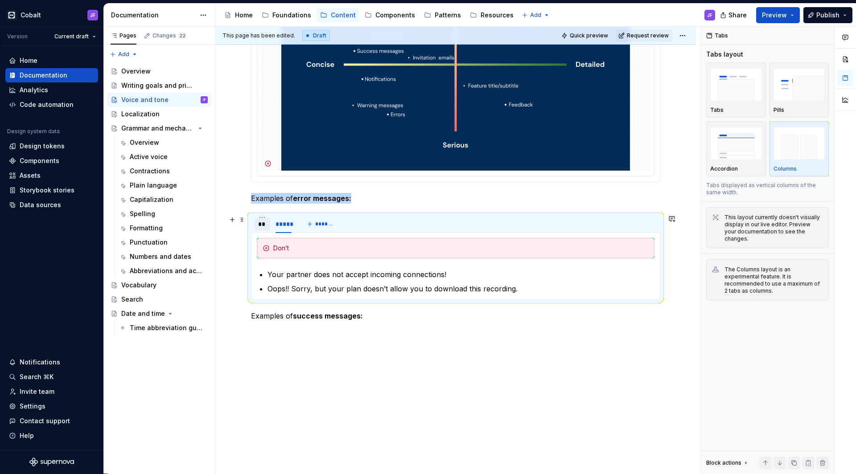
click at [263, 227] on div "**" at bounding box center [262, 224] width 8 height 9
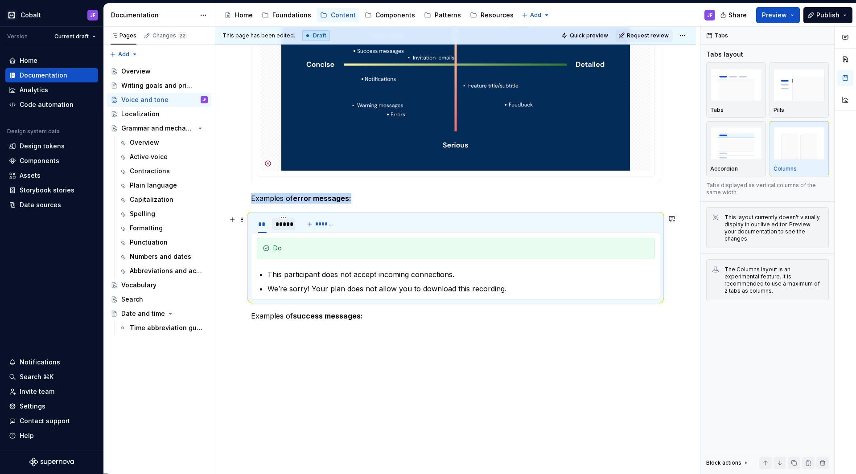
click at [286, 228] on div "*****" at bounding box center [284, 224] width 16 height 9
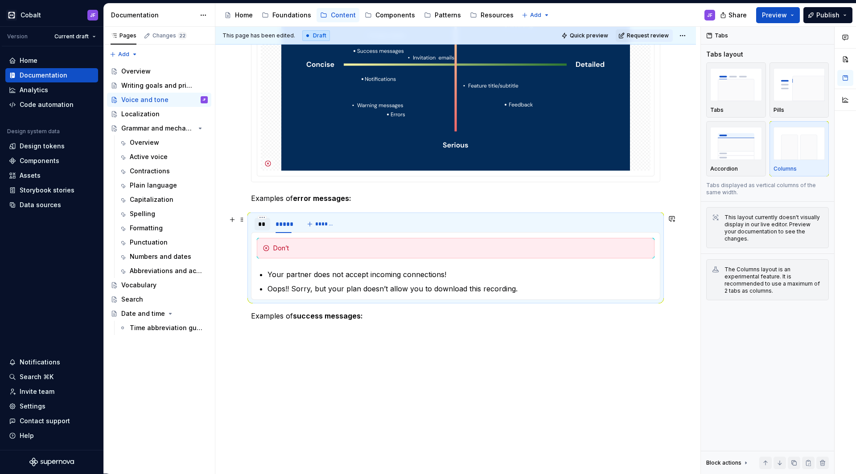
click at [266, 228] on div "**" at bounding box center [262, 224] width 8 height 9
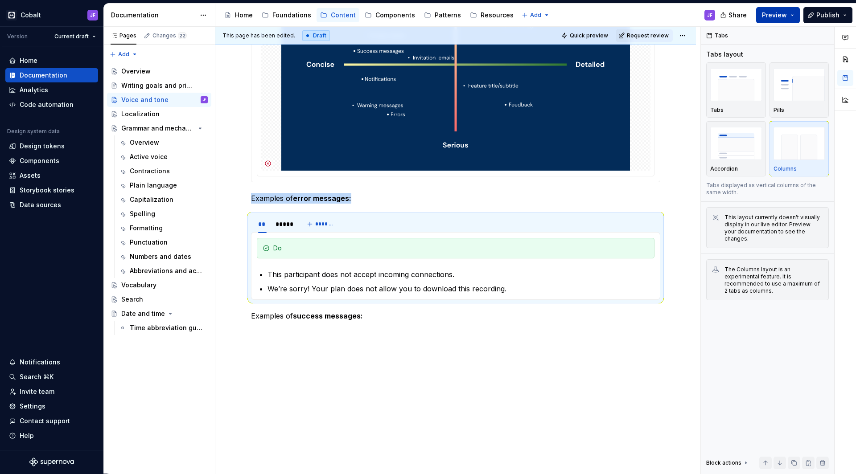
click at [674, 15] on button "Preview" at bounding box center [778, 15] width 44 height 16
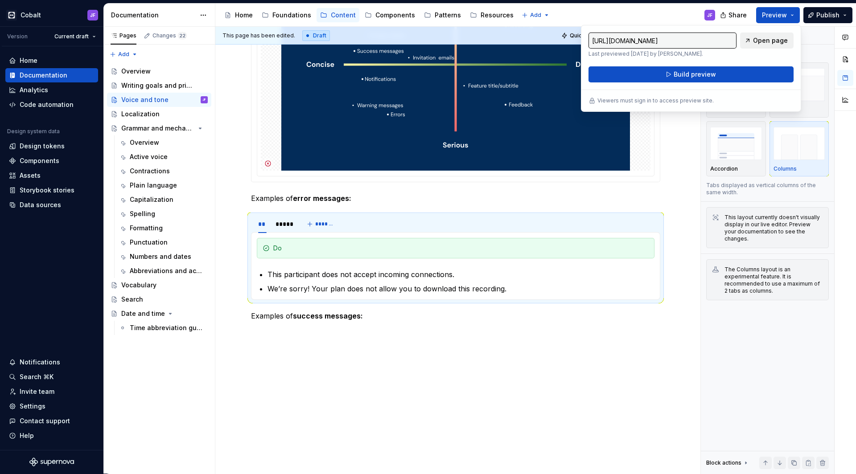
click at [674, 40] on span "Open page" at bounding box center [770, 40] width 35 height 9
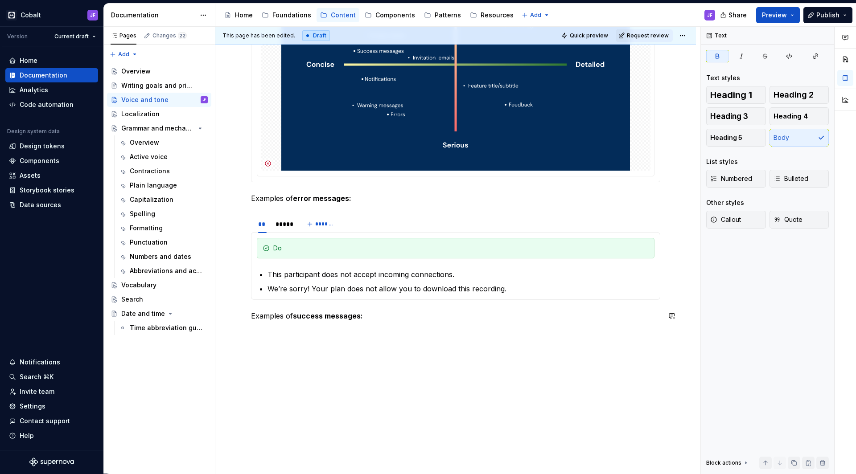
drag, startPoint x: 284, startPoint y: 354, endPoint x: 284, endPoint y: 294, distance: 60.6
click at [284, 354] on div "**********" at bounding box center [457, 251] width 485 height 448
click at [386, 222] on div "** ***** *******" at bounding box center [455, 224] width 409 height 18
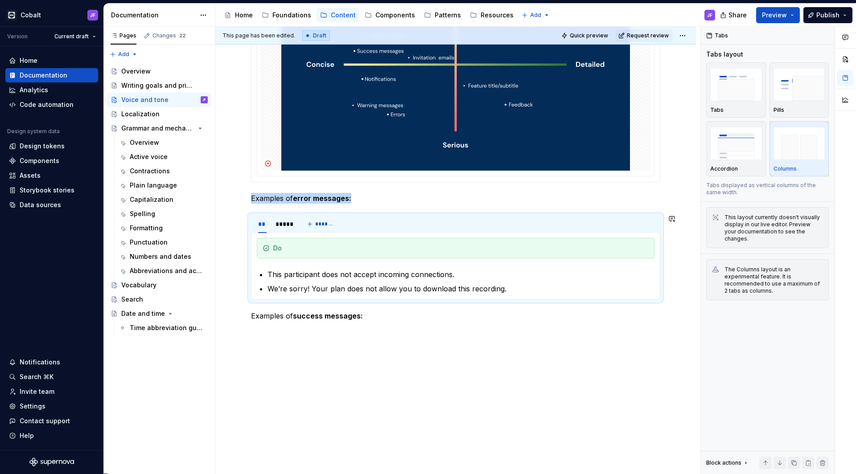
copy p "Examples of error messages:"
click at [292, 344] on div "**********" at bounding box center [455, 40] width 481 height 867
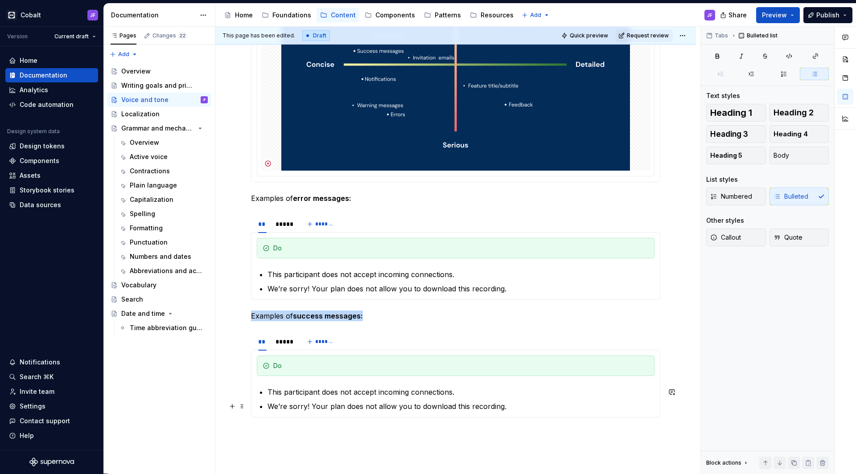
click at [303, 371] on ul "This participant does not accept incoming connections. We’re sorry! Your plan d…" at bounding box center [460, 399] width 387 height 25
click at [313, 371] on p "We’re sorry! Your plan does not allow you to download this recording." at bounding box center [460, 406] width 387 height 11
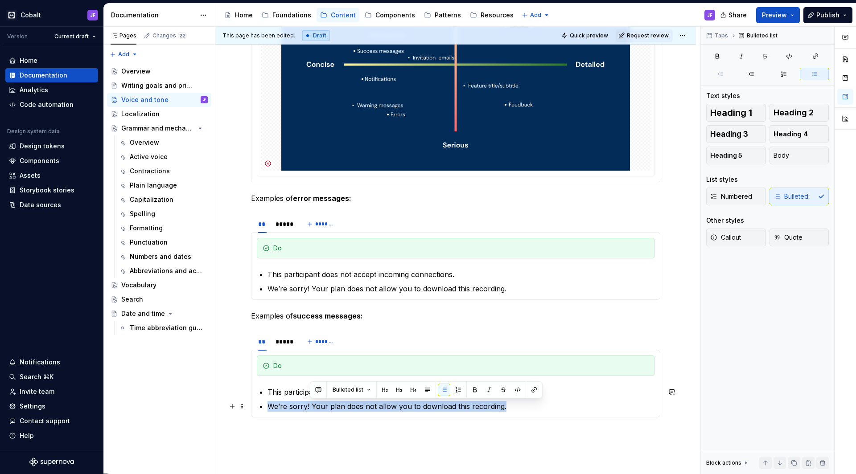
click at [313, 371] on p "We’re sorry! Your plan does not allow you to download this recording." at bounding box center [460, 406] width 387 height 11
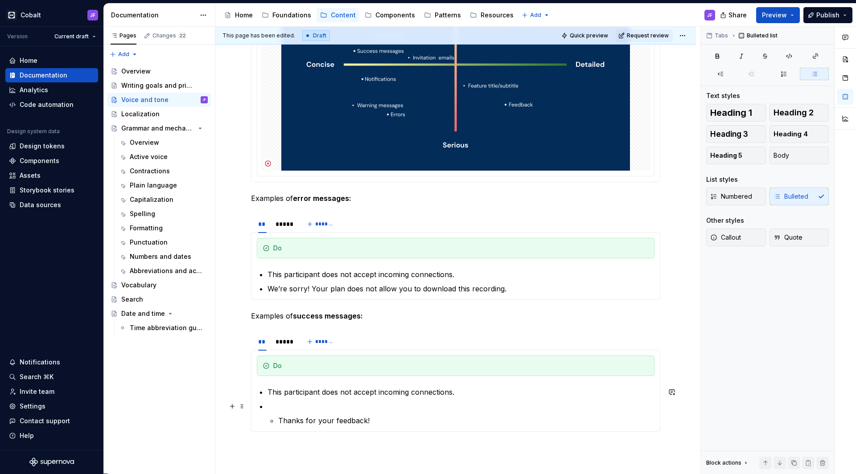
click at [311, 371] on p "This participant does not accept incoming connections." at bounding box center [460, 392] width 387 height 11
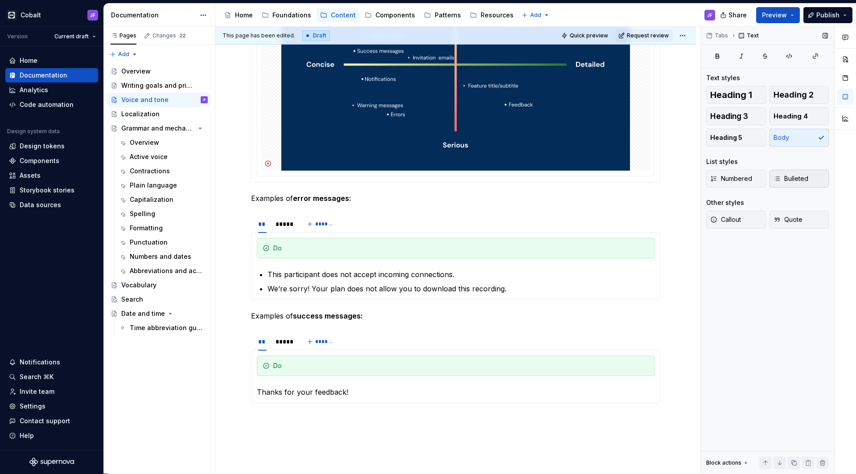
click at [674, 177] on span "Bulleted" at bounding box center [791, 178] width 35 height 9
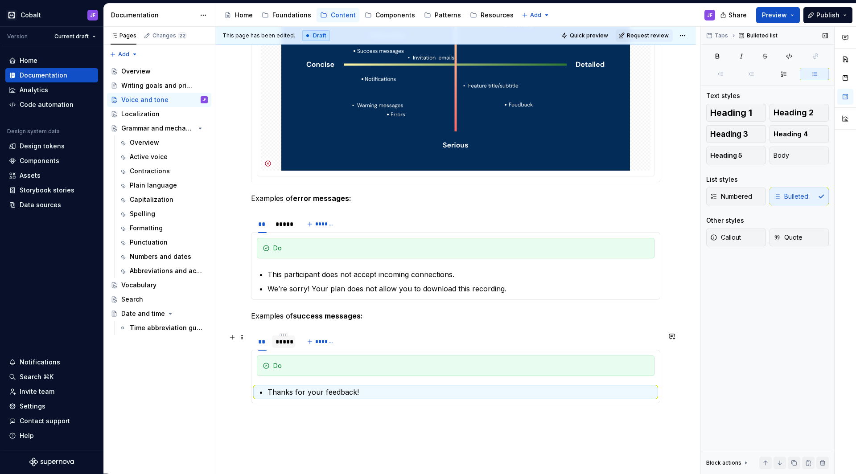
click at [280, 345] on div "*****" at bounding box center [284, 341] width 16 height 9
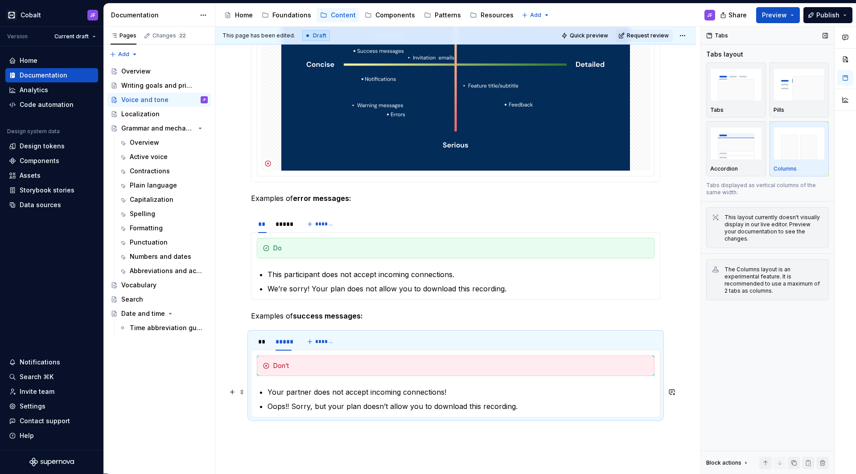
click at [306, 371] on p "Your partner does not accept incoming connections!" at bounding box center [460, 392] width 387 height 11
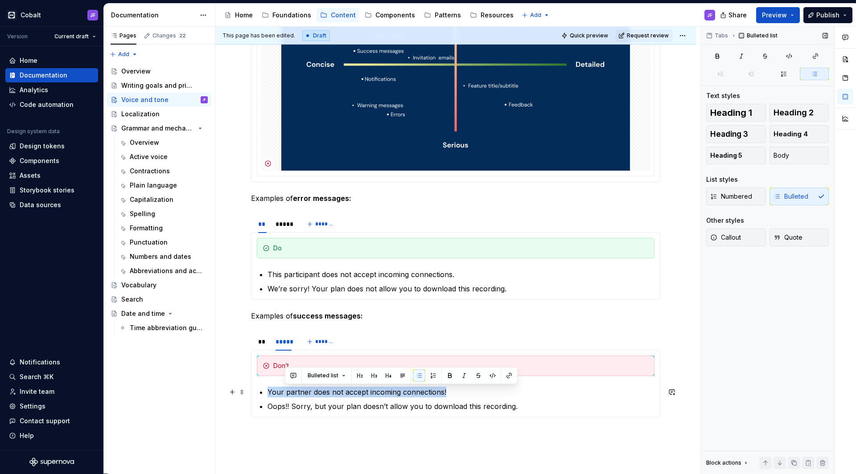
click at [306, 371] on p "Your partner does not accept incoming connections!" at bounding box center [460, 392] width 387 height 11
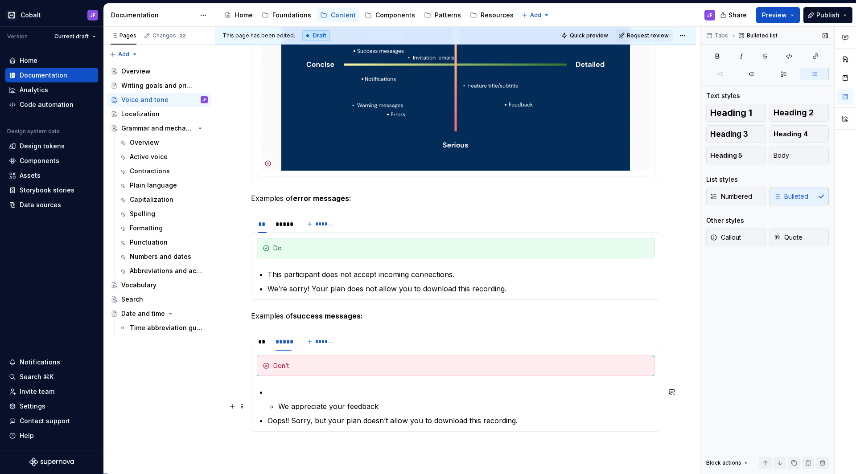
click at [274, 371] on li "We appreciate your feedback" at bounding box center [460, 399] width 387 height 25
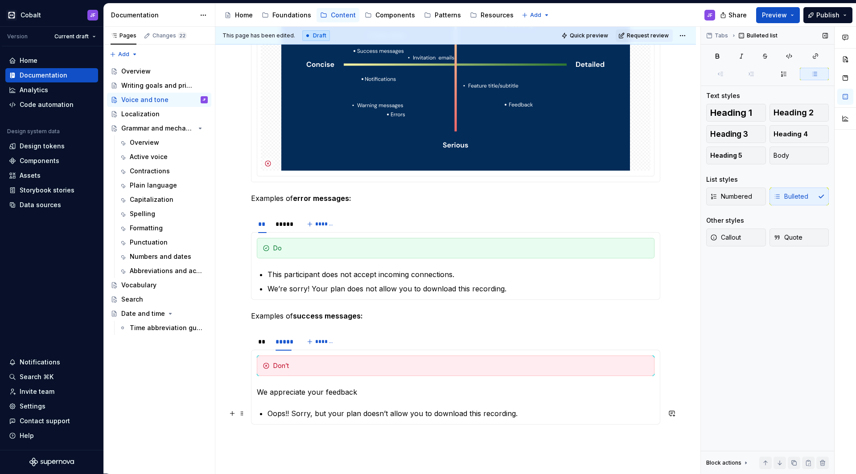
click at [281, 371] on p "Oops!! Sorry, but your plan doesn’t allow you to download this recording." at bounding box center [460, 413] width 387 height 11
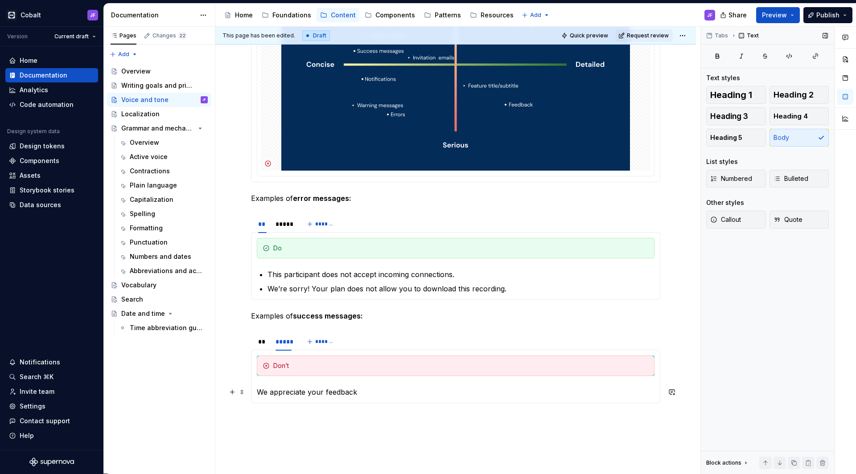
click at [256, 371] on div "Do Thanks for your feedback! Don’t We appreciate your feedback" at bounding box center [455, 376] width 409 height 53
click at [674, 173] on button "Bulleted" at bounding box center [799, 179] width 60 height 18
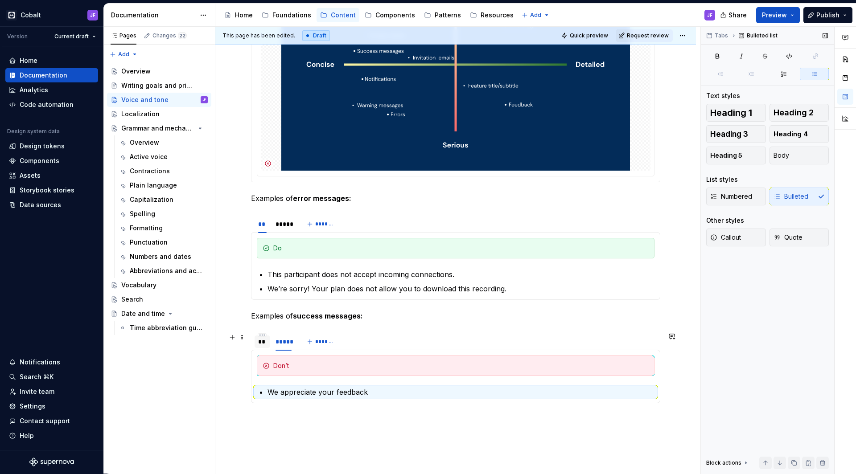
click at [259, 341] on div "**" at bounding box center [262, 341] width 8 height 9
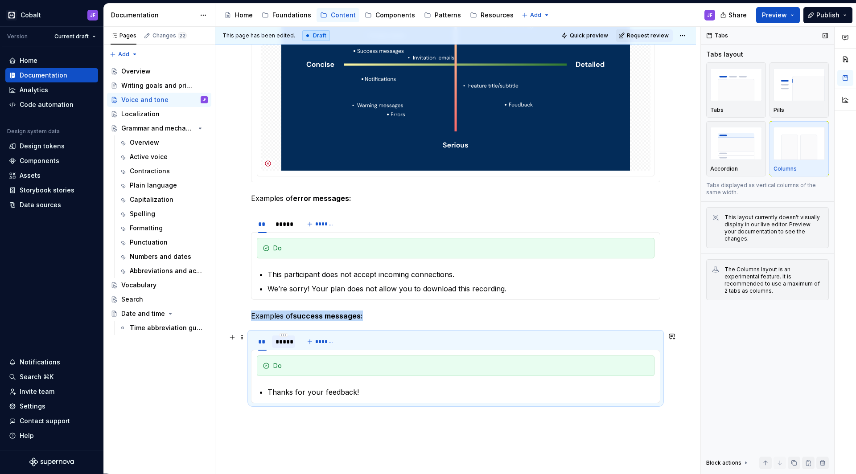
click at [284, 341] on div "*****" at bounding box center [284, 341] width 16 height 9
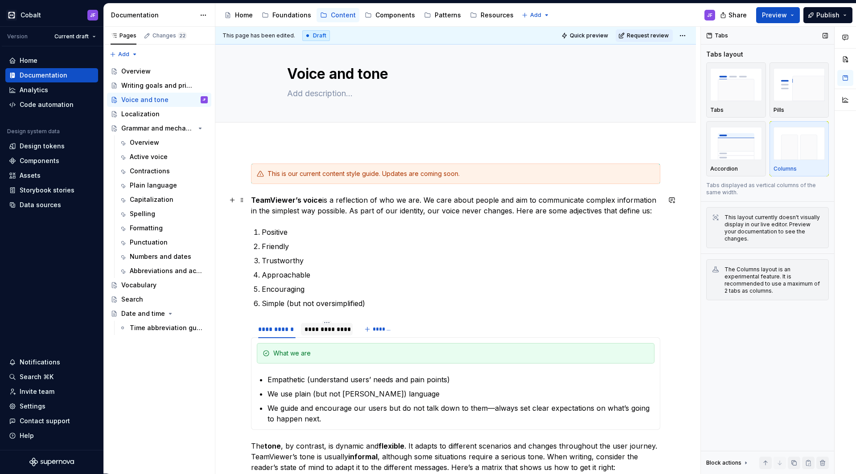
scroll to position [1, 0]
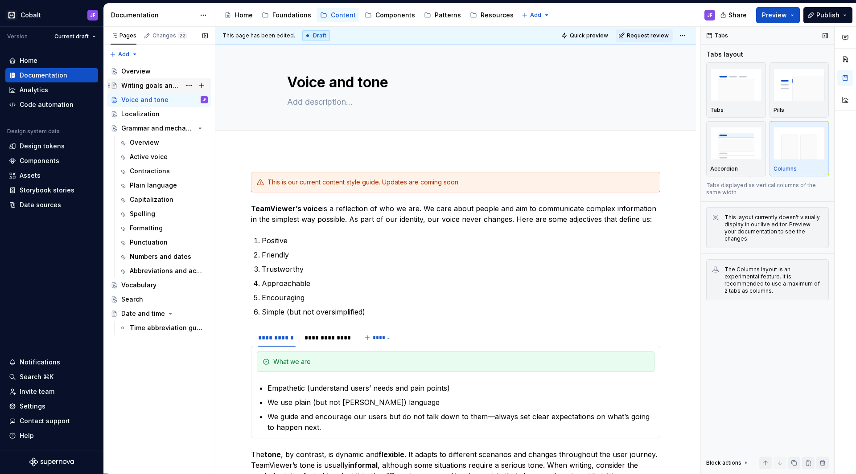
click at [160, 83] on div "Writing goals and principles" at bounding box center [151, 85] width 60 height 9
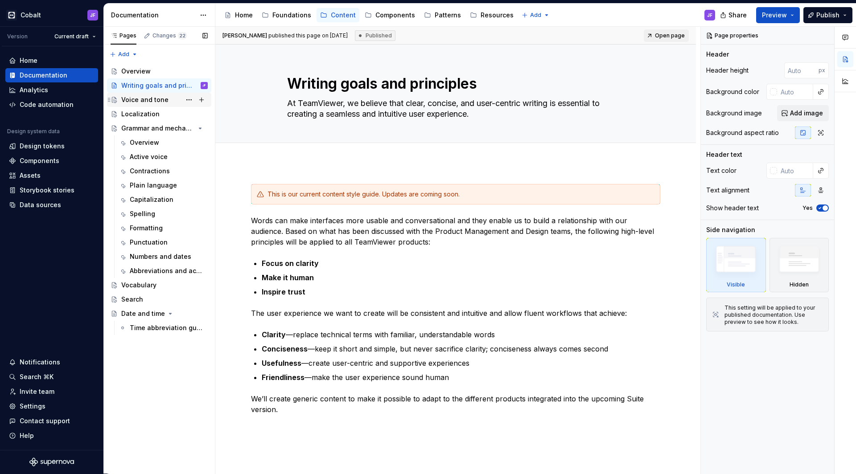
click at [155, 99] on div "Voice and tone" at bounding box center [144, 99] width 47 height 9
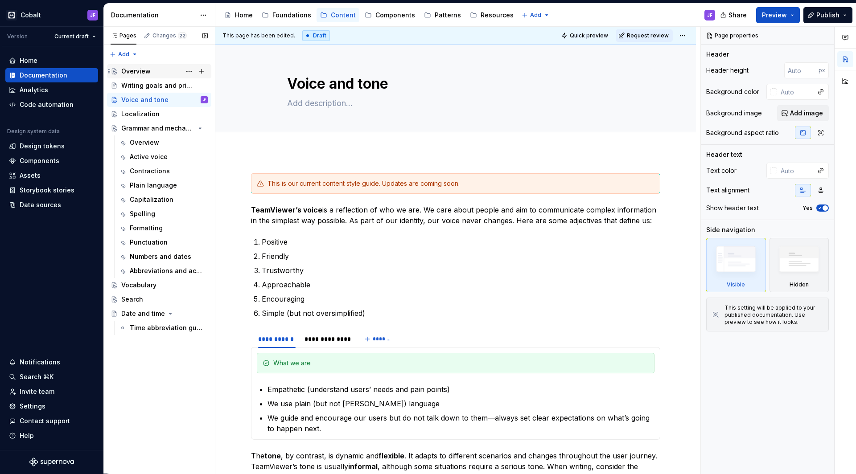
click at [150, 72] on div "Overview" at bounding box center [164, 71] width 86 height 12
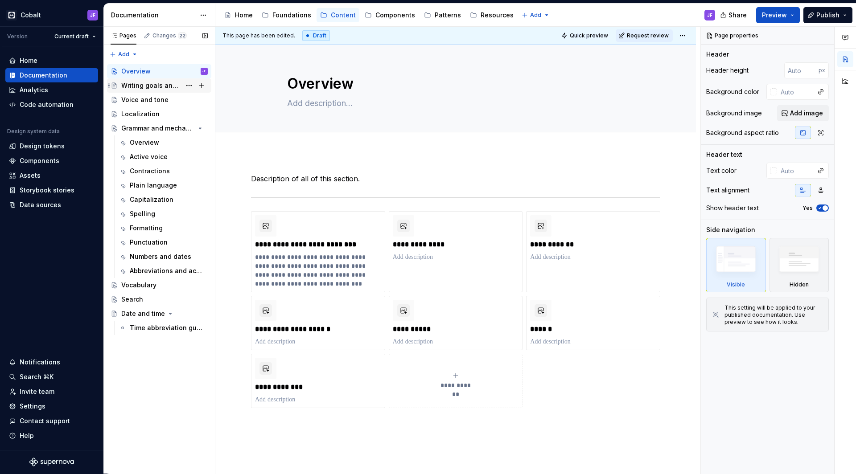
click at [161, 84] on div "Writing goals and principles" at bounding box center [151, 85] width 60 height 9
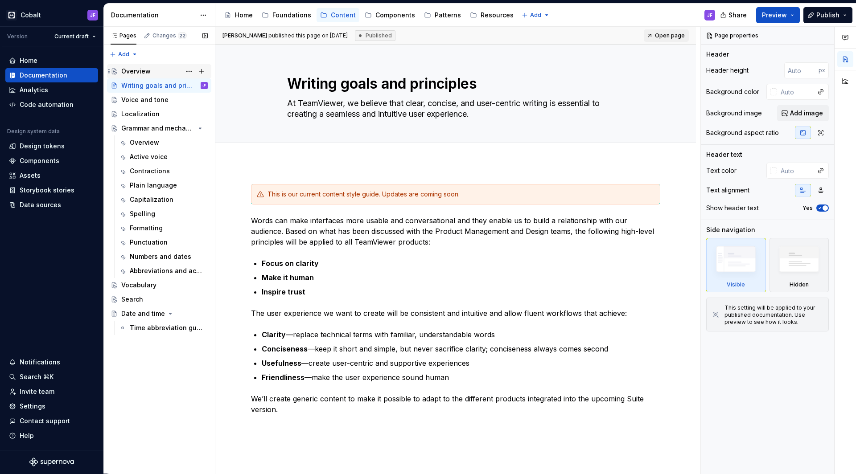
click at [149, 74] on div "Overview" at bounding box center [135, 71] width 29 height 9
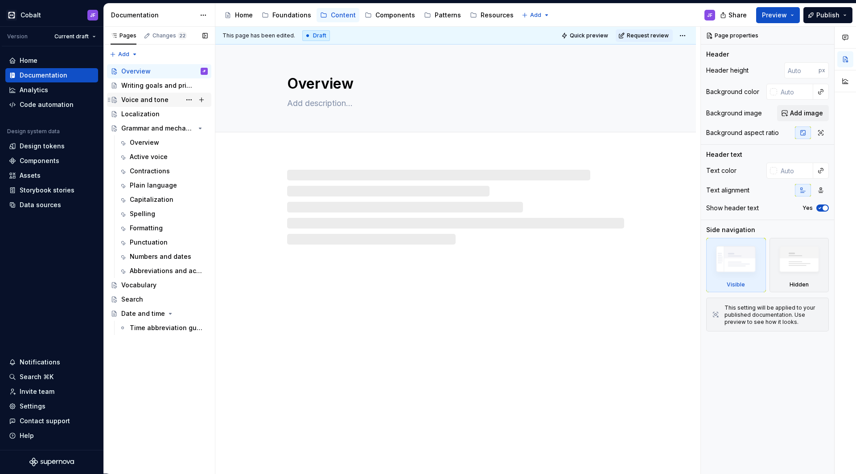
click at [149, 95] on div "Voice and tone" at bounding box center [164, 100] width 86 height 12
click at [149, 88] on div "Writing goals and principles" at bounding box center [151, 85] width 60 height 9
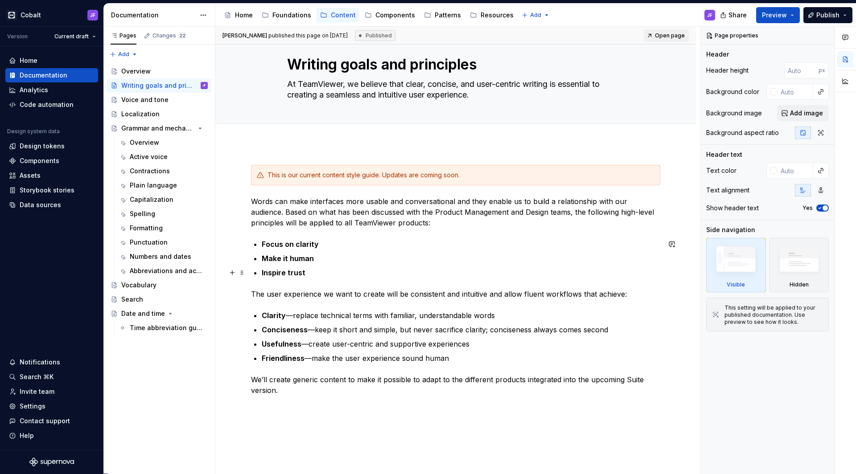
scroll to position [24, 0]
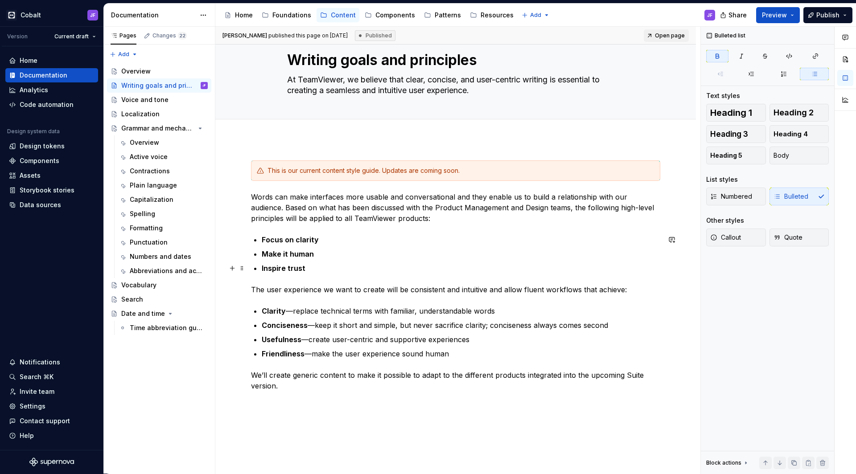
click at [309, 268] on p "Inspire trust" at bounding box center [461, 268] width 399 height 11
click at [137, 103] on div "Voice and tone" at bounding box center [144, 99] width 47 height 9
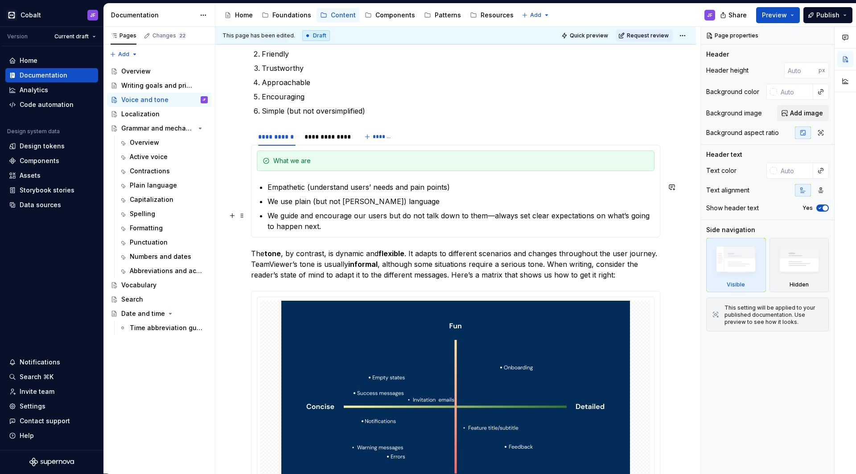
scroll to position [206, 0]
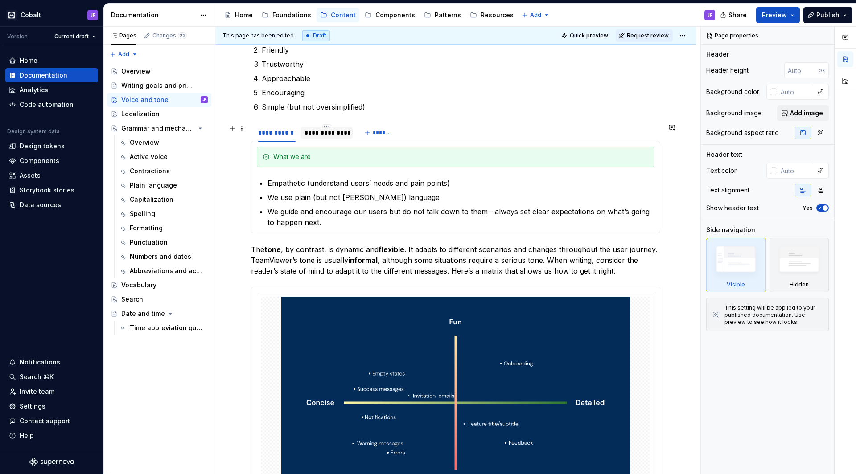
click at [317, 137] on div "**********" at bounding box center [326, 132] width 45 height 9
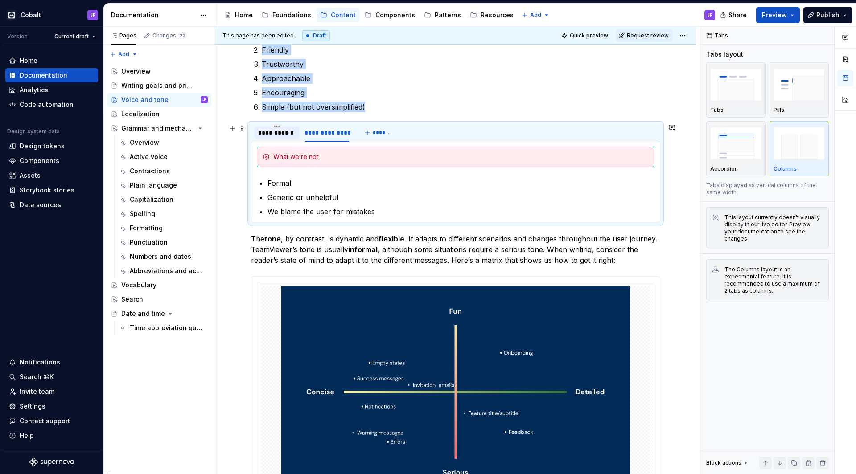
click at [287, 136] on div "**********" at bounding box center [276, 132] width 37 height 9
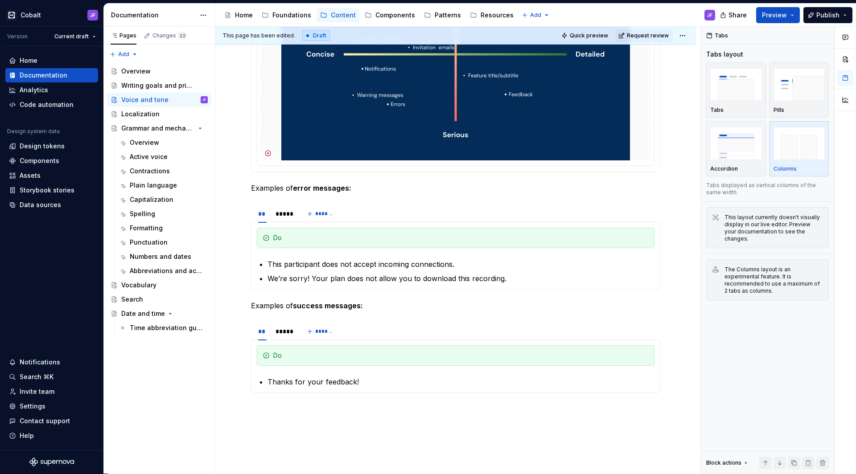
scroll to position [564, 0]
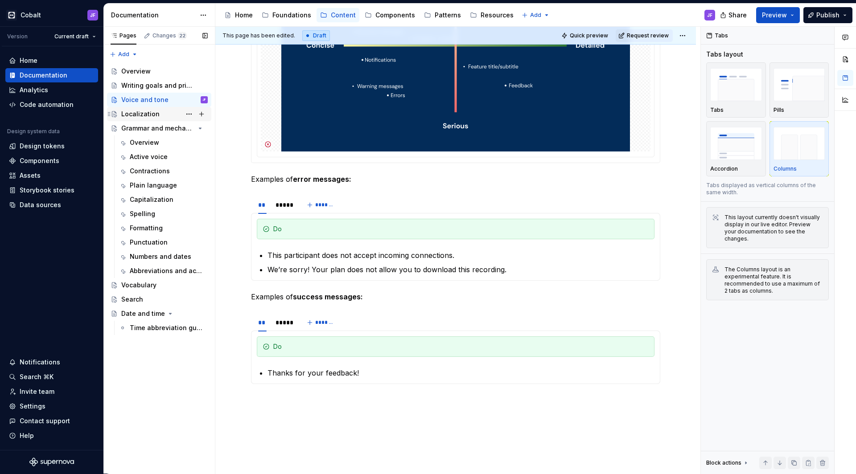
click at [158, 113] on div "Localization" at bounding box center [164, 114] width 86 height 12
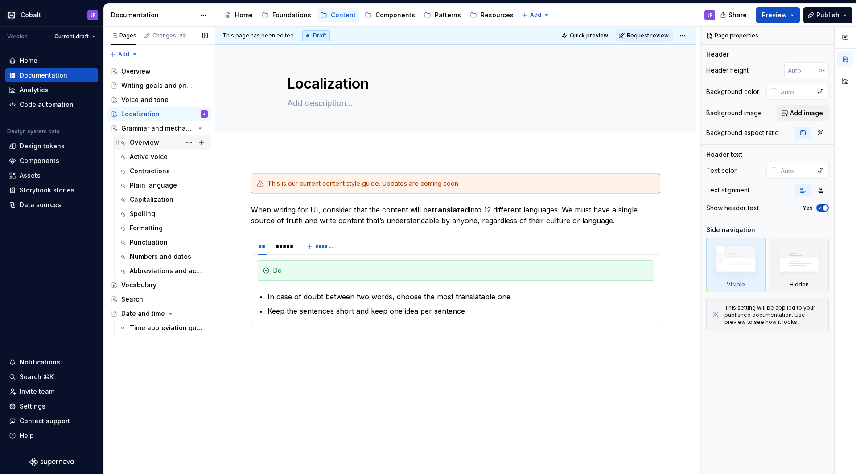
click at [155, 144] on div "Overview" at bounding box center [144, 142] width 29 height 9
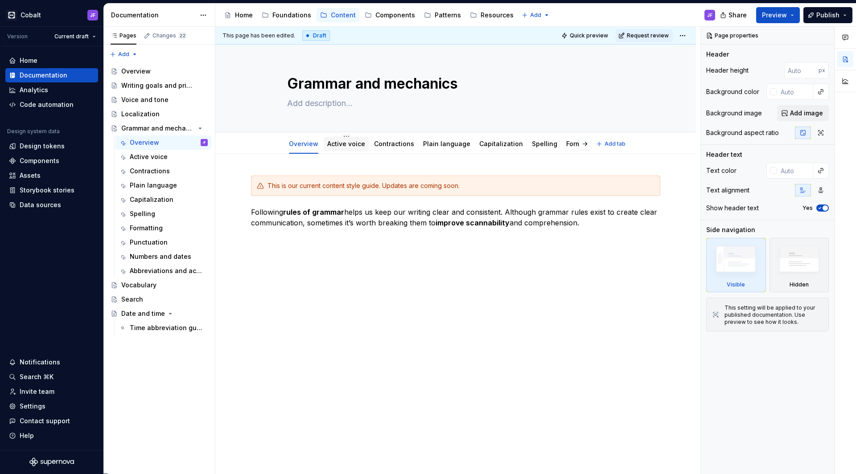
click at [335, 149] on div "Active voice" at bounding box center [346, 144] width 38 height 11
click at [346, 146] on link "Active voice" at bounding box center [346, 144] width 38 height 8
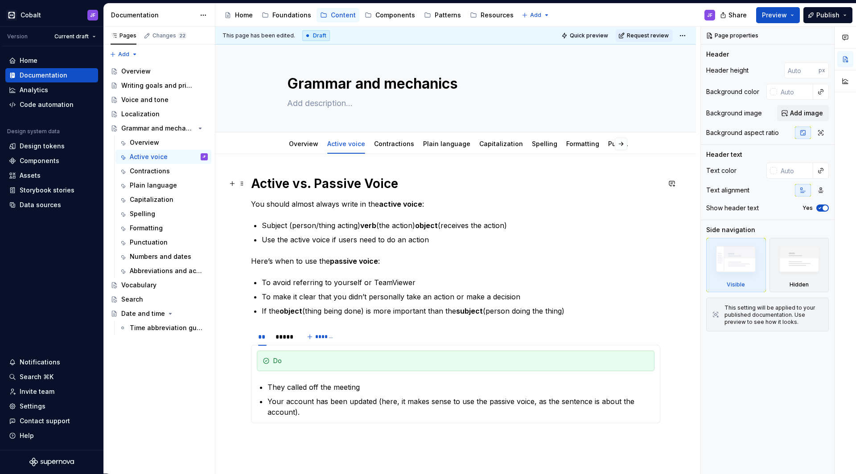
click at [403, 181] on h1 "Active vs. Passive Voice" at bounding box center [455, 184] width 409 height 16
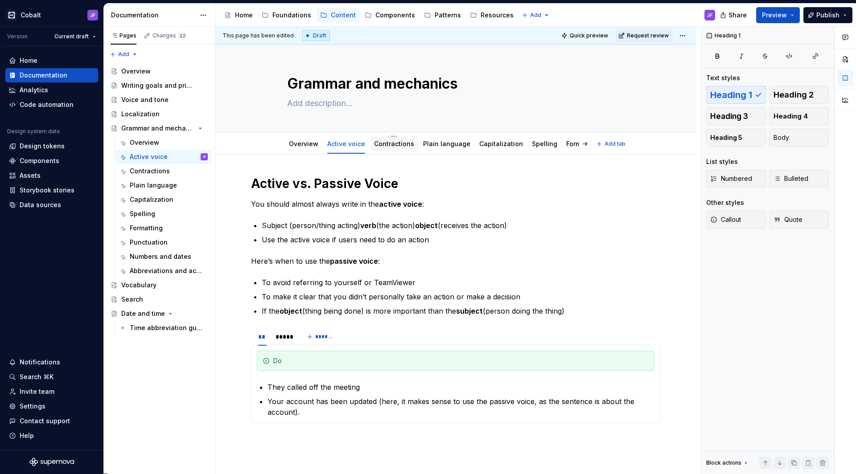
click at [396, 146] on link "Contractions" at bounding box center [394, 144] width 40 height 8
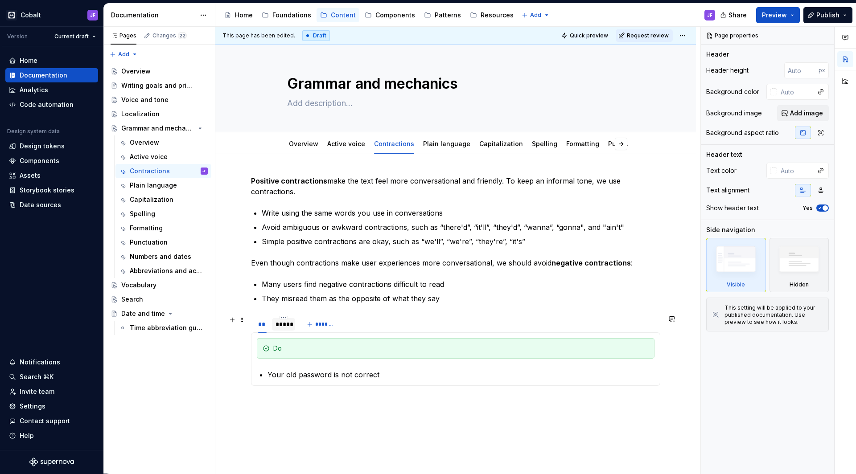
click at [276, 328] on div "*****" at bounding box center [284, 324] width 16 height 9
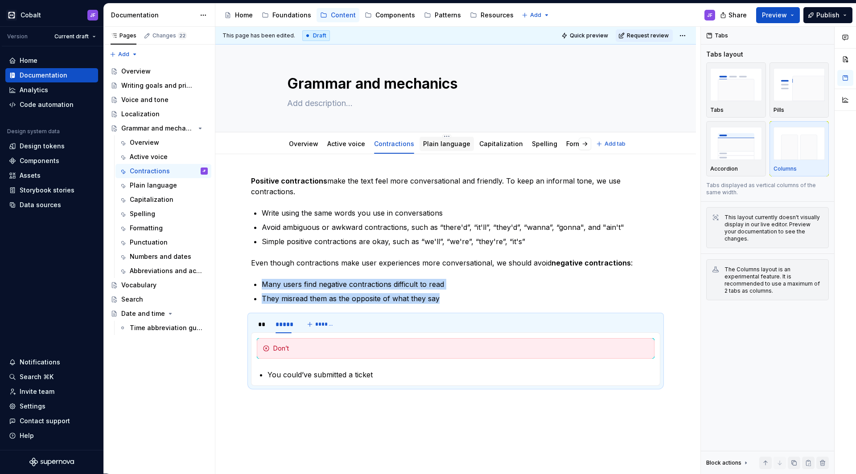
click at [436, 145] on link "Plain language" at bounding box center [446, 144] width 47 height 8
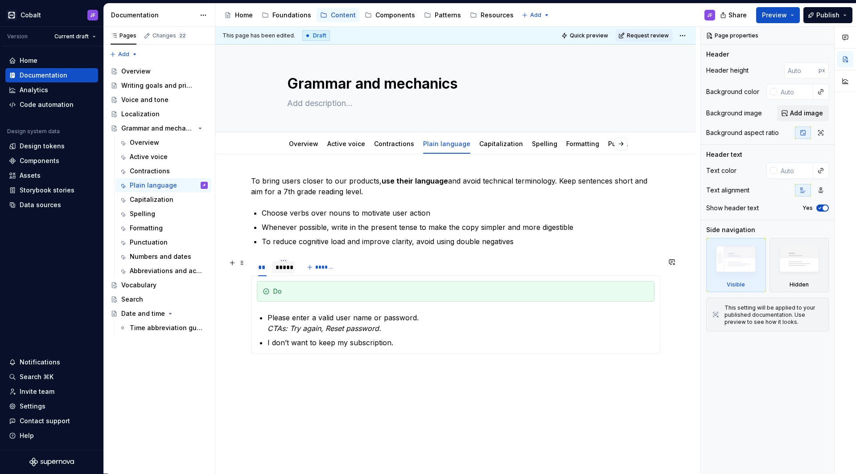
click at [285, 268] on div "*****" at bounding box center [284, 267] width 16 height 9
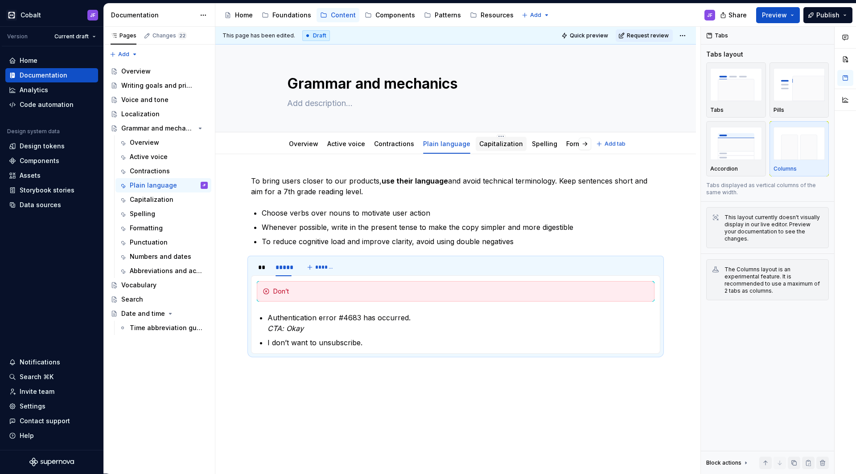
click at [485, 149] on div "Capitalization" at bounding box center [501, 144] width 44 height 11
click at [503, 145] on link "Capitalization" at bounding box center [501, 144] width 44 height 8
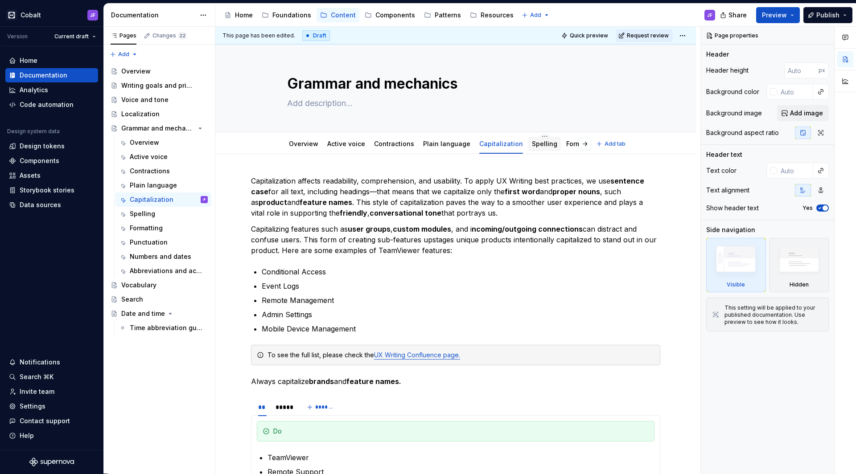
click at [532, 143] on link "Spelling" at bounding box center [544, 144] width 25 height 8
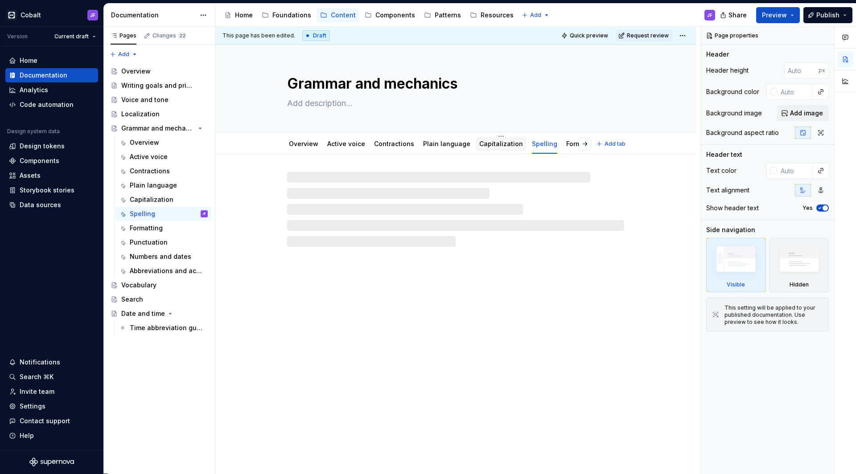
click at [502, 144] on link "Capitalization" at bounding box center [501, 144] width 44 height 8
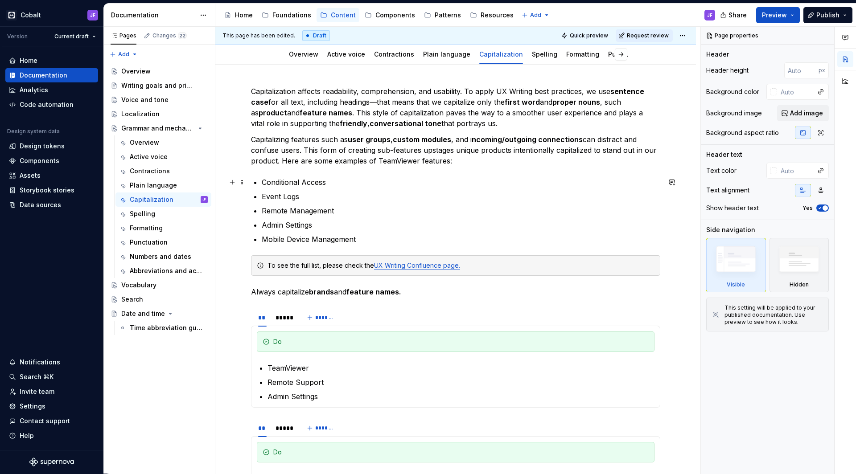
scroll to position [72, 0]
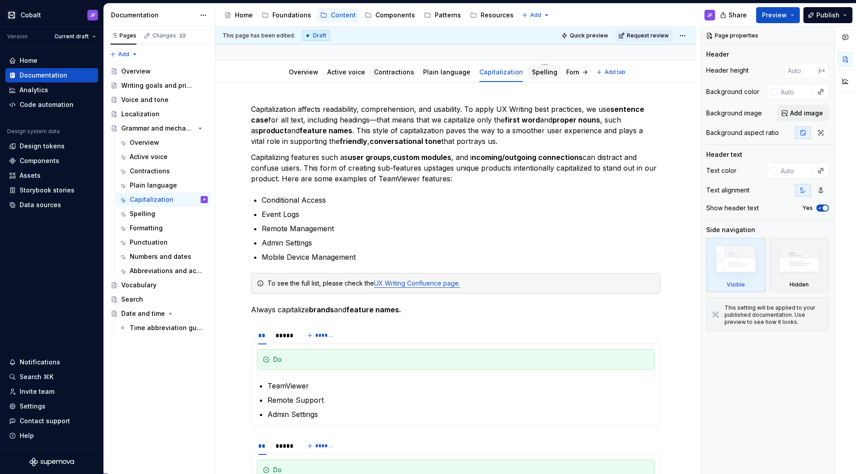
click at [537, 76] on div "Spelling" at bounding box center [544, 72] width 25 height 9
click at [535, 74] on link "Spelling" at bounding box center [544, 72] width 25 height 8
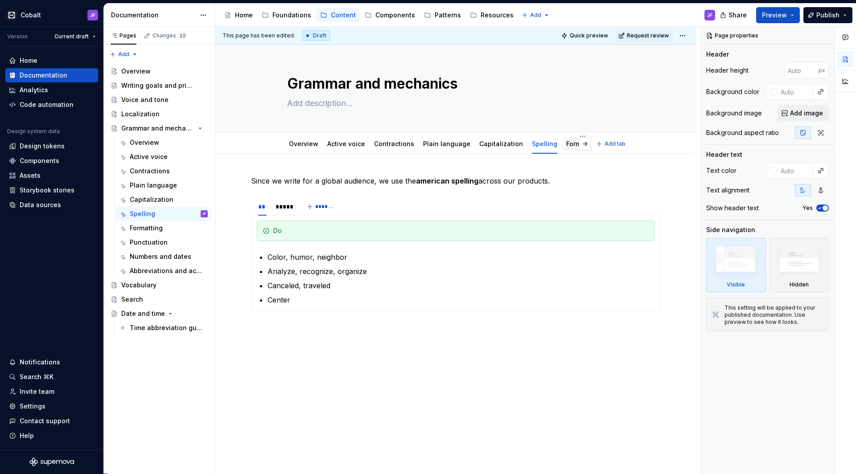
click at [566, 148] on div "Formatting" at bounding box center [582, 144] width 33 height 9
click at [567, 143] on link "Formatting" at bounding box center [582, 144] width 33 height 8
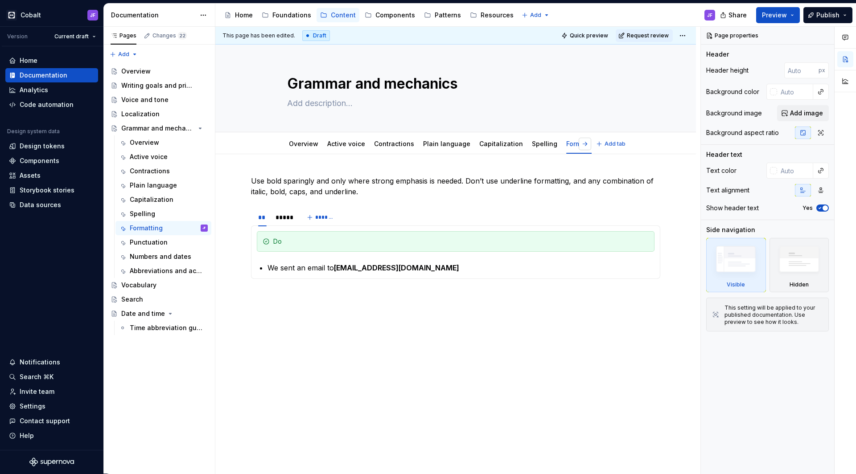
click at [584, 142] on button "button" at bounding box center [585, 144] width 12 height 12
click at [408, 145] on link "Punctuation" at bounding box center [421, 144] width 38 height 8
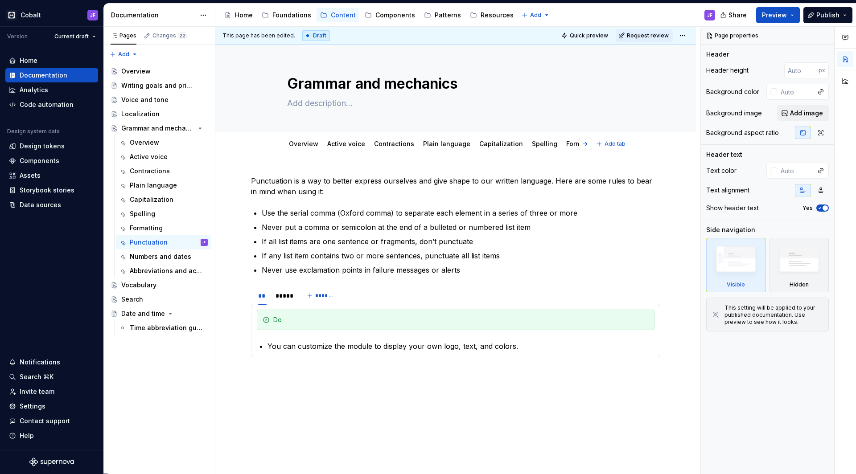
click at [584, 140] on button "button" at bounding box center [585, 144] width 12 height 12
click at [488, 147] on link "Numbers and dates" at bounding box center [517, 144] width 62 height 8
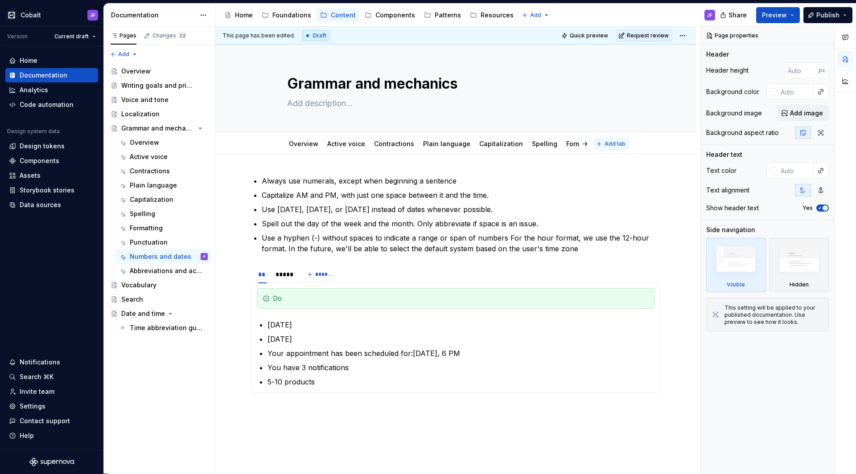
click at [621, 143] on span "Add tab" at bounding box center [615, 143] width 21 height 7
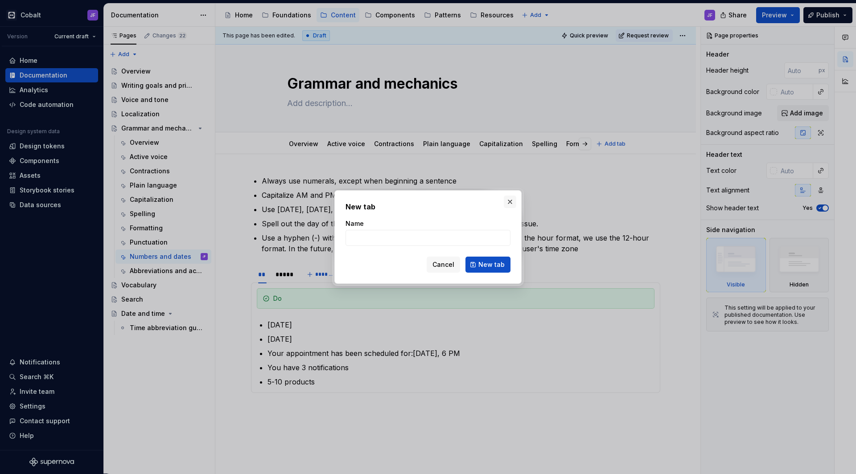
click at [512, 203] on button "button" at bounding box center [510, 202] width 12 height 12
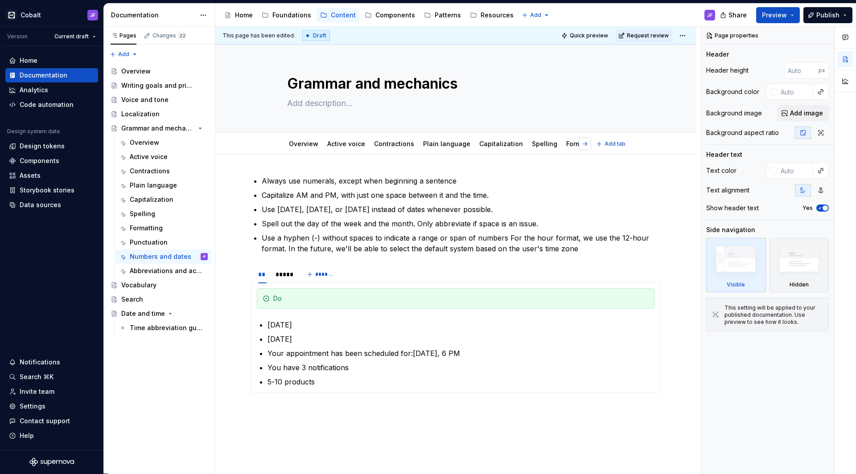
click at [584, 145] on button "button" at bounding box center [585, 144] width 12 height 12
click at [521, 143] on link "Abbreviations and acronyms" at bounding box center [563, 144] width 89 height 8
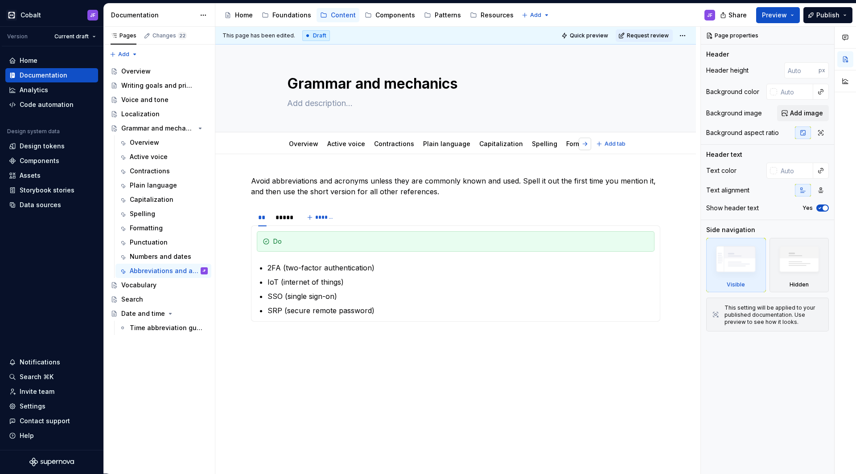
click at [588, 144] on button "button" at bounding box center [585, 144] width 12 height 12
click at [133, 284] on div "Vocabulary" at bounding box center [138, 285] width 35 height 9
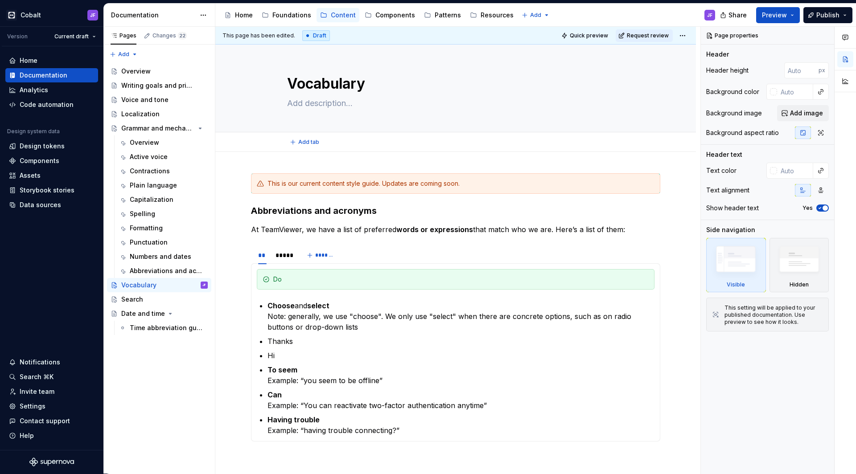
type textarea "*"
